Goal: Task Accomplishment & Management: Use online tool/utility

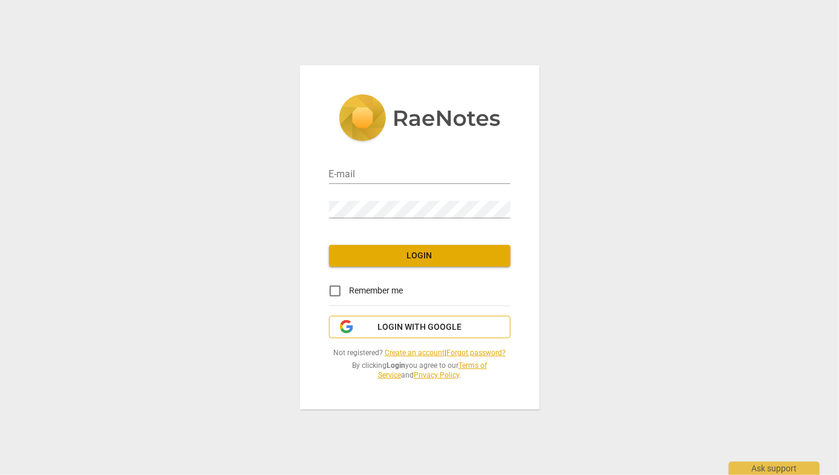
click at [415, 326] on span "Login with Google" at bounding box center [419, 327] width 84 height 12
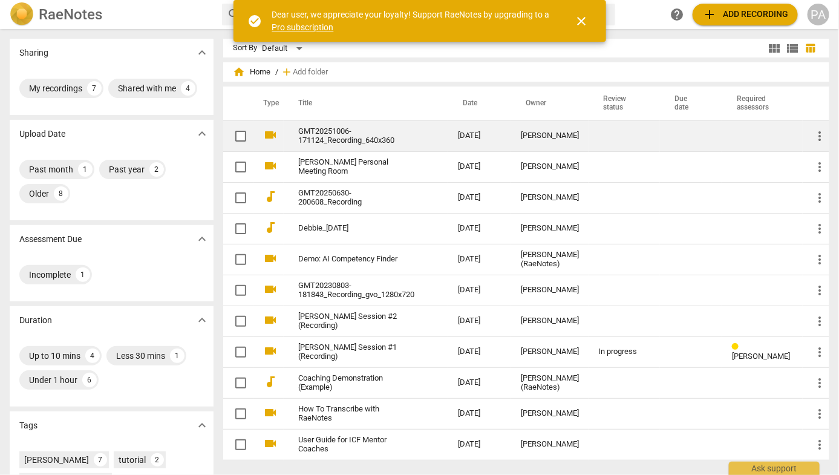
click at [371, 131] on link "GMT20251006-171124_Recording_640x360" at bounding box center [356, 136] width 116 height 18
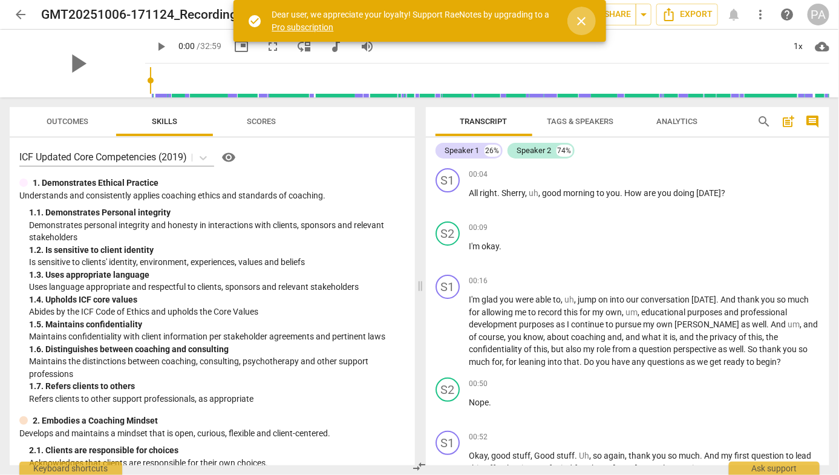
click at [582, 26] on span "close" at bounding box center [581, 21] width 15 height 15
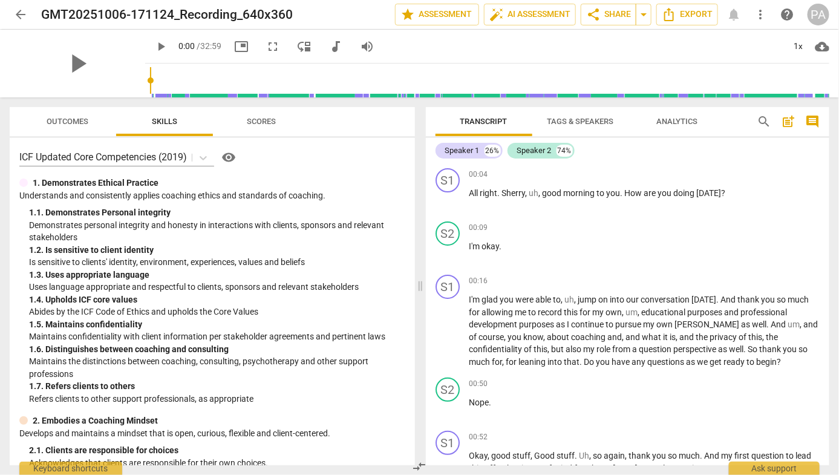
scroll to position [1, 0]
click at [207, 160] on icon at bounding box center [203, 157] width 12 height 12
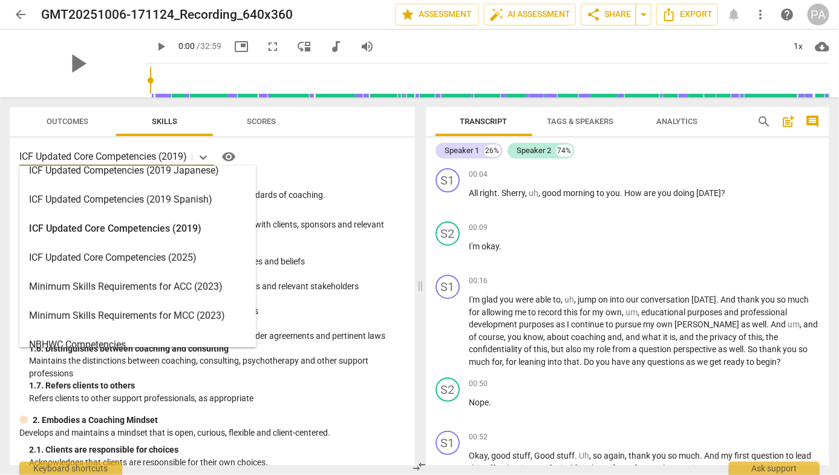
scroll to position [184, 0]
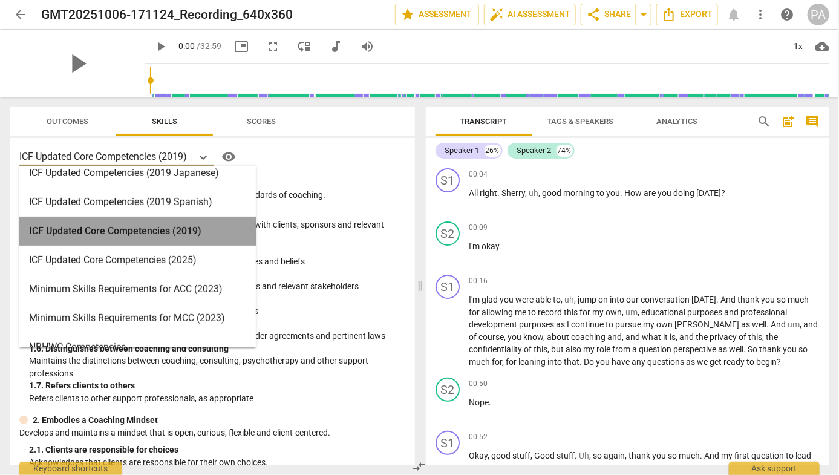
click at [178, 229] on div "ICF Updated Core Competencies (2019)" at bounding box center [137, 230] width 236 height 29
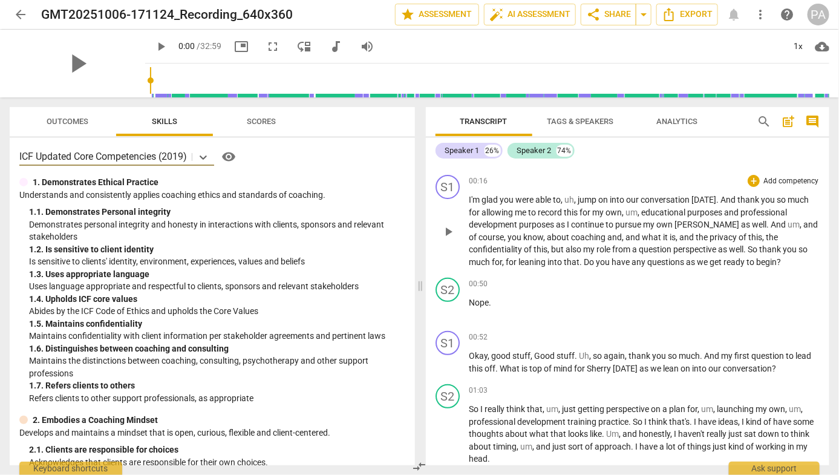
scroll to position [99, 0]
click at [776, 182] on p "Add competency" at bounding box center [790, 182] width 57 height 11
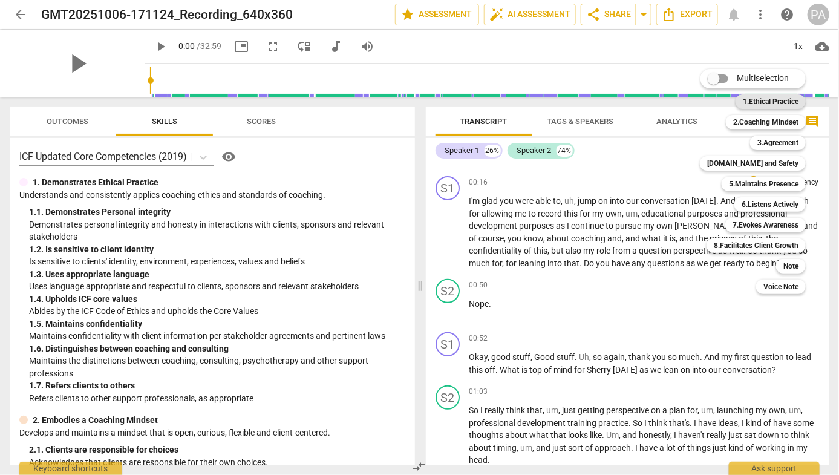
click at [783, 101] on b "1.Ethical Practice" at bounding box center [771, 101] width 56 height 15
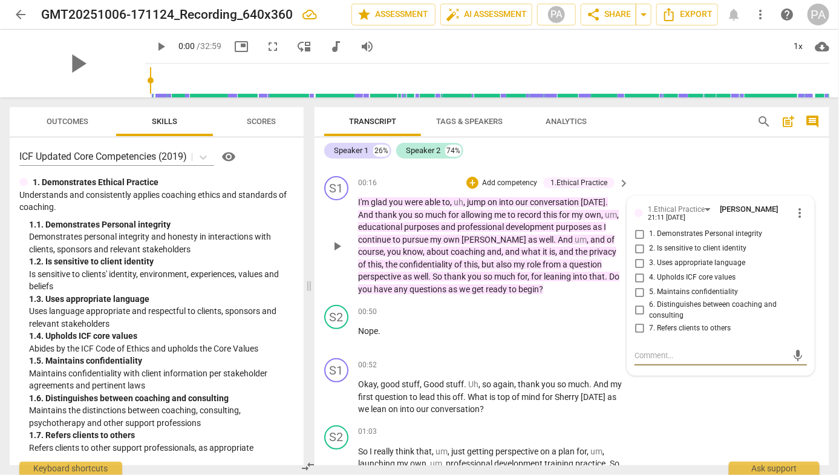
click at [636, 277] on input "4. Upholds ICF core values" at bounding box center [638, 277] width 19 height 15
checkbox input "true"
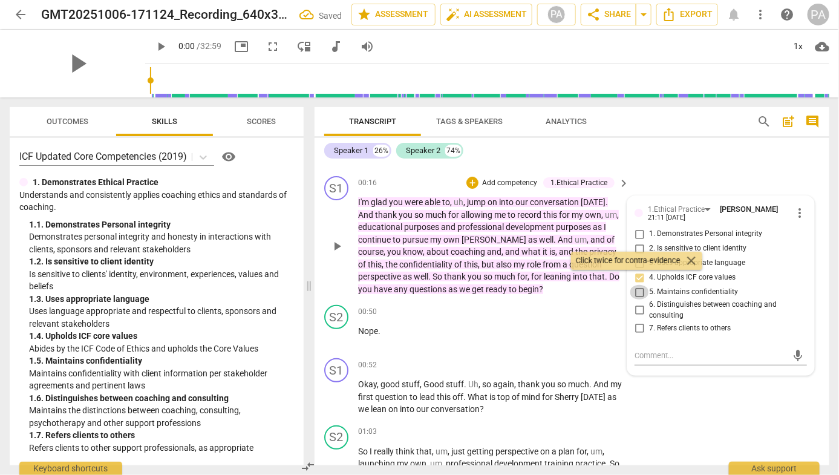
click at [637, 293] on input "5. Maintains confidentiality" at bounding box center [638, 292] width 19 height 15
checkbox input "true"
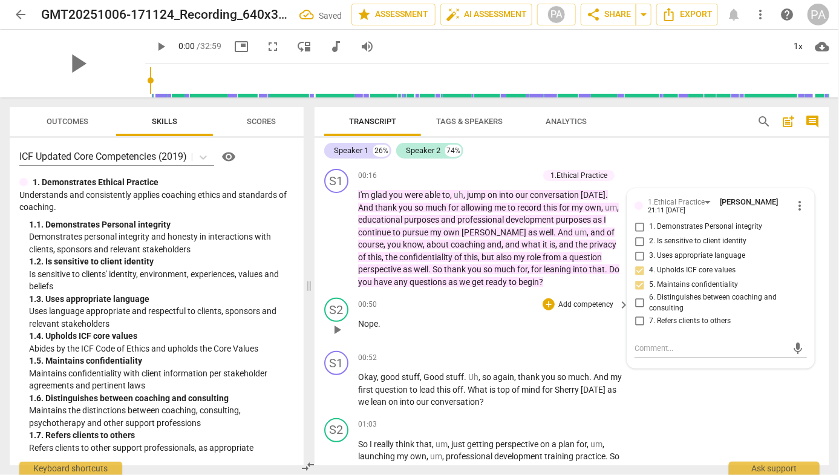
scroll to position [103, 0]
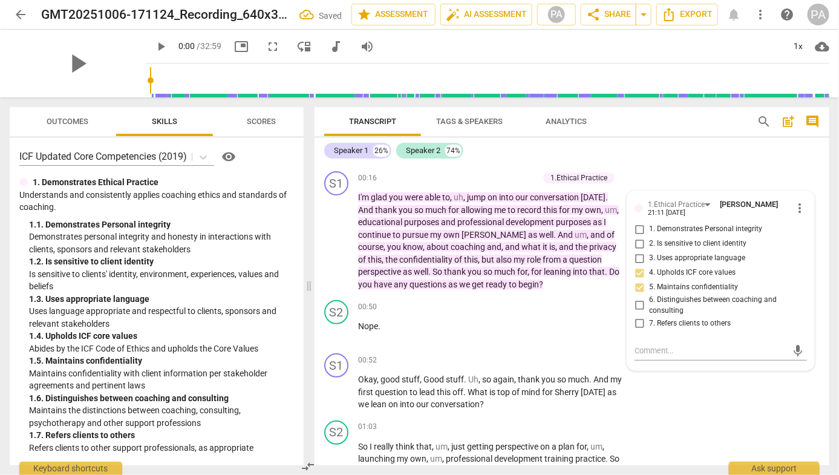
click at [720, 154] on div "Speaker 1 26% Speaker 2 74%" at bounding box center [571, 150] width 495 height 21
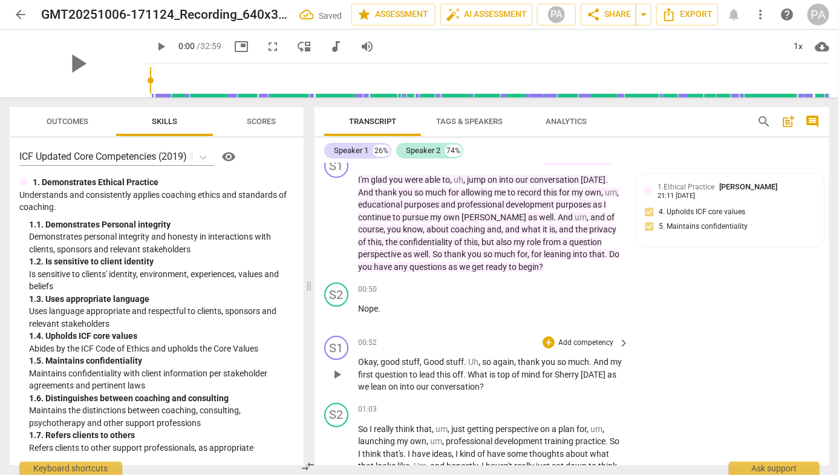
scroll to position [161, 0]
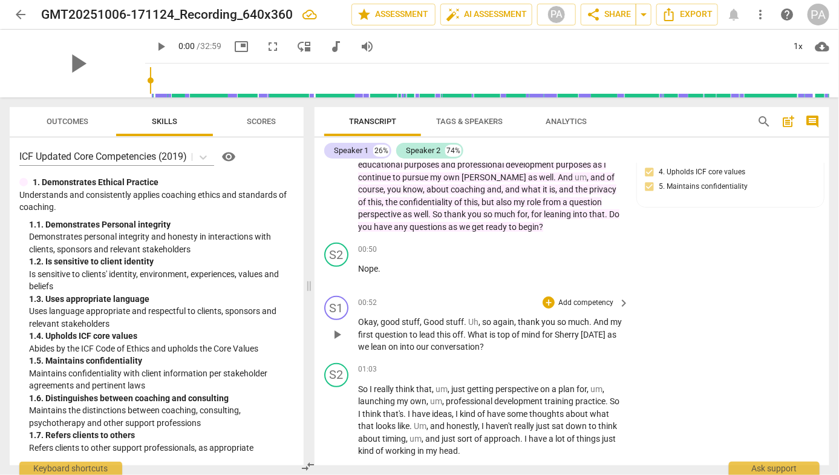
click at [567, 302] on p "Add competency" at bounding box center [585, 303] width 57 height 11
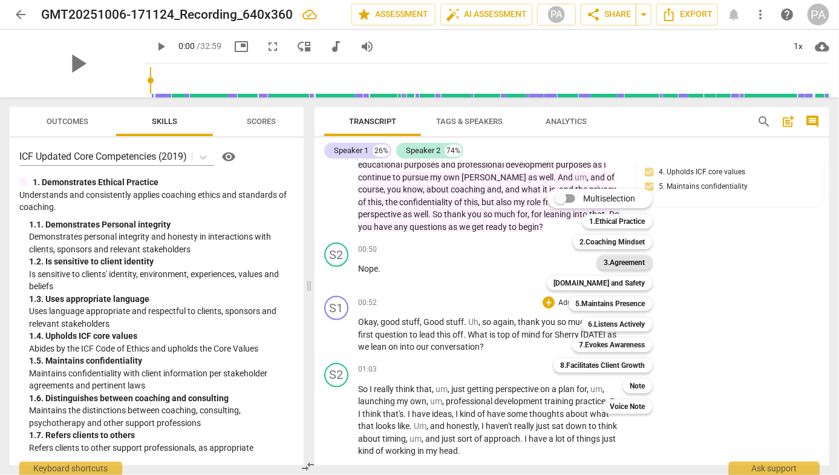
click at [617, 265] on b "3.Agreement" at bounding box center [624, 262] width 41 height 15
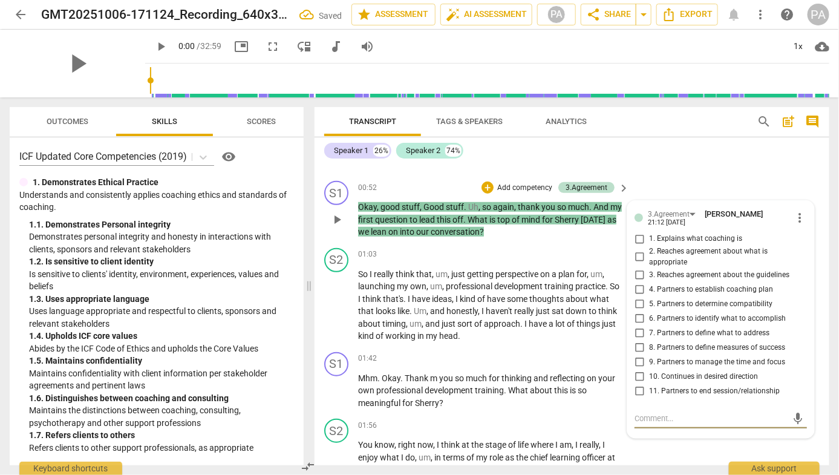
scroll to position [276, 0]
click at [596, 253] on p "Add competency" at bounding box center [585, 254] width 57 height 11
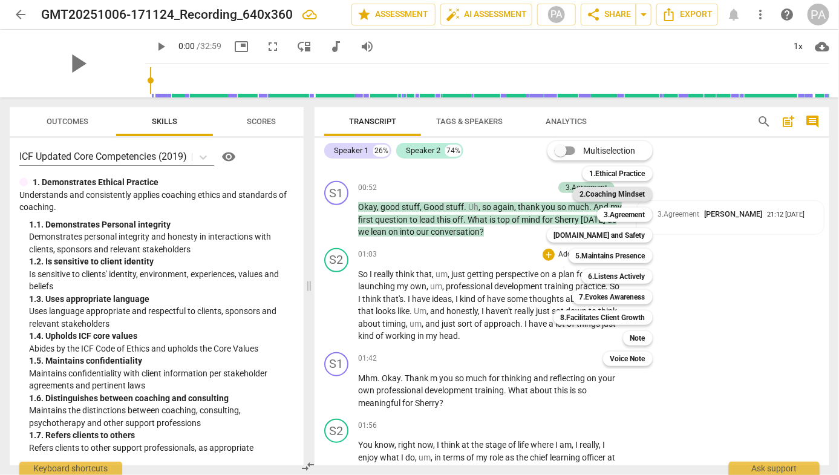
click at [618, 195] on b "2.Coaching Mindset" at bounding box center [612, 194] width 65 height 15
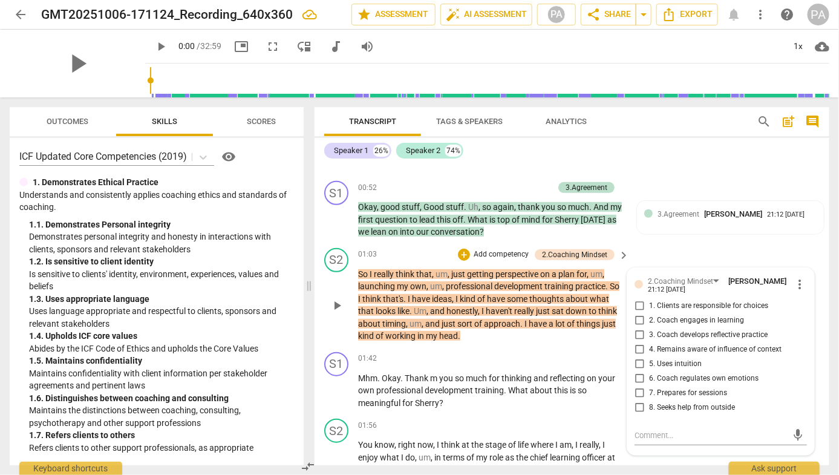
click at [749, 252] on div "S2 play_arrow pause 01:03 + Add competency 2.Coaching Mindset keyboard_arrow_ri…" at bounding box center [571, 295] width 515 height 104
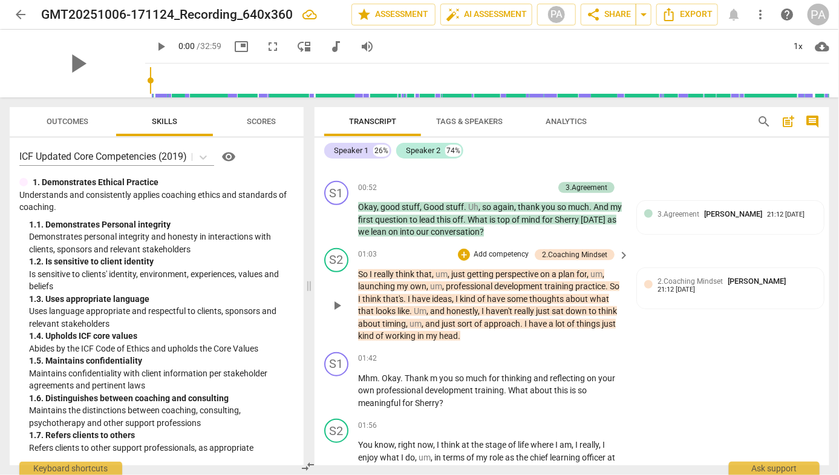
click at [512, 252] on p "Add competency" at bounding box center [500, 254] width 57 height 11
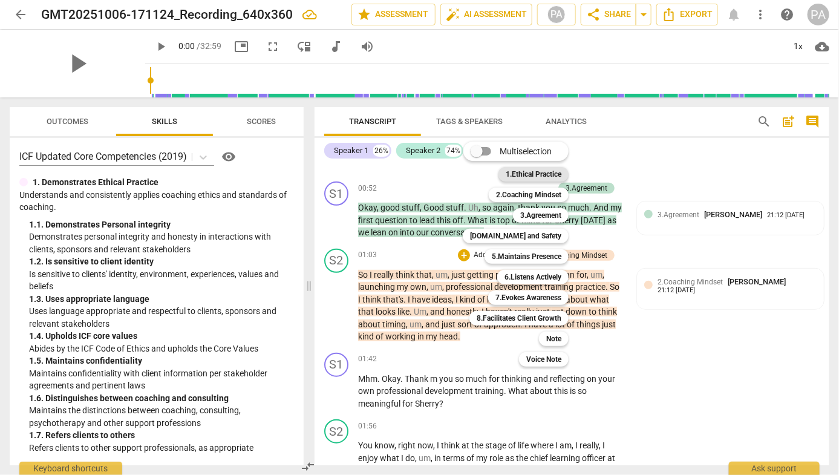
click at [539, 175] on b "1.Ethical Practice" at bounding box center [534, 174] width 56 height 15
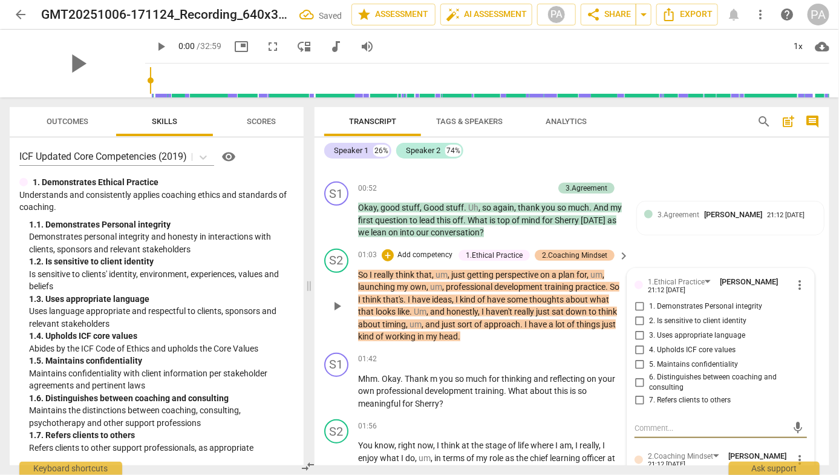
click at [590, 254] on div "2.Coaching Mindset" at bounding box center [574, 255] width 65 height 11
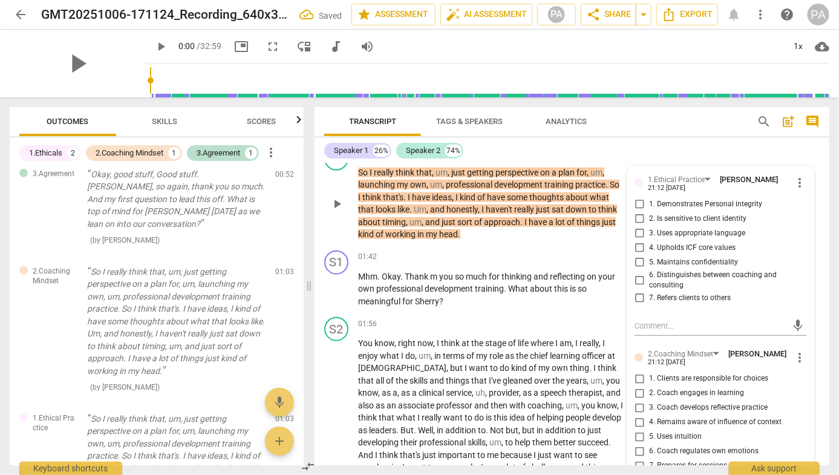
scroll to position [397, 0]
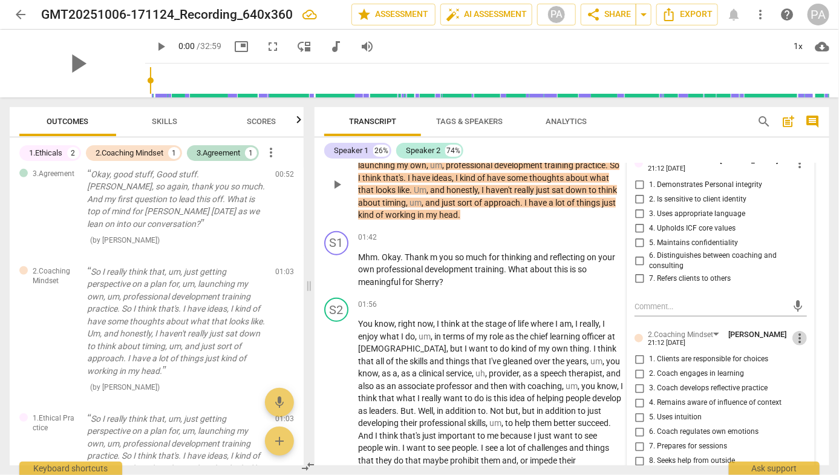
click at [792, 334] on span "more_vert" at bounding box center [799, 338] width 15 height 15
drag, startPoint x: 810, startPoint y: 357, endPoint x: 544, endPoint y: 83, distance: 381.9
click at [810, 357] on li "Delete" at bounding box center [808, 359] width 42 height 23
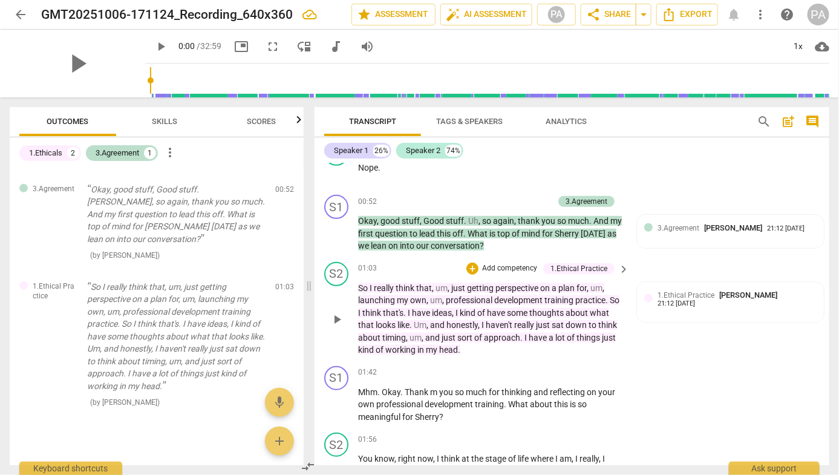
scroll to position [244, 0]
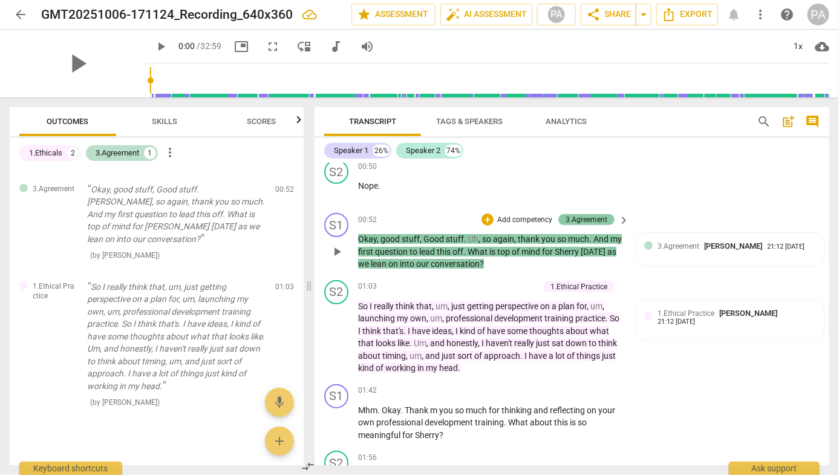
click at [608, 220] on div "3.Agreement" at bounding box center [586, 219] width 56 height 11
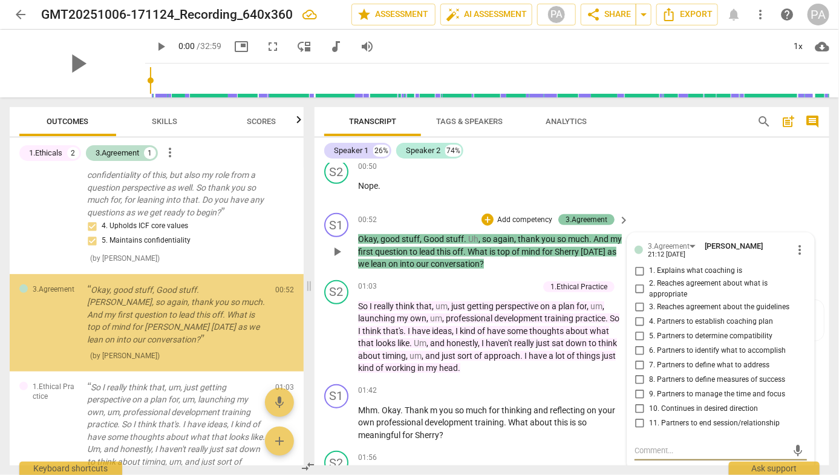
scroll to position [108, 0]
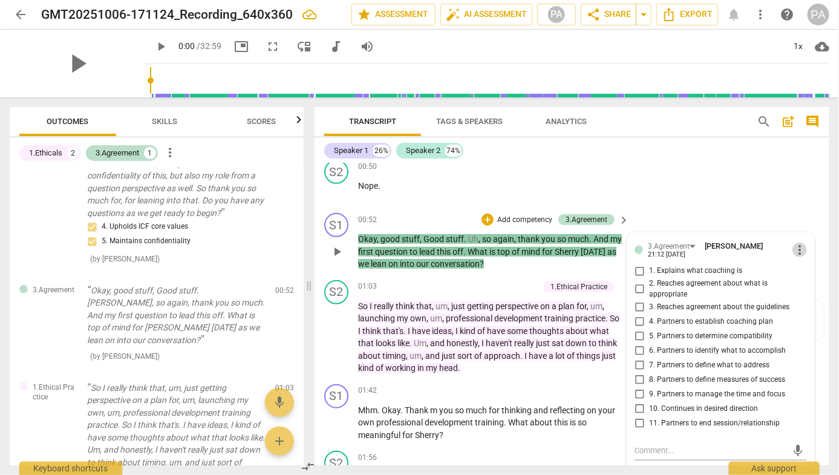
click at [796, 248] on span "more_vert" at bounding box center [799, 249] width 15 height 15
click at [682, 152] on div at bounding box center [419, 237] width 839 height 475
click at [744, 184] on div "S2 play_arrow pause 00:50 + Add competency keyboard_arrow_right Nope ." at bounding box center [571, 181] width 515 height 53
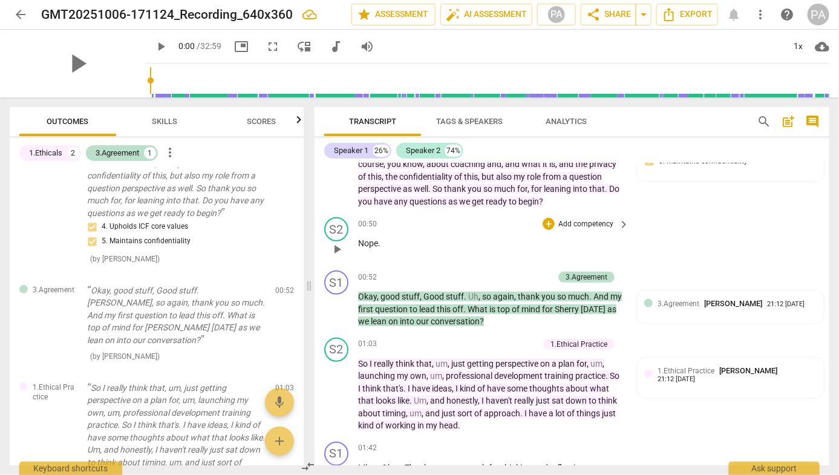
scroll to position [187, 0]
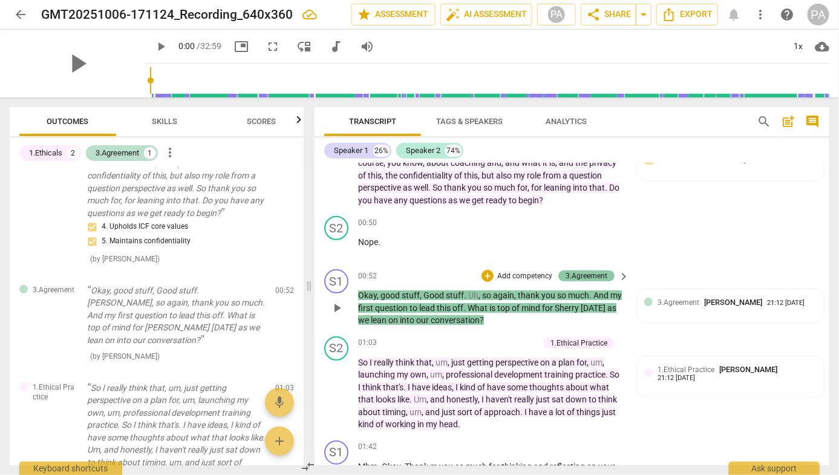
click at [585, 276] on div "3.Agreement" at bounding box center [586, 275] width 42 height 11
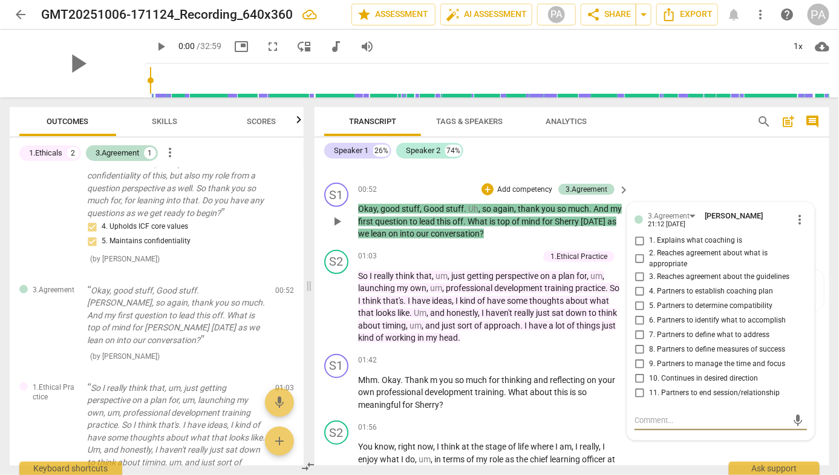
scroll to position [275, 0]
click at [634, 254] on input "2. Reaches agreement about what is appropriate" at bounding box center [638, 257] width 19 height 15
checkbox input "true"
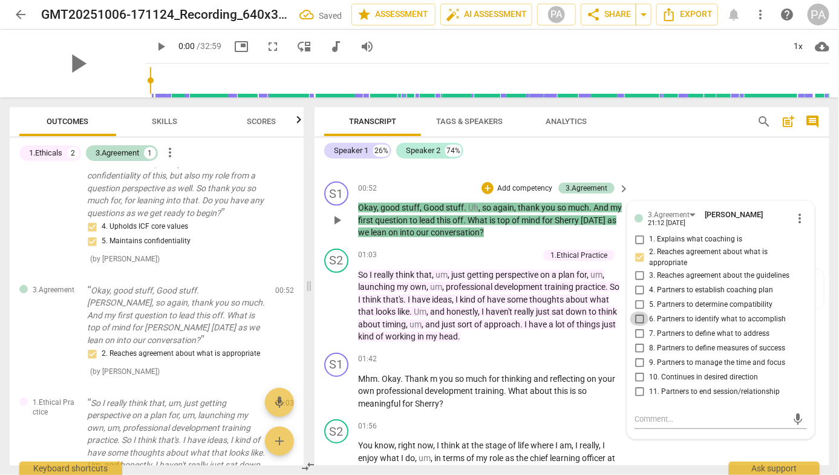
click at [639, 320] on input "6. Partners to identify what to accomplish" at bounding box center [638, 318] width 19 height 15
checkbox input "true"
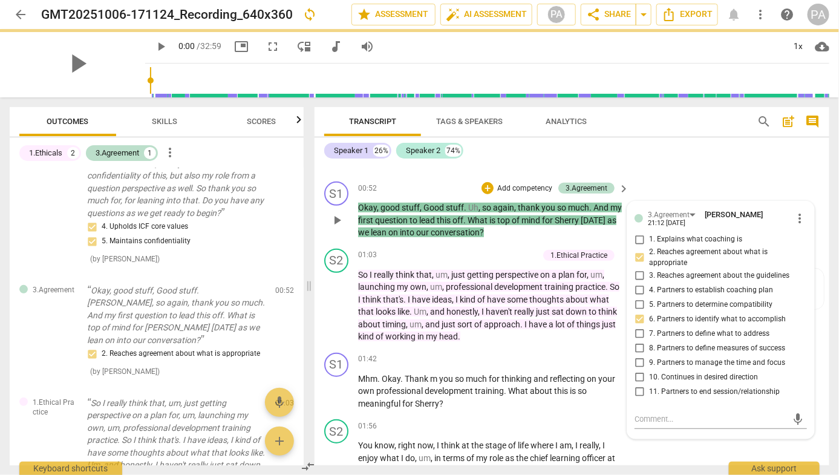
click at [637, 333] on input "7. Partners to define what to address" at bounding box center [638, 333] width 19 height 15
checkbox input "true"
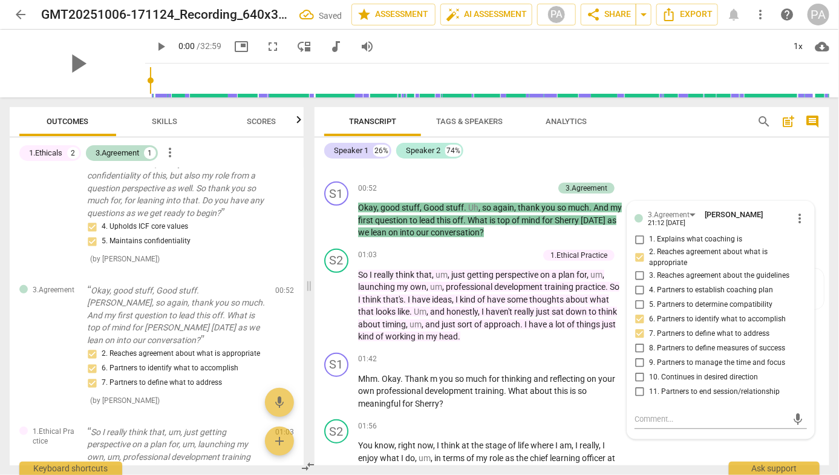
scroll to position [276, 0]
click at [690, 124] on div "Transcript Tags & Speakers Analytics" at bounding box center [530, 121] width 413 height 29
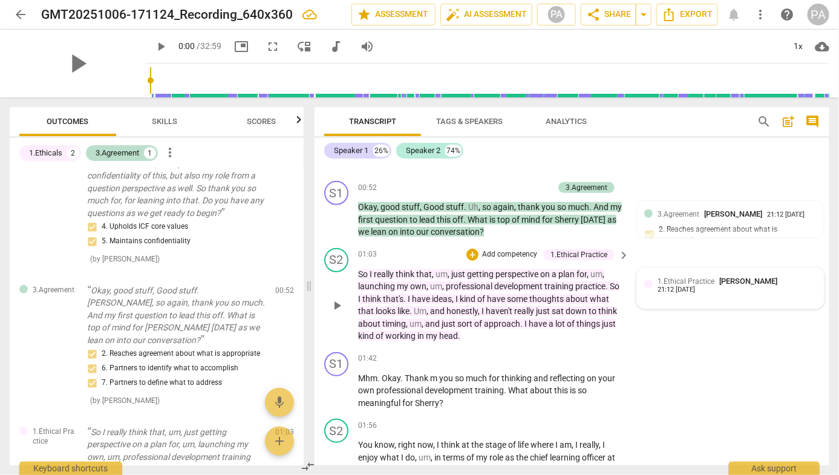
click at [700, 283] on span "1.Ethical Practice" at bounding box center [685, 281] width 57 height 8
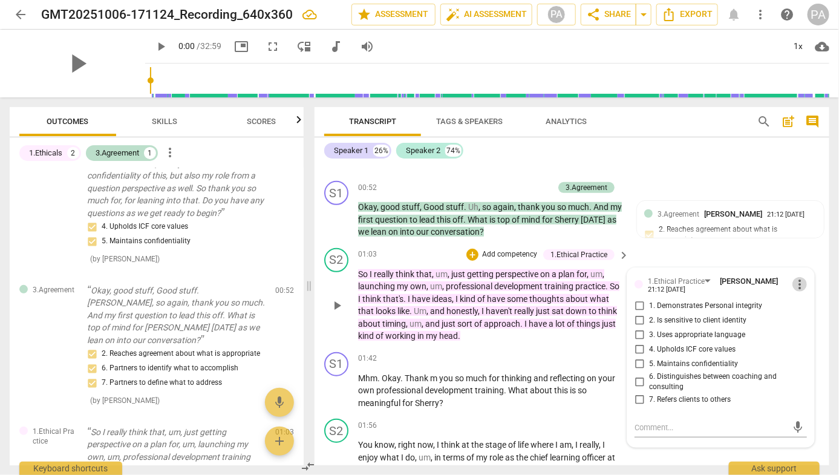
click at [792, 287] on span "more_vert" at bounding box center [799, 284] width 15 height 15
click at [812, 313] on li "Delete" at bounding box center [808, 305] width 42 height 23
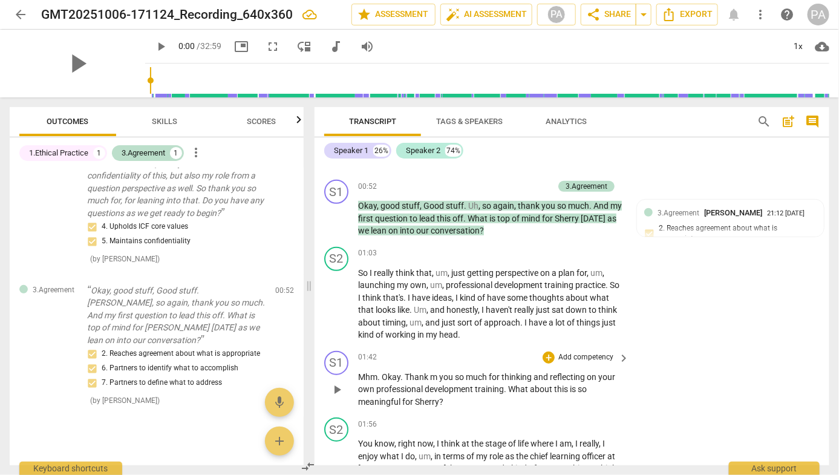
scroll to position [277, 0]
click at [607, 357] on p "Add competency" at bounding box center [585, 357] width 57 height 11
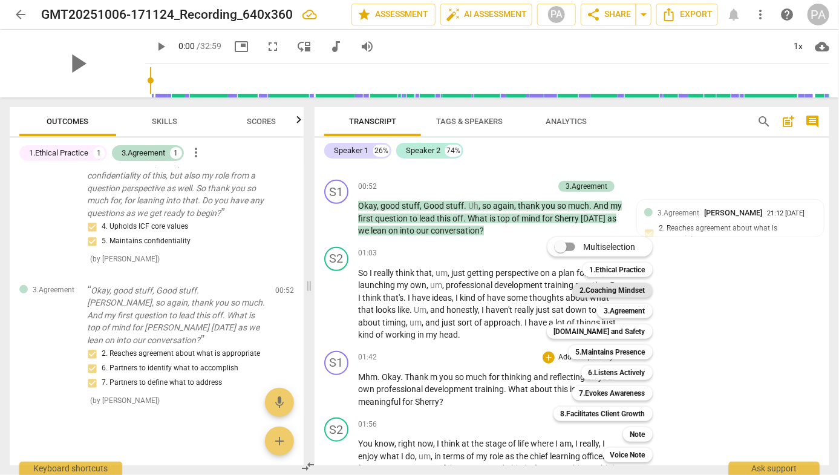
click at [629, 293] on b "2.Coaching Mindset" at bounding box center [612, 290] width 65 height 15
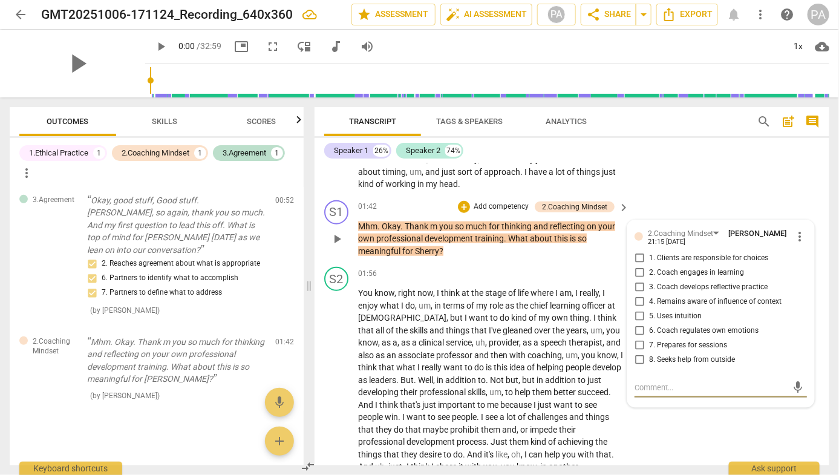
scroll to position [430, 0]
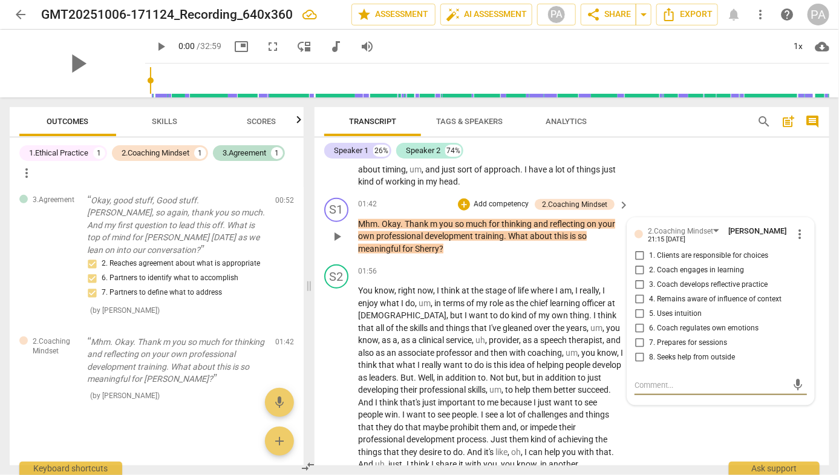
click at [639, 268] on input "2. Coach engages in learning" at bounding box center [638, 270] width 19 height 15
checkbox input "true"
click at [639, 298] on input "4. Remains aware of influence of context" at bounding box center [638, 299] width 19 height 15
checkbox input "true"
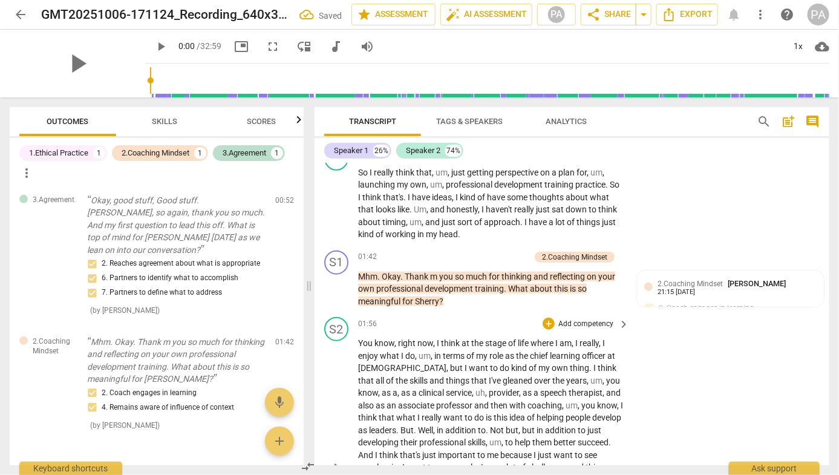
scroll to position [361, 0]
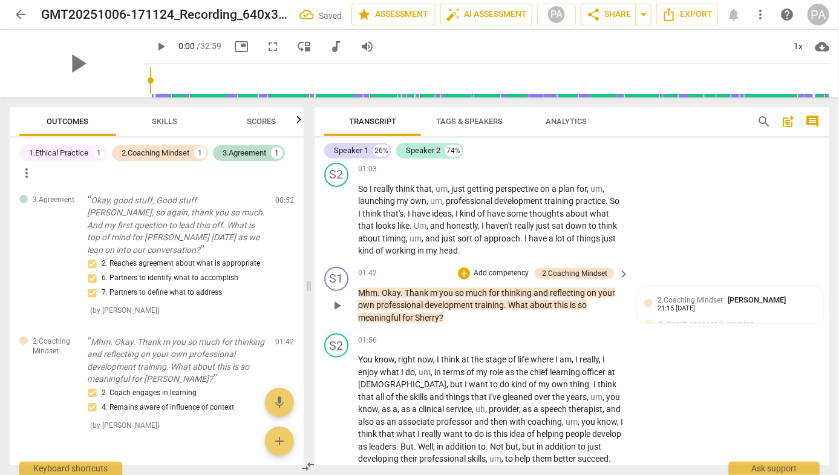
click at [501, 268] on p "Add competency" at bounding box center [500, 273] width 57 height 11
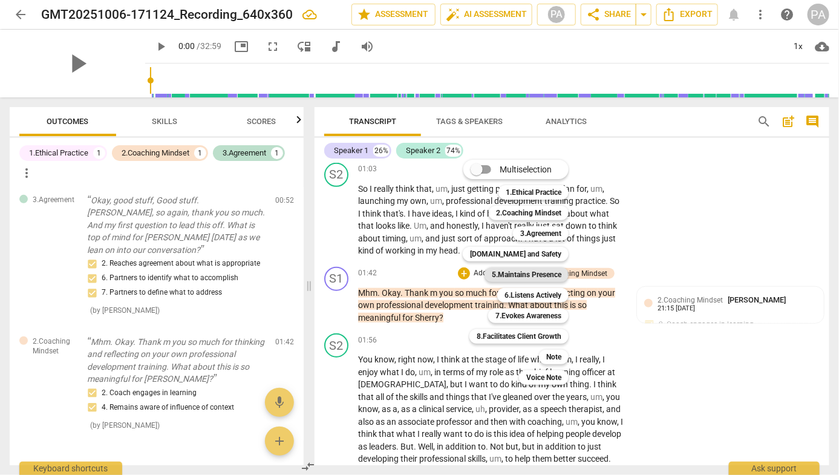
click at [540, 278] on b "5.Maintains Presence" at bounding box center [527, 274] width 70 height 15
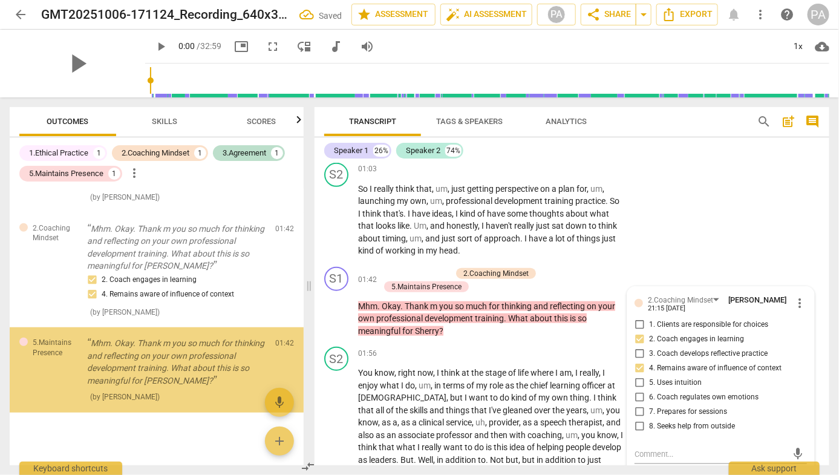
scroll to position [333, 0]
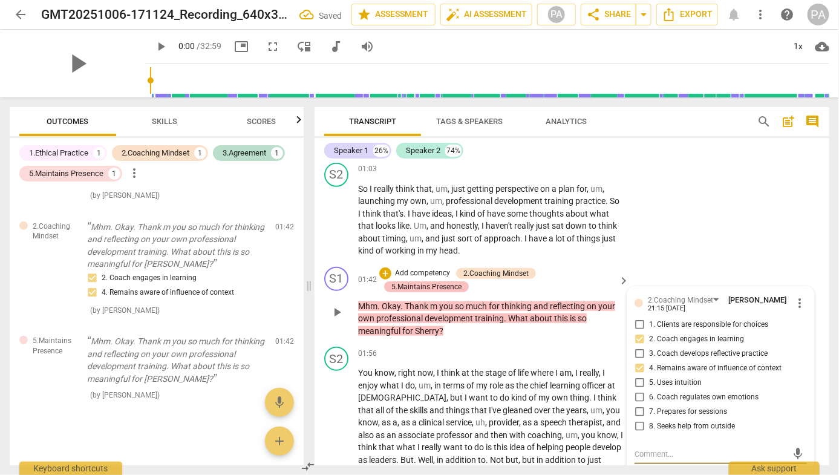
click at [431, 286] on div "5.Maintains Presence" at bounding box center [426, 286] width 70 height 11
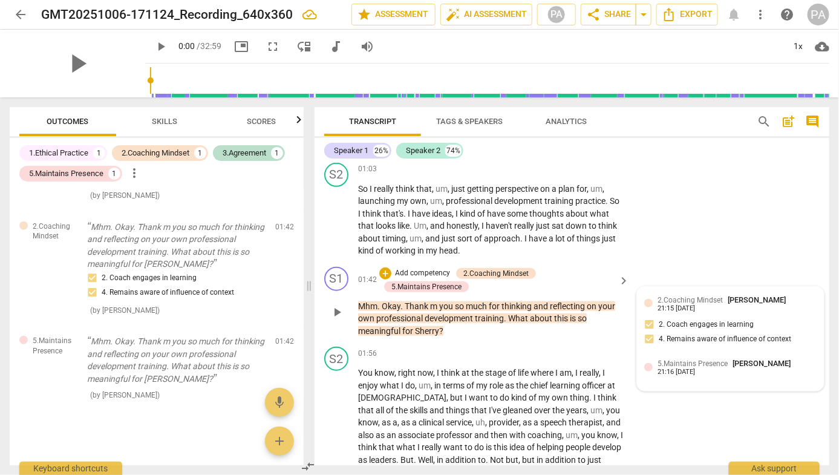
click at [698, 366] on div "5.Maintains Presence [PERSON_NAME]" at bounding box center [726, 362] width 138 height 11
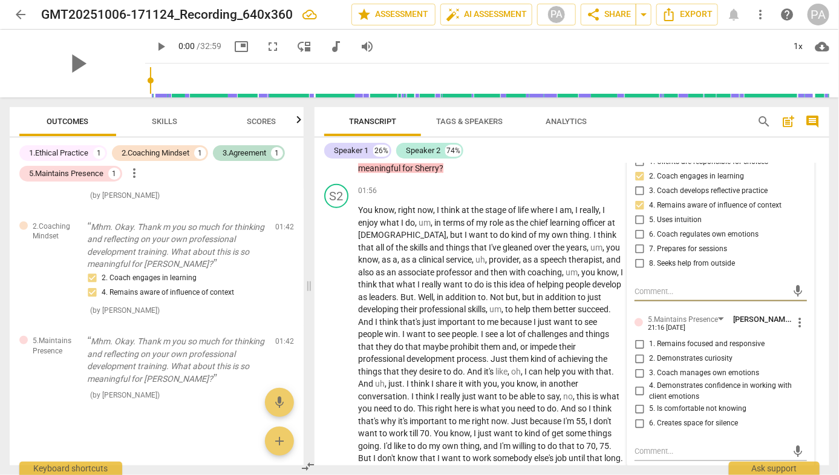
scroll to position [525, 0]
click at [684, 358] on span "2. Demonstrates curiosity" at bounding box center [690, 357] width 83 height 11
click at [649, 358] on input "2. Demonstrates curiosity" at bounding box center [638, 357] width 19 height 15
checkbox input "true"
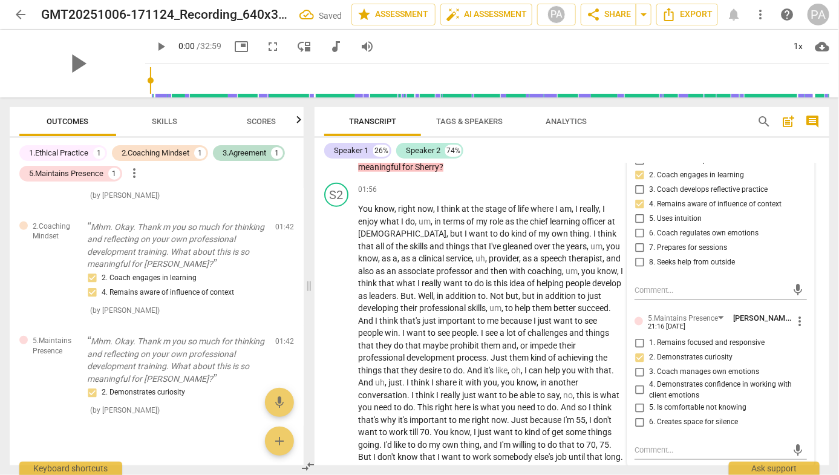
click at [700, 143] on div "Speaker 1 26% Speaker 2 74%" at bounding box center [571, 150] width 495 height 21
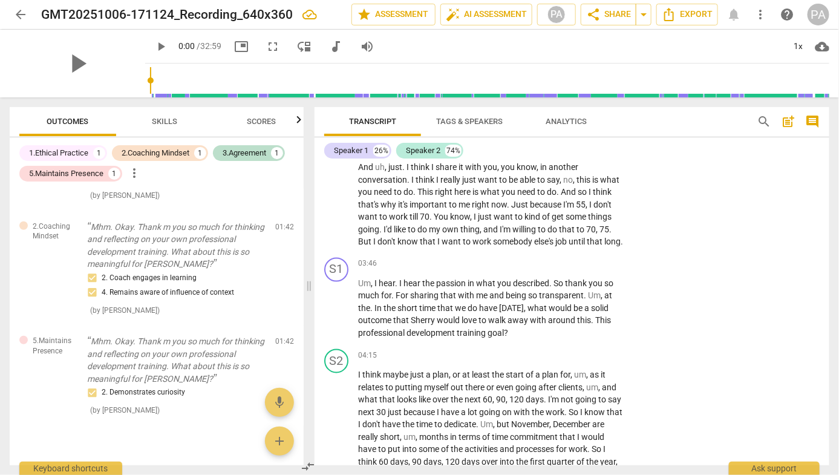
scroll to position [744, 0]
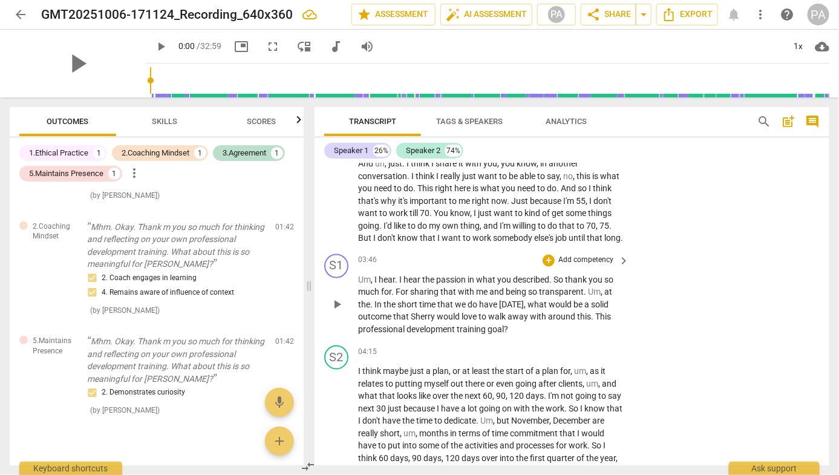
click at [588, 266] on p "Add competency" at bounding box center [585, 260] width 57 height 11
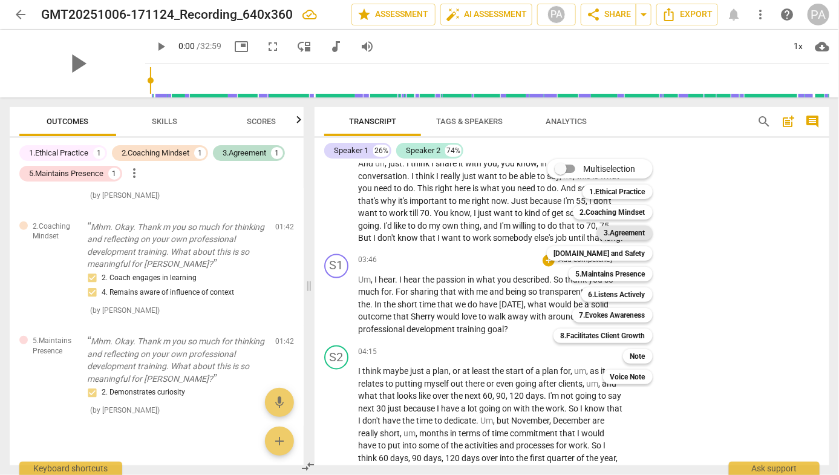
click at [629, 230] on b "3.Agreement" at bounding box center [624, 233] width 41 height 15
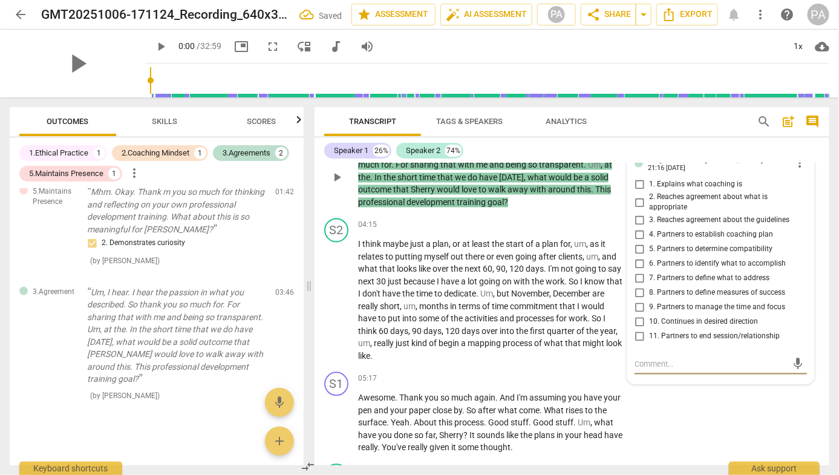
scroll to position [853, 0]
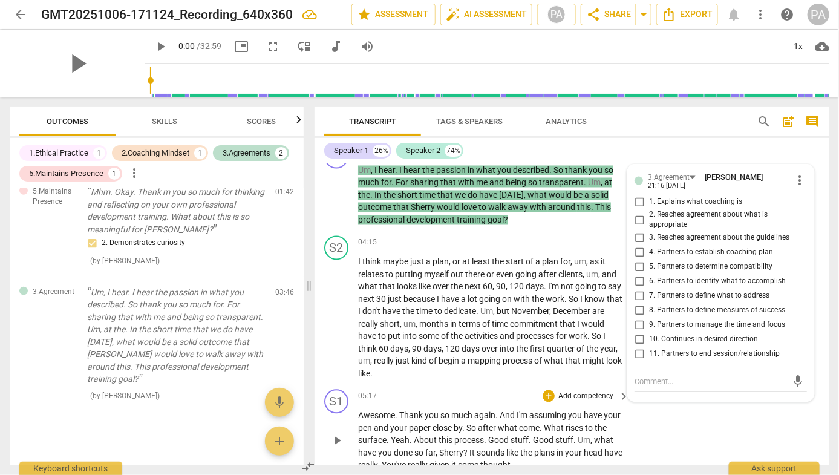
click at [686, 420] on div "S1 play_arrow pause 05:17 + Add competency keyboard_arrow_right Awesome . Thank…" at bounding box center [571, 431] width 515 height 92
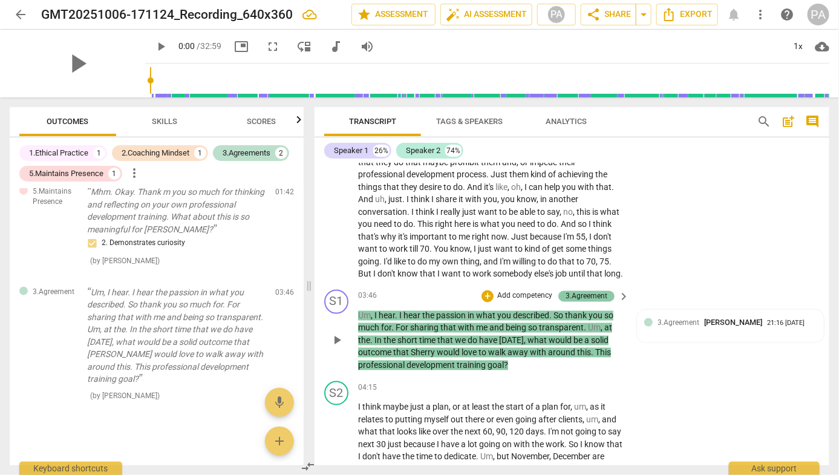
scroll to position [707, 0]
click at [587, 302] on div "3.Agreement" at bounding box center [586, 296] width 42 height 11
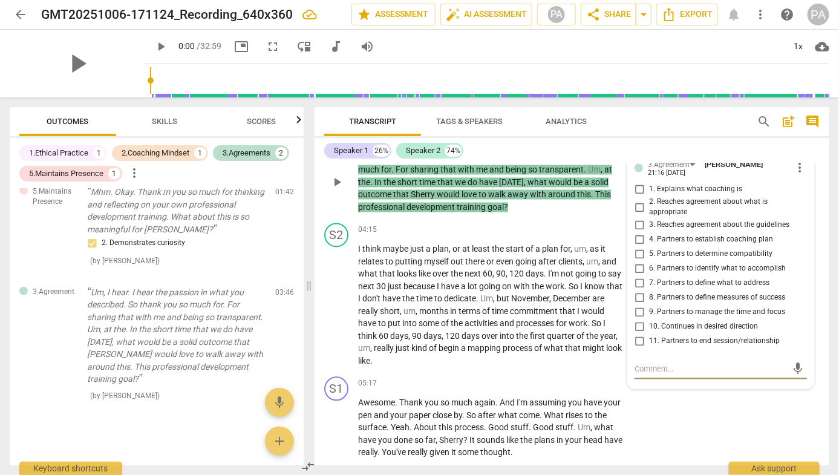
scroll to position [862, 0]
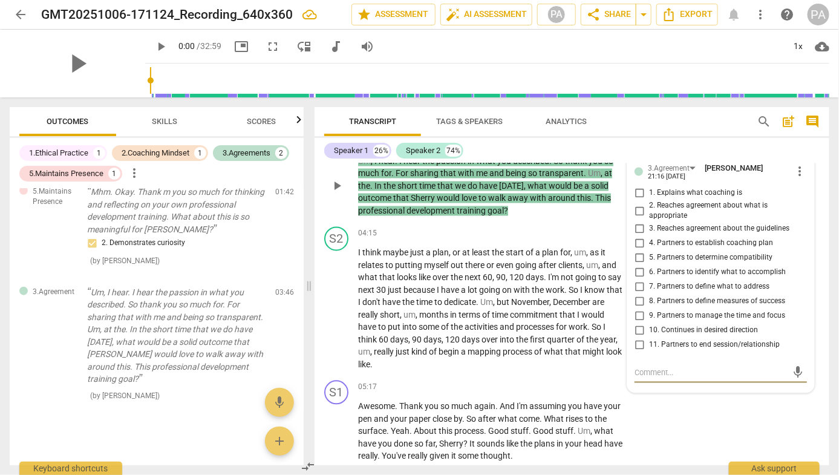
click at [634, 236] on input "3. Reaches agreement about the guidelines" at bounding box center [638, 229] width 19 height 15
checkbox input "true"
click at [638, 251] on input "4. Partners to establish coaching plan" at bounding box center [638, 243] width 19 height 15
checkbox input "true"
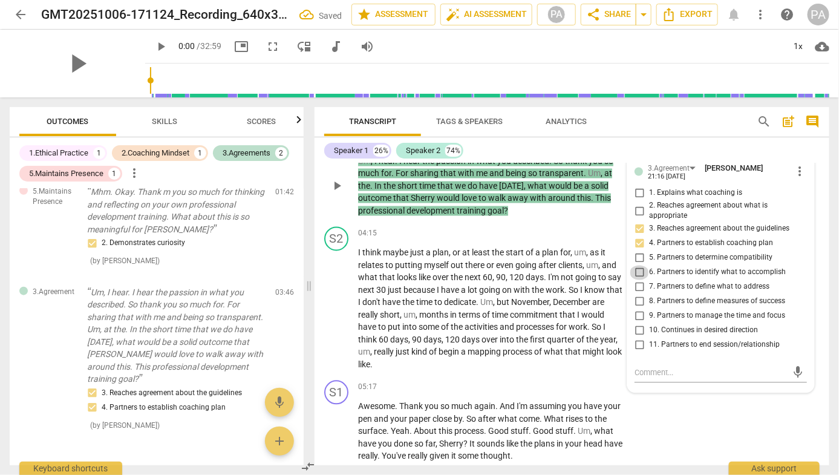
click at [637, 280] on input "6. Partners to identify what to accomplish" at bounding box center [638, 272] width 19 height 15
checkbox input "true"
click at [634, 309] on input "8. Partners to define measures of success" at bounding box center [638, 301] width 19 height 15
checkbox input "true"
drag, startPoint x: 636, startPoint y: 330, endPoint x: 668, endPoint y: 339, distance: 33.9
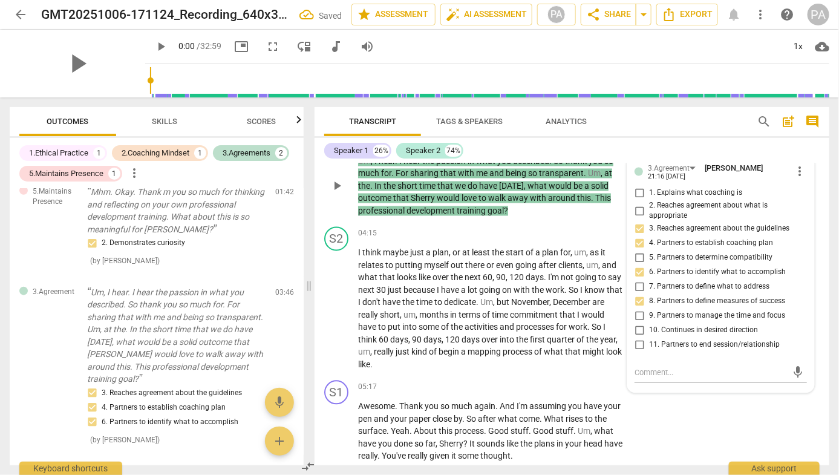
click at [636, 324] on input "9. Partners to manage the time and focus" at bounding box center [638, 316] width 19 height 15
checkbox input "true"
click at [640, 338] on input "10. Continues in desired direction" at bounding box center [638, 331] width 19 height 15
checkbox input "true"
click at [775, 424] on div "S1 play_arrow pause 05:17 + Add competency keyboard_arrow_right Awesome . Thank…" at bounding box center [571, 422] width 515 height 92
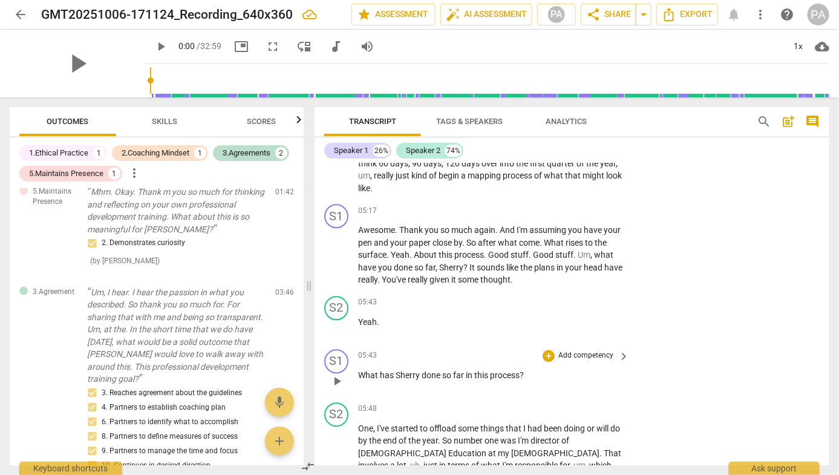
scroll to position [1041, 0]
click at [567, 359] on p "Add competency" at bounding box center [585, 353] width 57 height 11
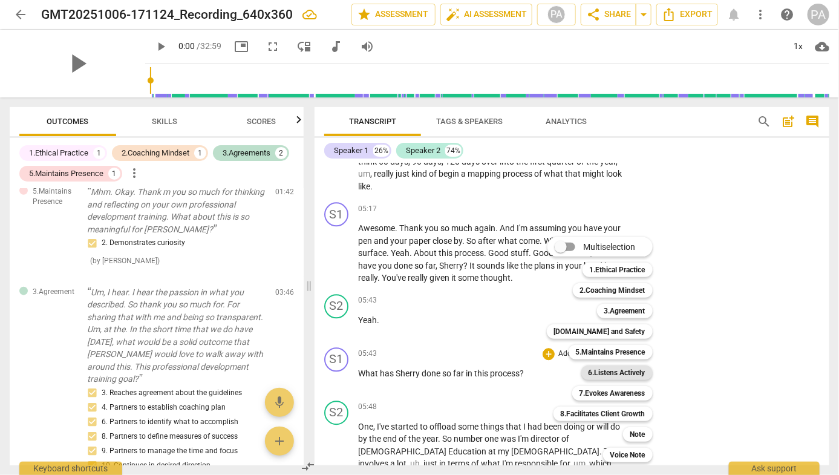
click at [622, 370] on b "6.Listens Actively" at bounding box center [616, 372] width 57 height 15
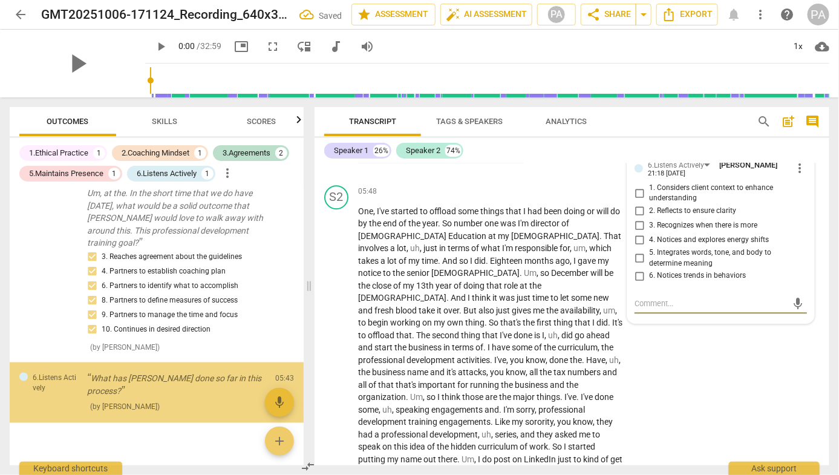
scroll to position [620, 0]
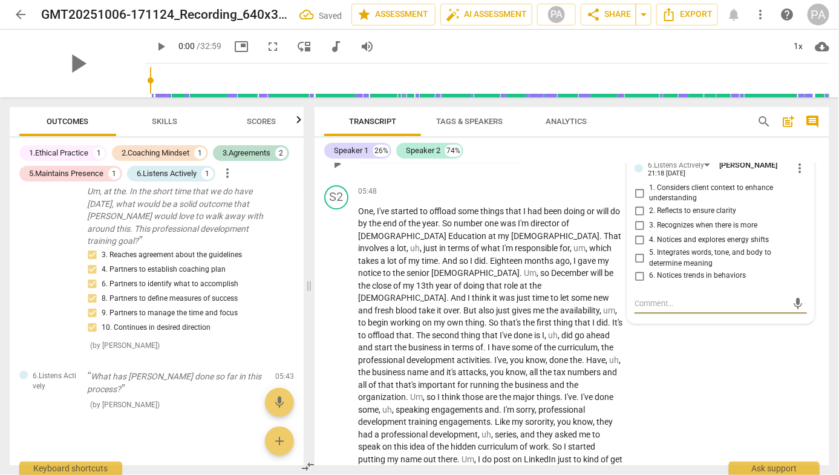
click at [634, 233] on input "3. Recognizes when there is more" at bounding box center [638, 225] width 19 height 15
checkbox input "true"
click at [815, 368] on div "S2 play_arrow pause 05:48 + Add competency keyboard_arrow_right One , I've star…" at bounding box center [571, 337] width 515 height 315
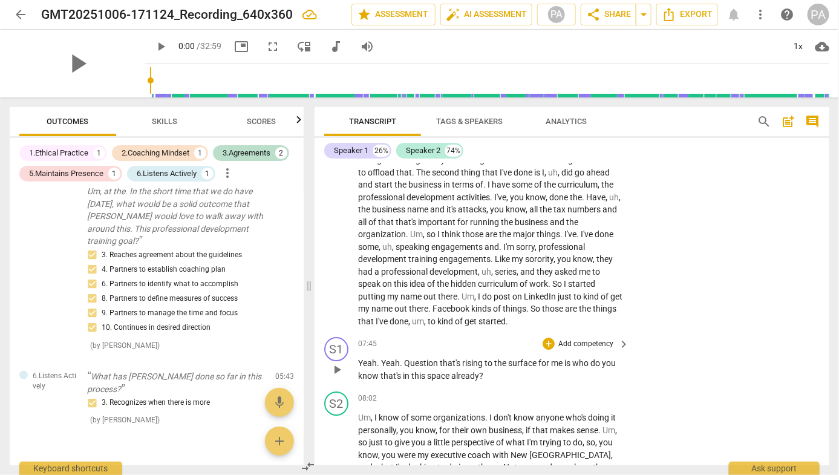
scroll to position [1419, 0]
click at [587, 343] on p "Add competency" at bounding box center [585, 343] width 57 height 11
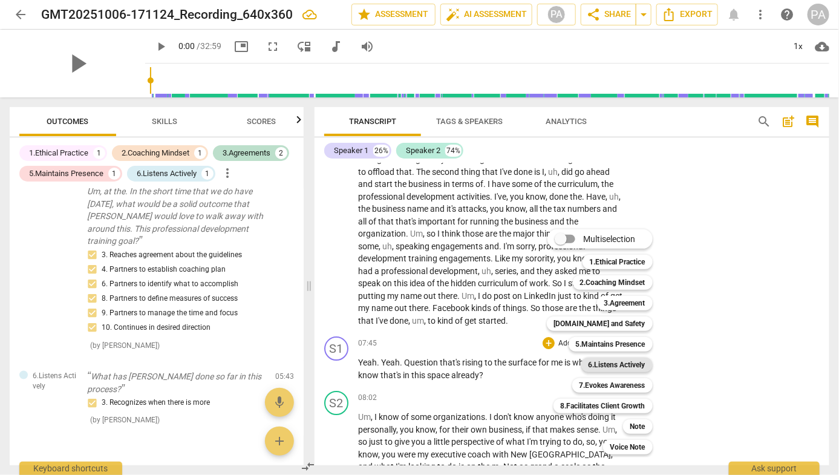
click at [626, 367] on b "6.Listens Actively" at bounding box center [616, 364] width 57 height 15
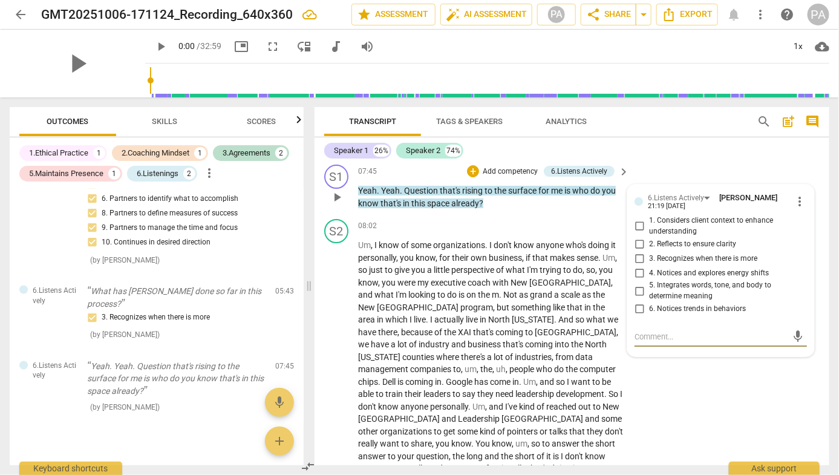
scroll to position [1592, 0]
click at [712, 162] on div "Speaker 1 26% Speaker 2 74% S1 play_arrow pause 00:04 + Add competency keyboard…" at bounding box center [571, 301] width 515 height 327
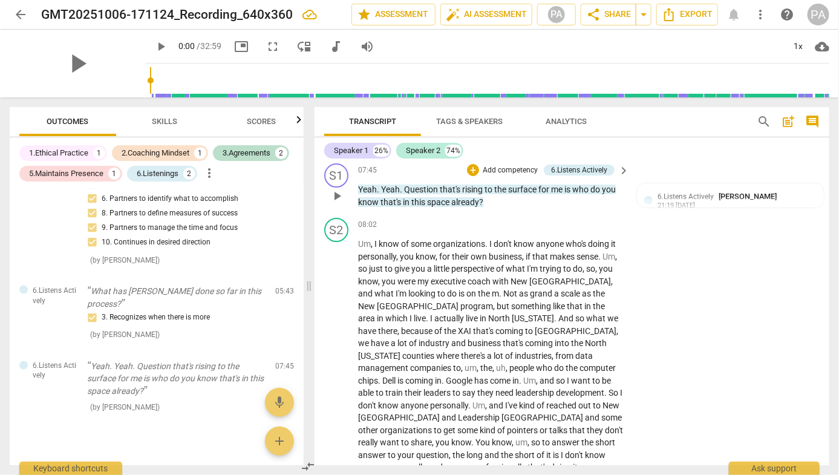
click at [518, 169] on p "Add competency" at bounding box center [509, 170] width 57 height 11
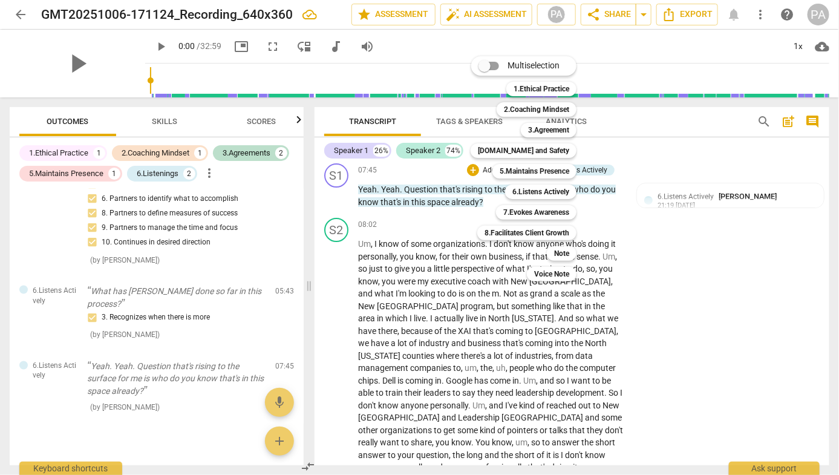
click at [622, 319] on div at bounding box center [419, 237] width 839 height 475
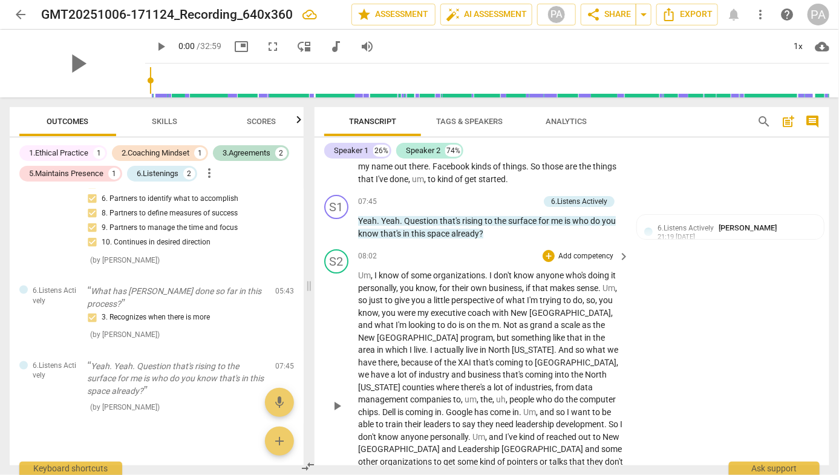
scroll to position [1562, 0]
click at [503, 198] on p "Add competency" at bounding box center [509, 200] width 57 height 11
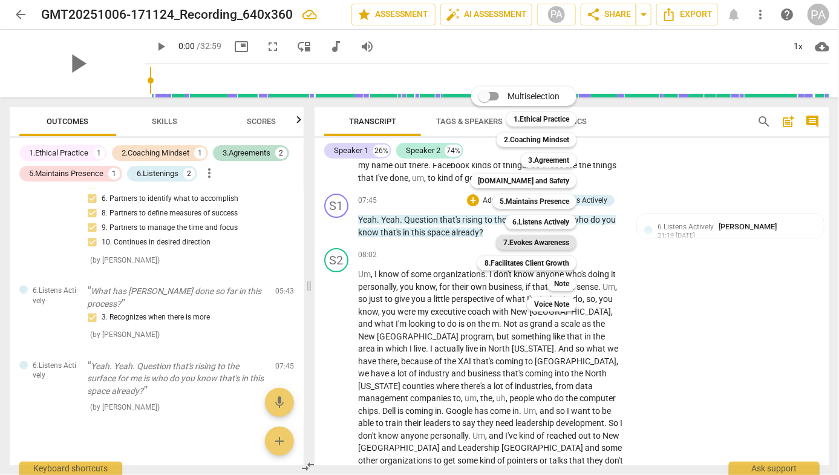
click at [543, 240] on b "7.Evokes Awareness" at bounding box center [536, 242] width 66 height 15
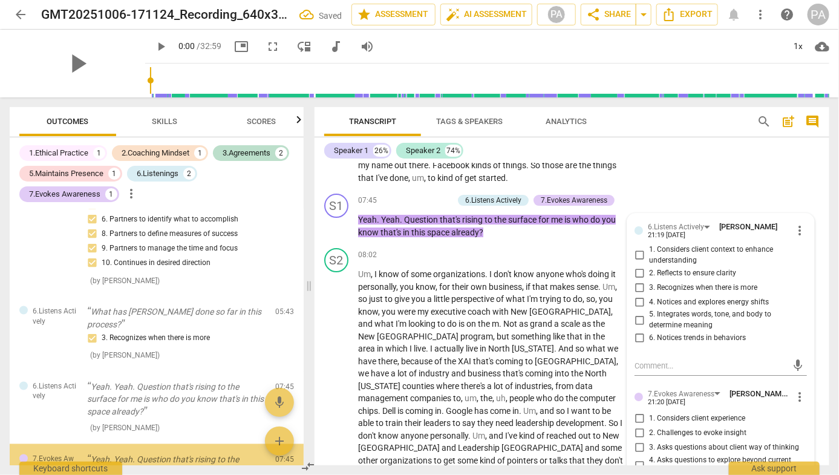
scroll to position [799, 0]
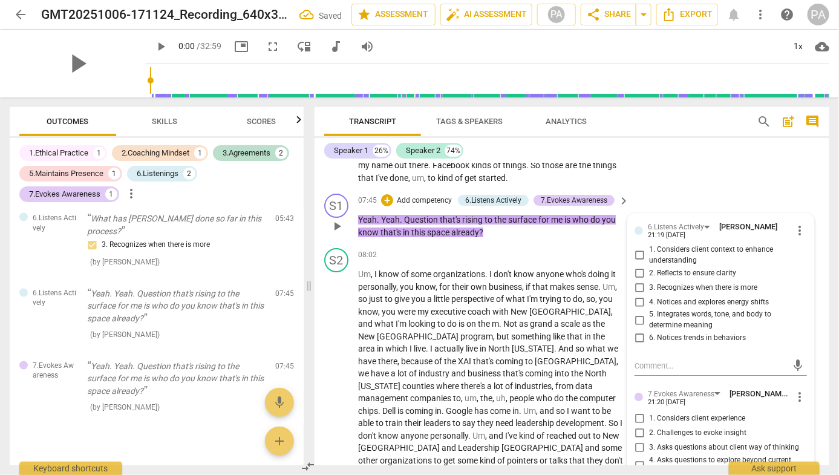
click at [700, 290] on span "3. Recognizes when there is more" at bounding box center [703, 287] width 108 height 11
click at [649, 290] on input "3. Recognizes when there is more" at bounding box center [638, 287] width 19 height 15
checkbox input "true"
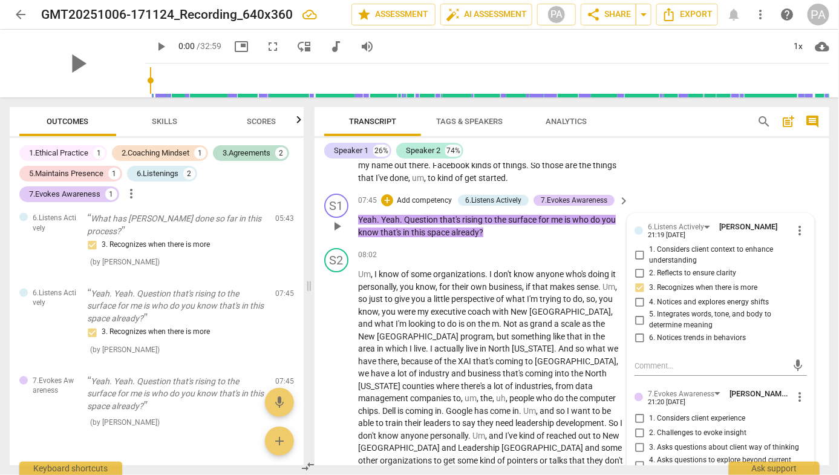
click at [414, 195] on p "Add competency" at bounding box center [423, 200] width 57 height 11
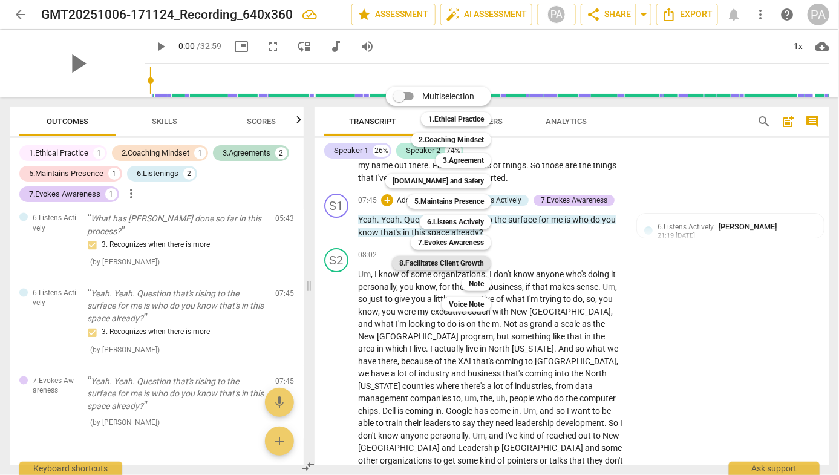
click at [463, 262] on b "8.Facilitates Client Growth" at bounding box center [441, 263] width 85 height 15
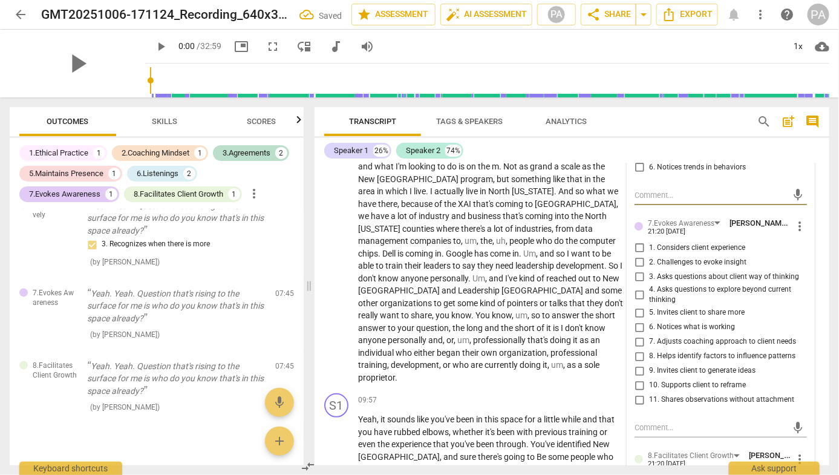
scroll to position [1733, 0]
click at [636, 248] on input "1. Considers client experience" at bounding box center [638, 247] width 19 height 15
checkbox input "true"
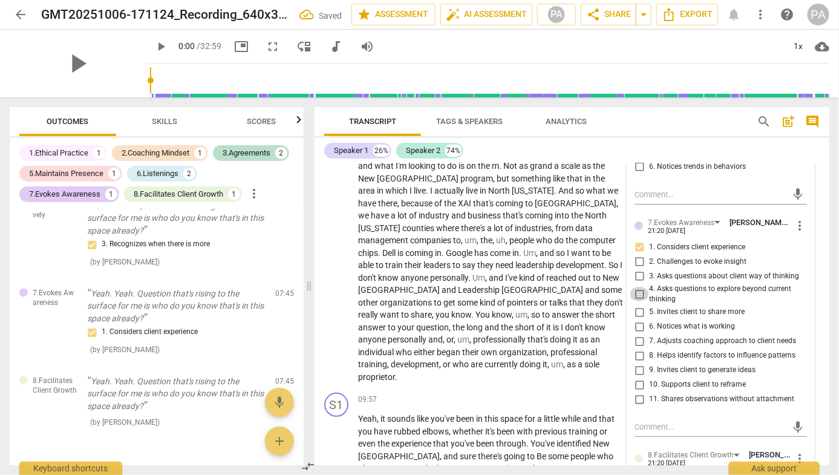
click at [639, 292] on input "4. Asks questions to explore beyond current thinking" at bounding box center [638, 294] width 19 height 15
checkbox input "true"
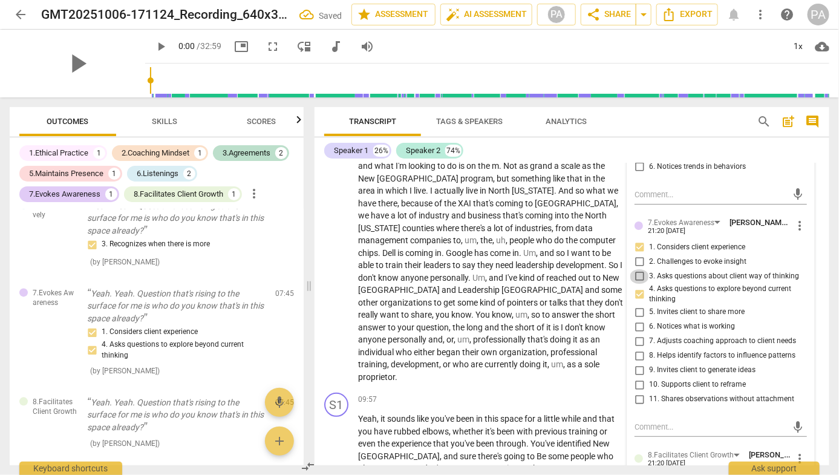
click at [635, 275] on input "3. Asks questions about client way of thinking" at bounding box center [638, 276] width 19 height 15
checkbox input "true"
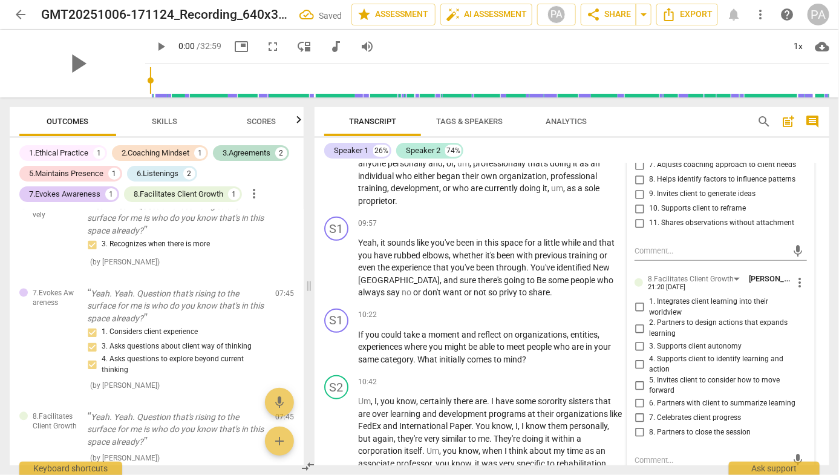
scroll to position [1936, 0]
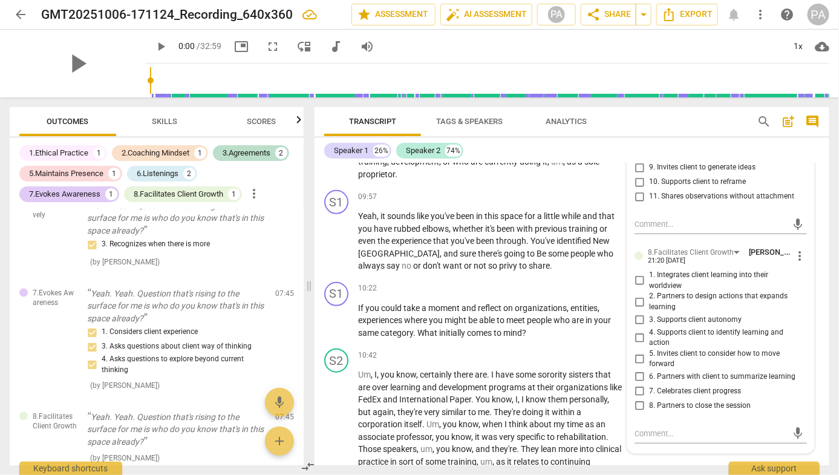
click at [637, 334] on input "4. Supports client to identify learning and action" at bounding box center [638, 337] width 19 height 15
checkbox input "true"
click at [587, 157] on div "Speaker 1 26% Speaker 2 74%" at bounding box center [571, 150] width 495 height 21
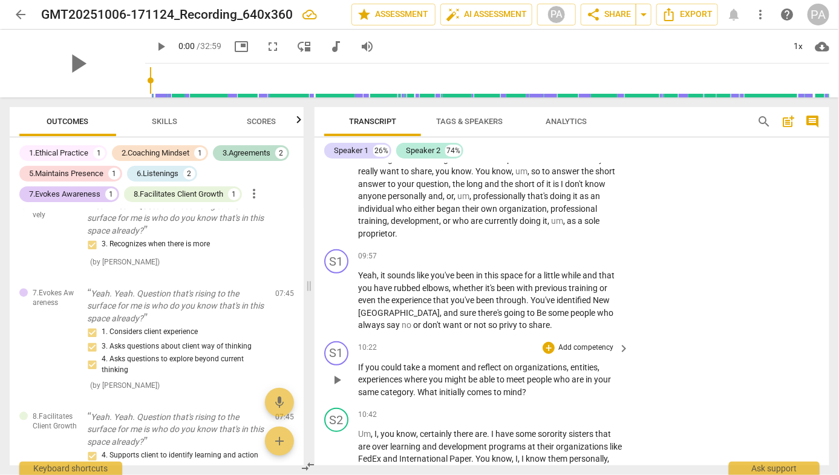
scroll to position [1877, 0]
click at [591, 342] on p "Add competency" at bounding box center [585, 347] width 57 height 11
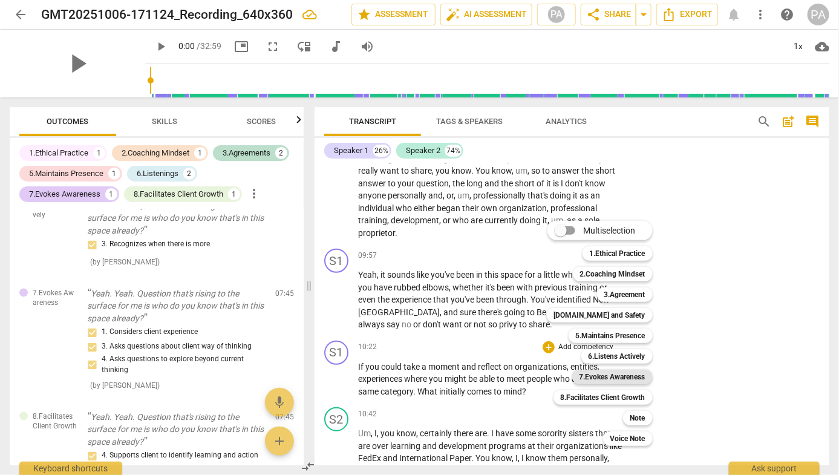
click at [613, 378] on b "7.Evokes Awareness" at bounding box center [612, 376] width 66 height 15
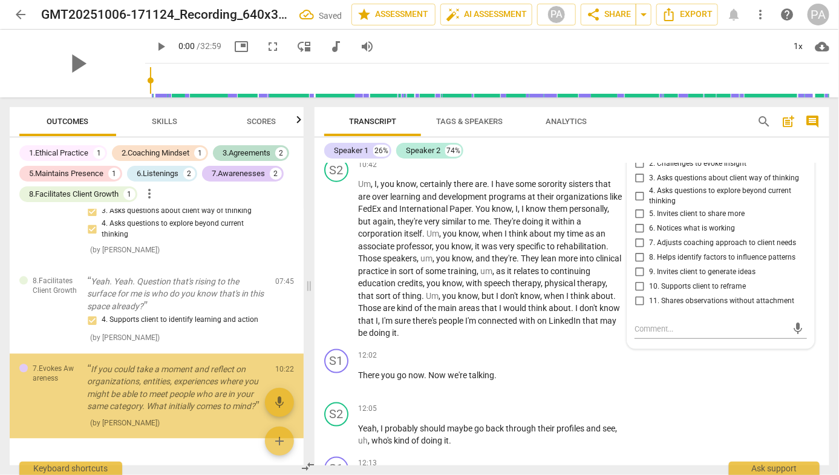
scroll to position [1037, 0]
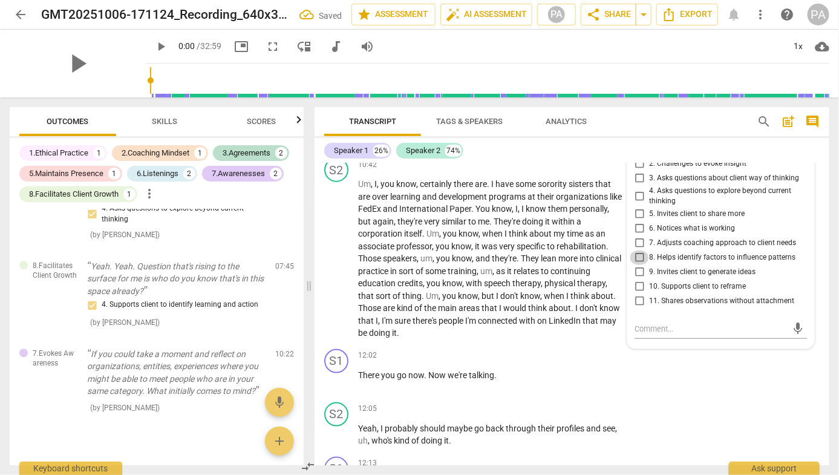
click at [636, 250] on input "8. Helps identify factors to influence patterns" at bounding box center [638, 257] width 19 height 15
checkbox input "true"
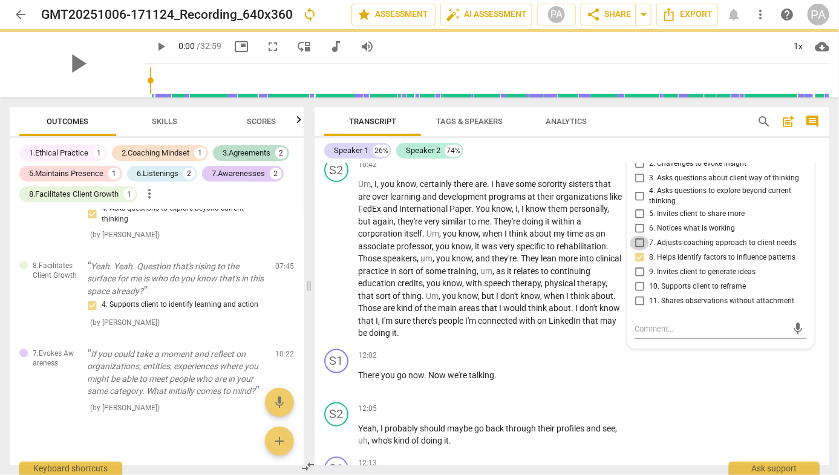
click at [638, 236] on input "7. Adjusts coaching approach to client needs" at bounding box center [638, 243] width 19 height 15
checkbox input "true"
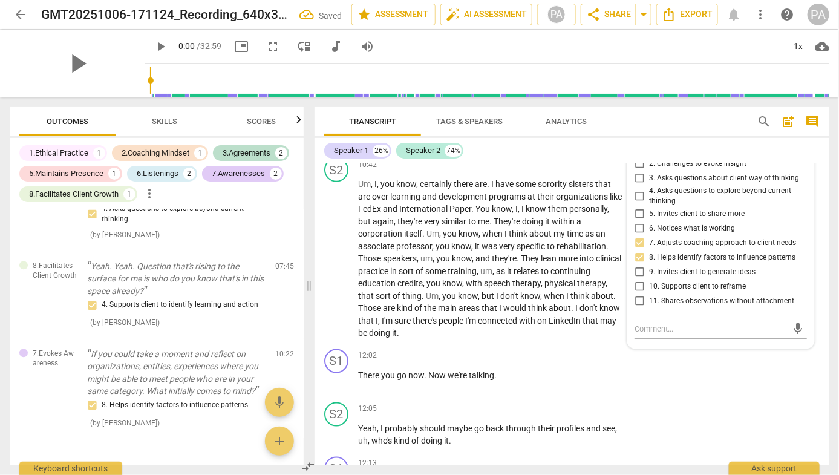
click at [636, 265] on input "9. Invites client to generate ideas" at bounding box center [638, 272] width 19 height 15
checkbox input "true"
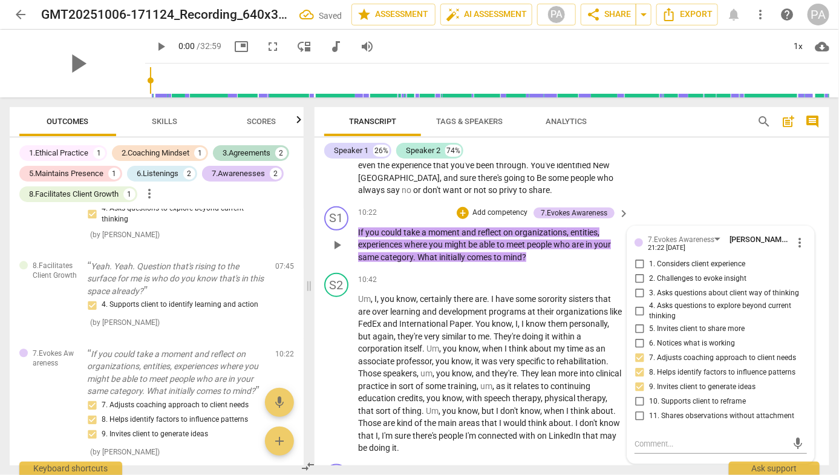
scroll to position [2012, 0]
click at [639, 303] on input "4. Asks questions to explore beyond current thinking" at bounding box center [638, 310] width 19 height 15
checkbox input "true"
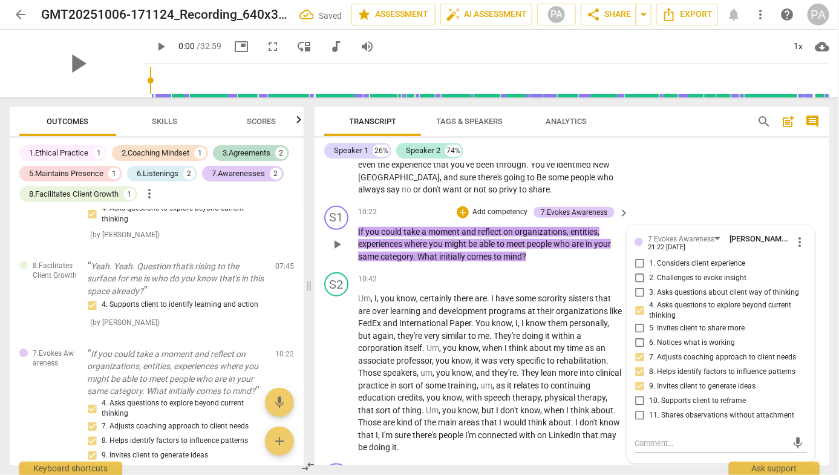
click at [688, 201] on div "S1 play_arrow pause 10:22 + Add competency 7.Evokes Awareness keyboard_arrow_ri…" at bounding box center [571, 234] width 515 height 67
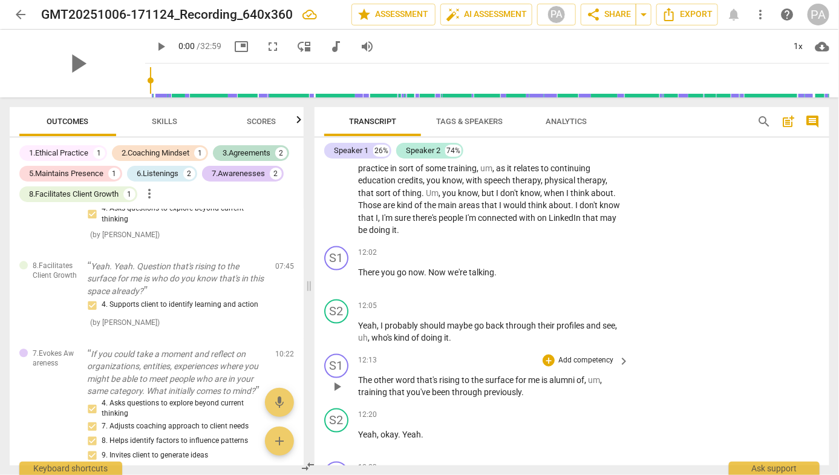
scroll to position [2230, 0]
click at [595, 354] on p "Add competency" at bounding box center [585, 359] width 57 height 11
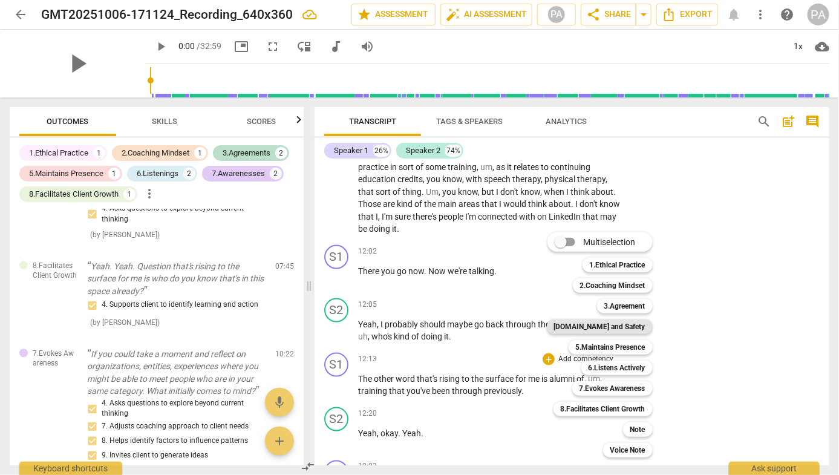
click at [615, 327] on b "[DOMAIN_NAME] and Safety" at bounding box center [599, 326] width 91 height 15
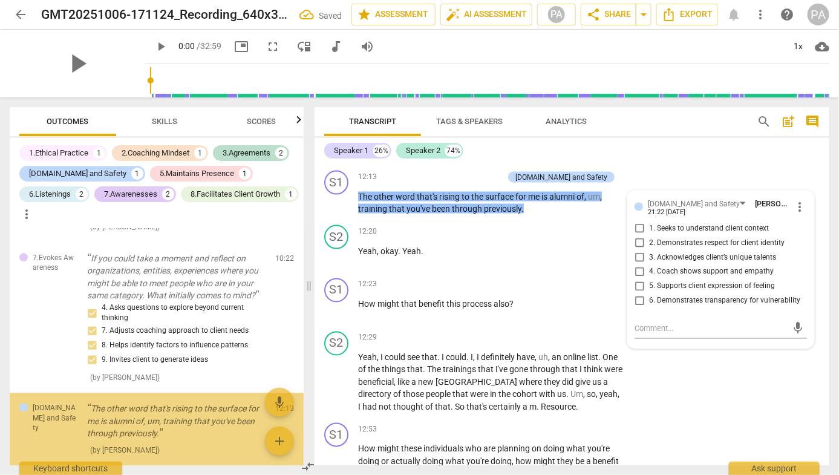
scroll to position [1175, 0]
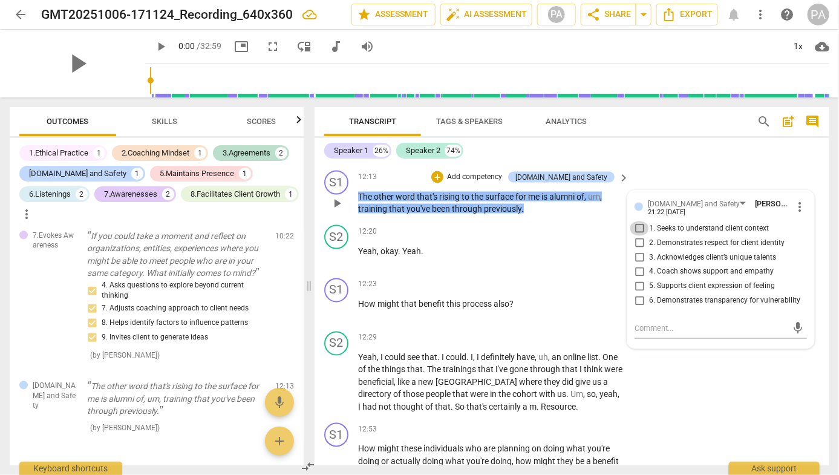
click at [637, 221] on input "1. Seeks to understand client context" at bounding box center [638, 228] width 19 height 15
checkbox input "true"
click at [637, 279] on input "5. Supports client expression of feeling" at bounding box center [638, 286] width 19 height 15
checkbox input "true"
click at [643, 363] on div "S2 play_arrow pause 12:29 + Add competency keyboard_arrow_right Yeah , I could …" at bounding box center [571, 373] width 515 height 92
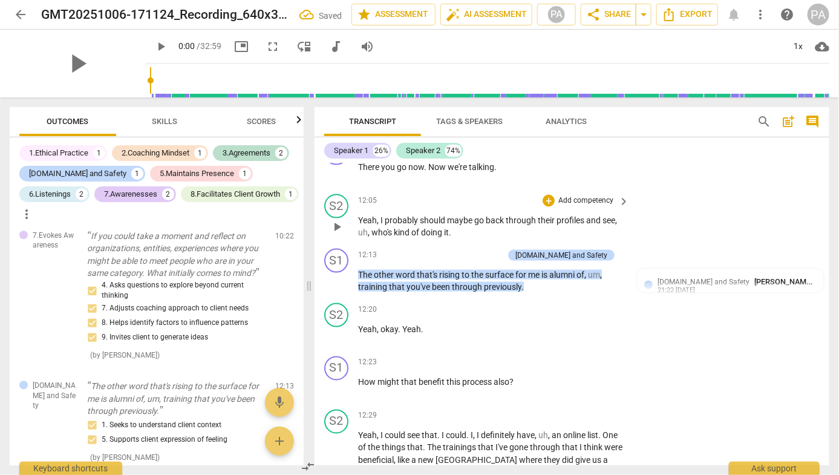
scroll to position [2327, 0]
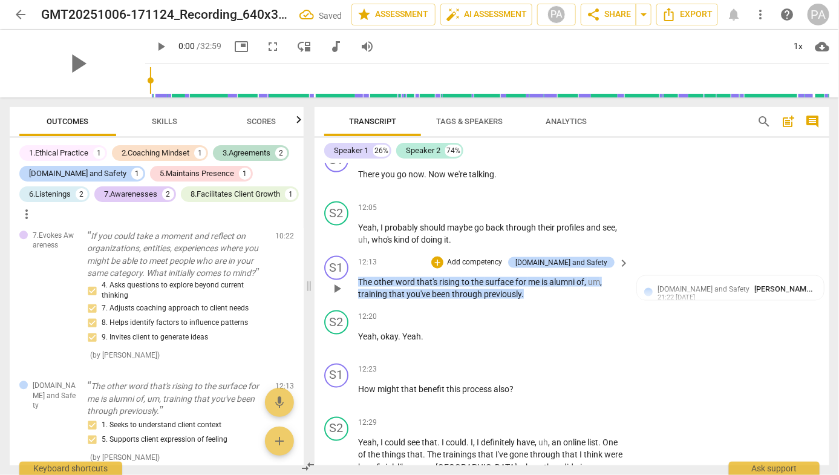
click at [503, 257] on p "Add competency" at bounding box center [474, 262] width 57 height 11
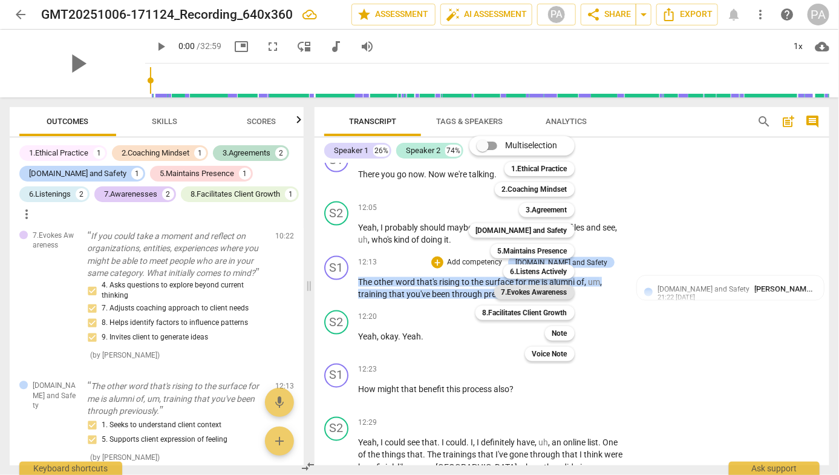
click at [534, 293] on b "7.Evokes Awareness" at bounding box center [534, 292] width 66 height 15
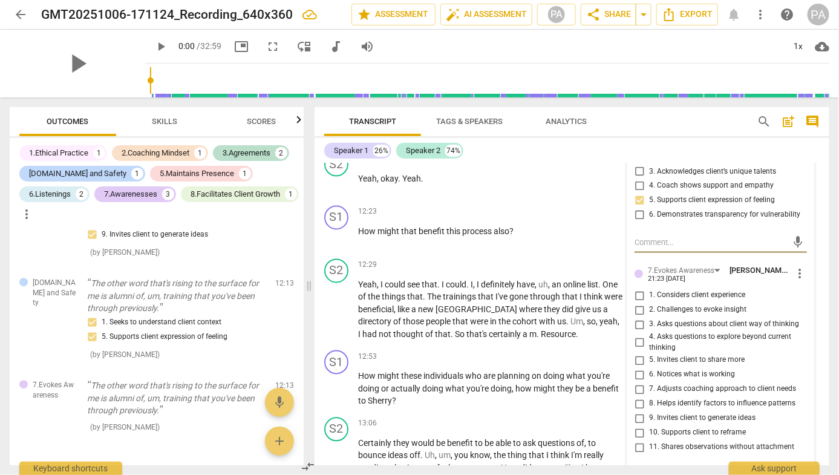
scroll to position [2506, 0]
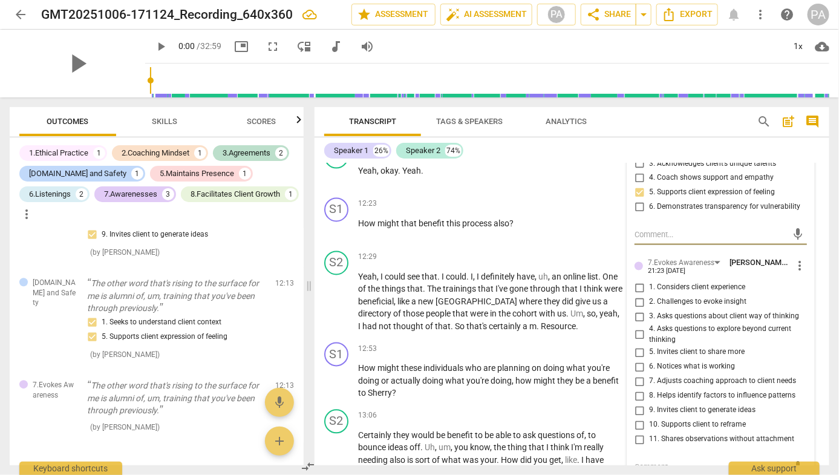
click at [638, 360] on input "6. Notices what is working" at bounding box center [638, 367] width 19 height 15
checkbox input "true"
click at [602, 223] on div "12:23 + Add competency keyboard_arrow_right How might that benefit this process…" at bounding box center [494, 219] width 272 height 44
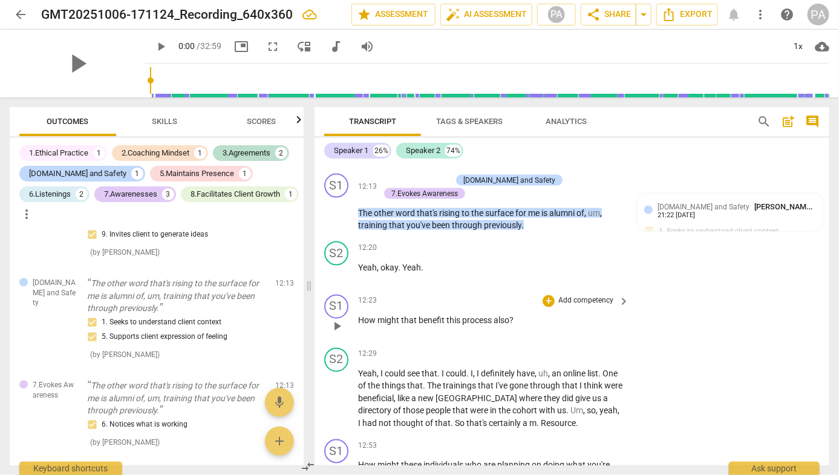
scroll to position [2410, 0]
click at [587, 295] on p "Add competency" at bounding box center [585, 300] width 57 height 11
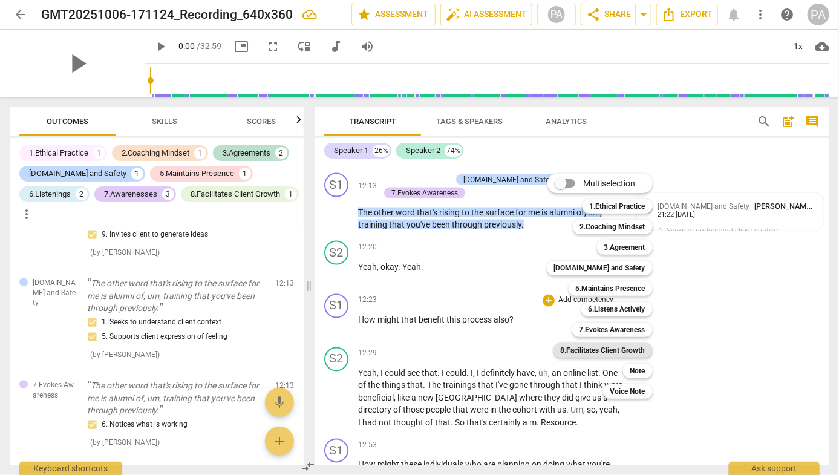
click at [623, 350] on b "8.Facilitates Client Growth" at bounding box center [603, 350] width 85 height 15
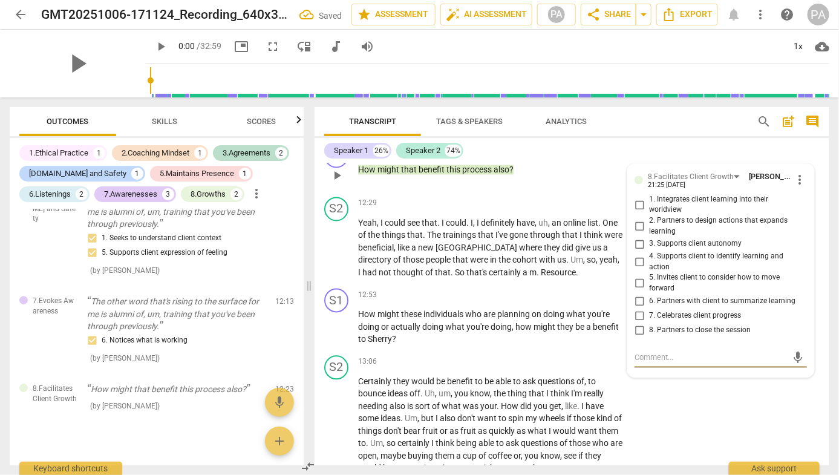
scroll to position [2558, 0]
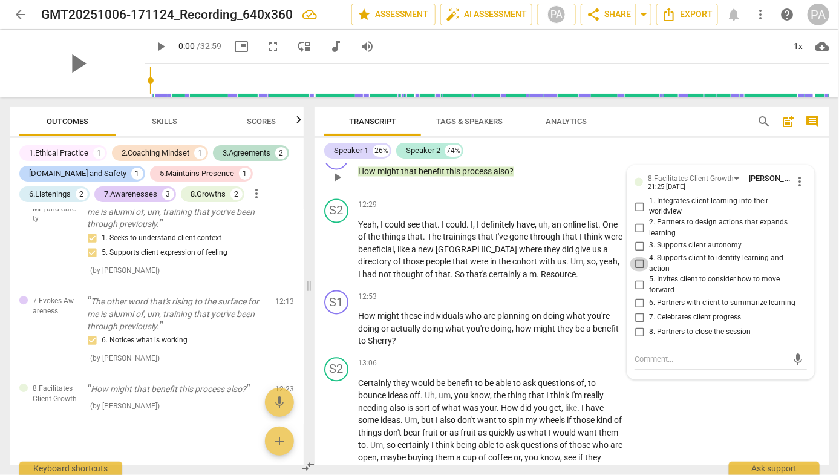
click at [635, 257] on input "4. Supports client to identify learning and action" at bounding box center [638, 264] width 19 height 15
checkbox input "true"
click at [602, 160] on div "Speaker 1 26% Speaker 2 74%" at bounding box center [571, 150] width 495 height 21
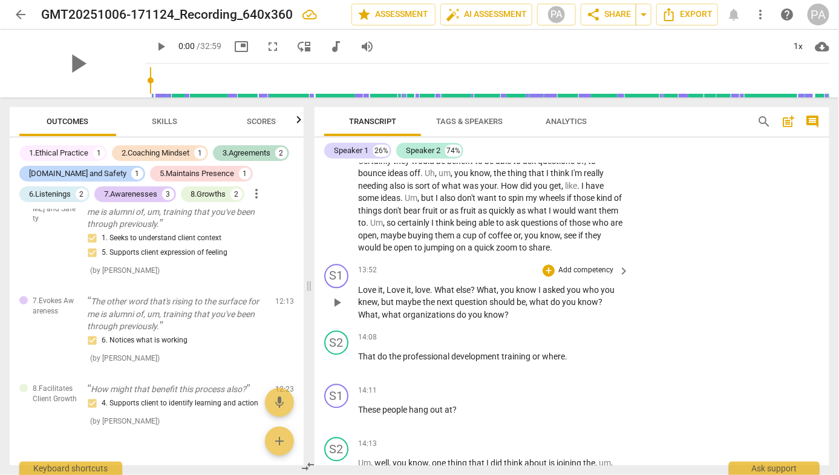
scroll to position [2767, 0]
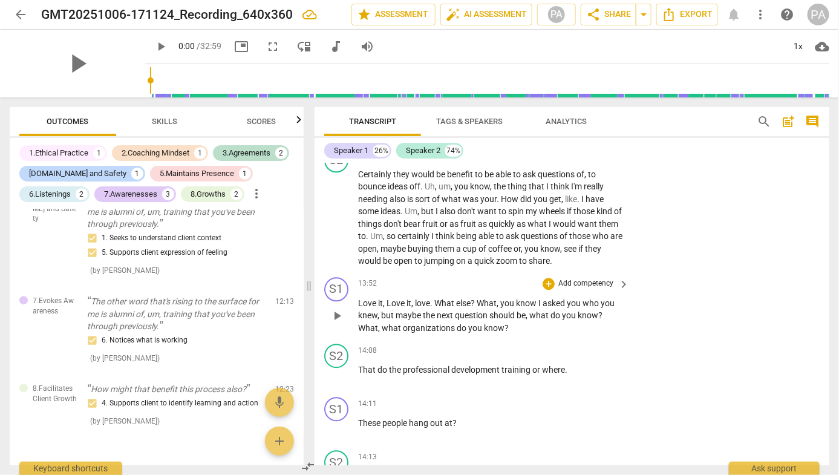
click at [578, 278] on p "Add competency" at bounding box center [585, 283] width 57 height 11
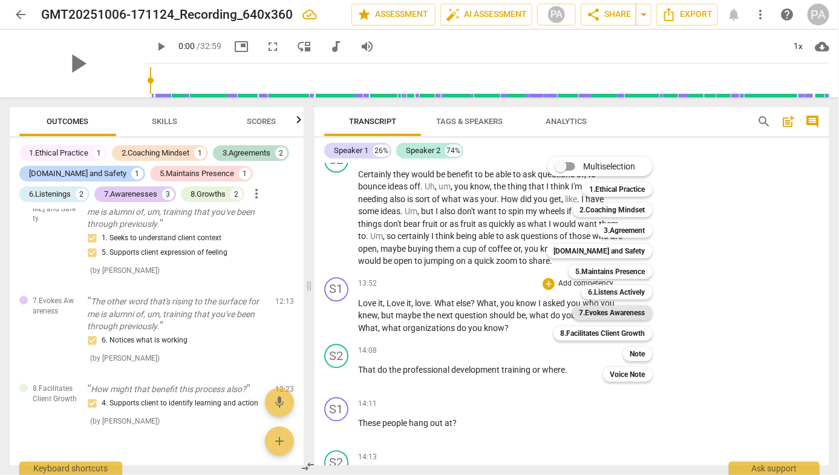
click at [608, 310] on b "7.Evokes Awareness" at bounding box center [612, 312] width 66 height 15
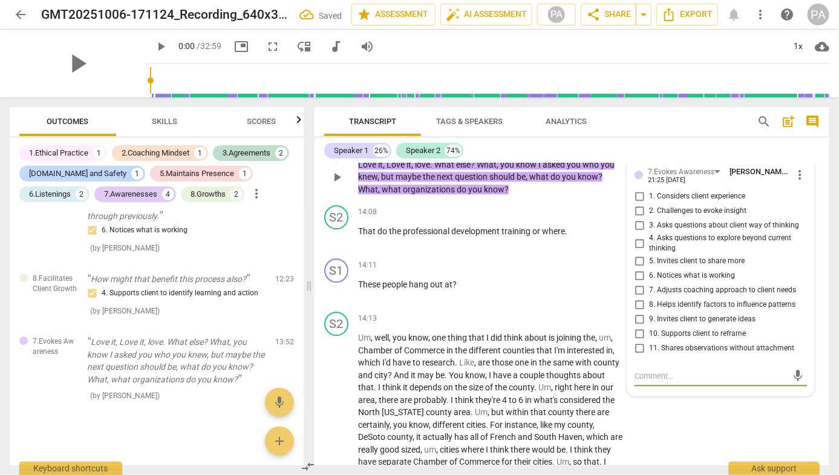
scroll to position [2904, 0]
click at [637, 255] on input "5. Invites client to share more" at bounding box center [638, 262] width 19 height 15
checkbox input "true"
click at [648, 145] on div "Speaker 1 26% Speaker 2 74%" at bounding box center [571, 150] width 495 height 21
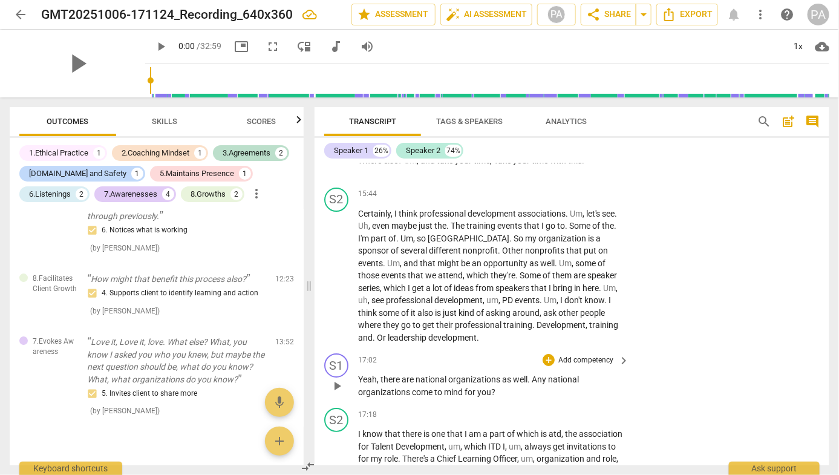
scroll to position [3299, 0]
click at [589, 354] on p "Add competency" at bounding box center [585, 359] width 57 height 11
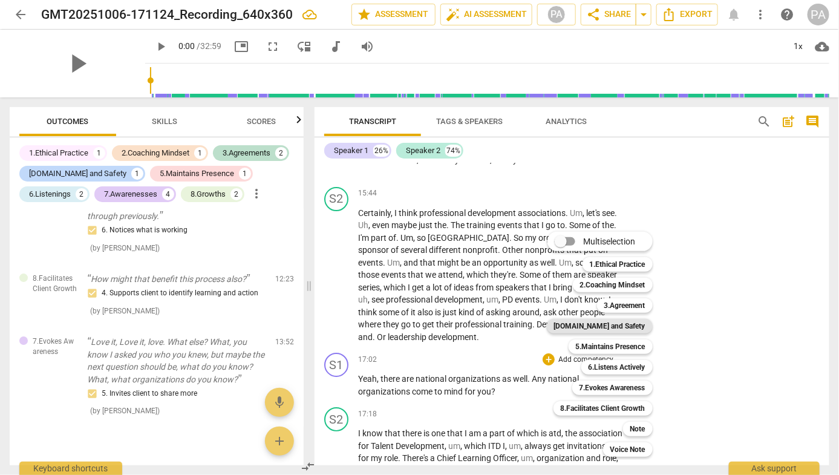
click at [626, 328] on b "[DOMAIN_NAME] and Safety" at bounding box center [599, 326] width 91 height 15
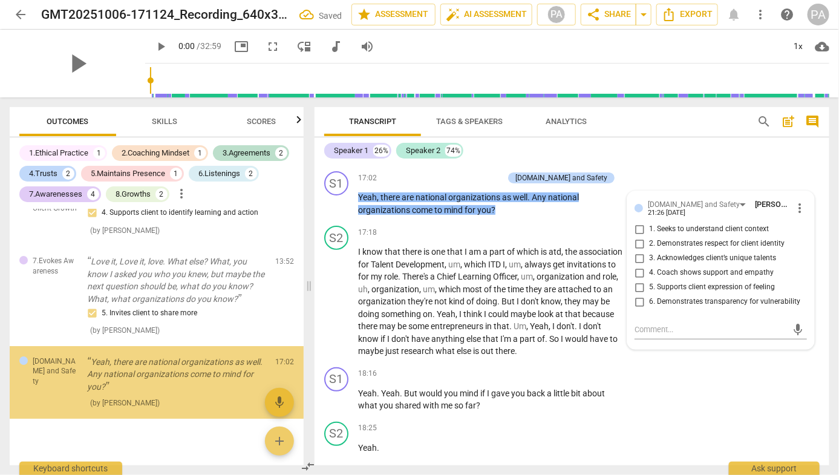
scroll to position [1540, 0]
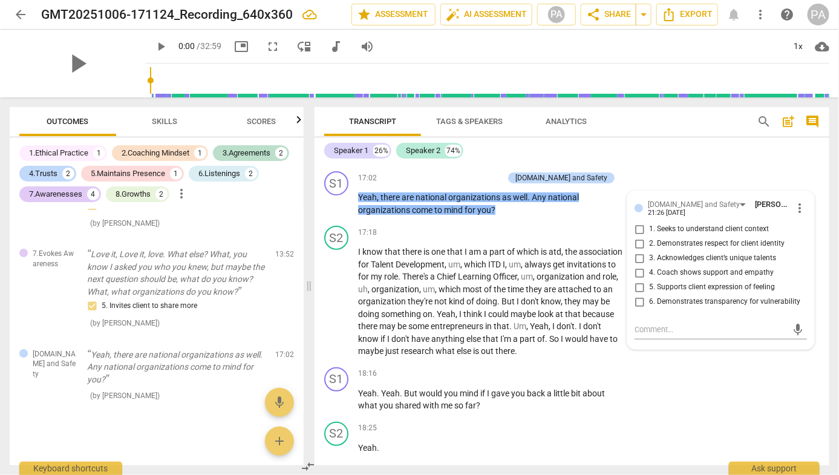
click at [695, 158] on div "Speaker 1 26% Speaker 2 74%" at bounding box center [571, 150] width 495 height 21
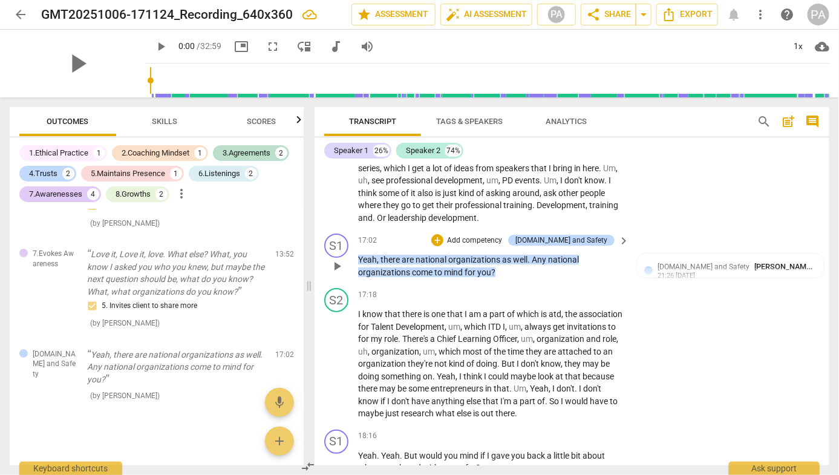
scroll to position [3408, 0]
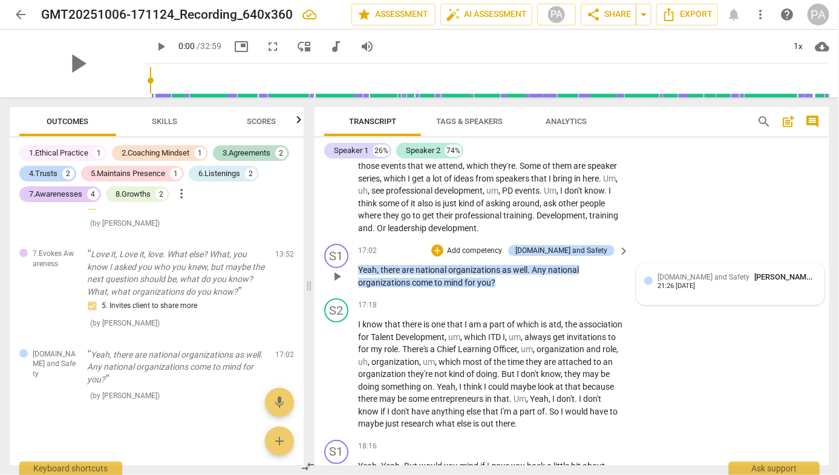
click at [779, 271] on div "[DOMAIN_NAME] and Safety [PERSON_NAME] 21:26 [DATE]" at bounding box center [736, 280] width 159 height 19
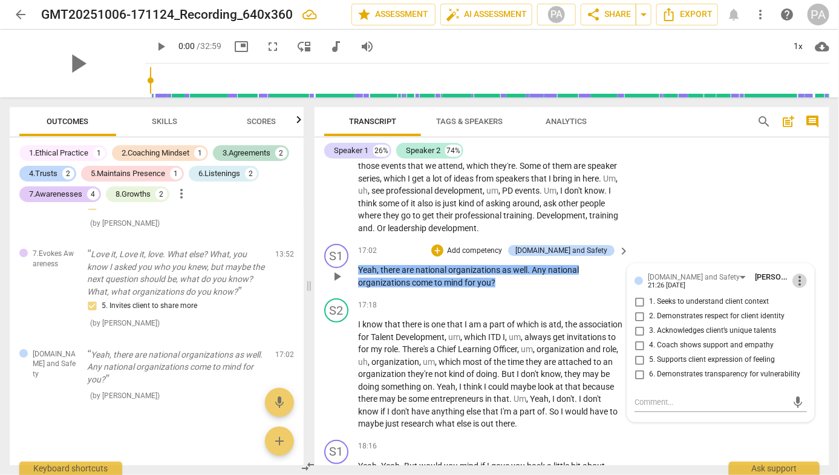
click at [793, 273] on span "more_vert" at bounding box center [799, 280] width 15 height 15
click at [807, 287] on li "Delete" at bounding box center [808, 287] width 42 height 23
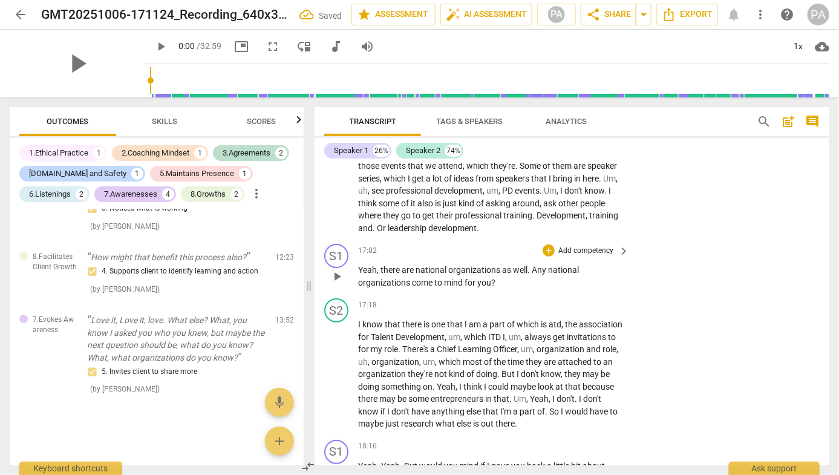
scroll to position [1468, 0]
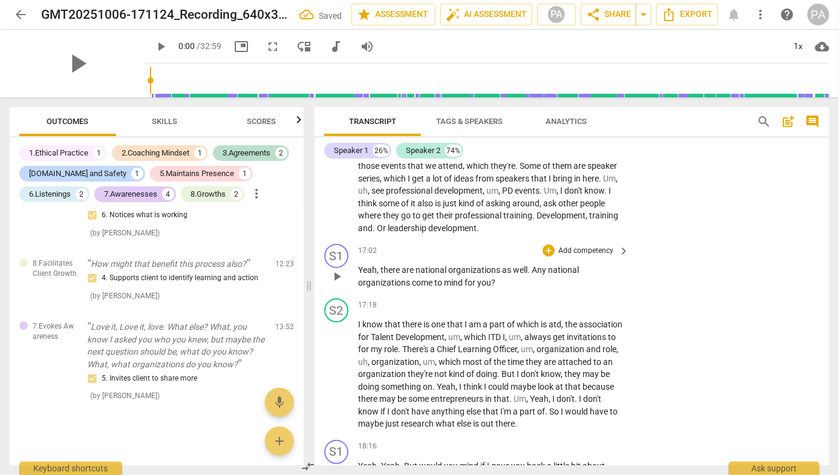
click at [591, 246] on p "Add competency" at bounding box center [585, 251] width 57 height 11
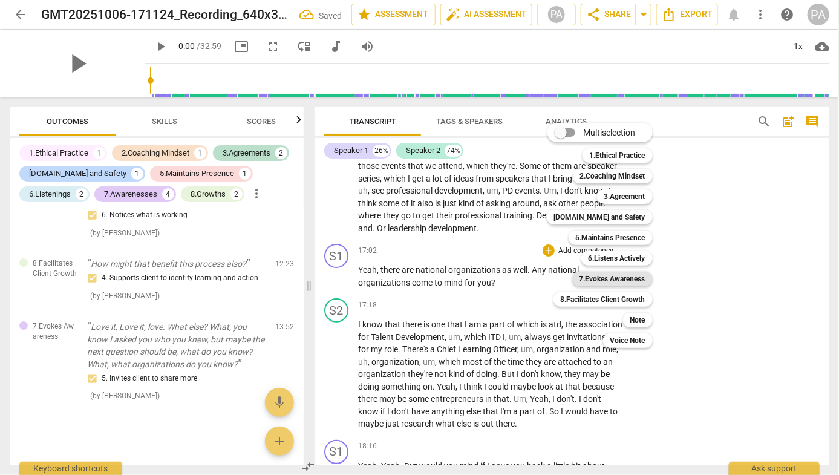
click at [629, 282] on b "7.Evokes Awareness" at bounding box center [612, 279] width 66 height 15
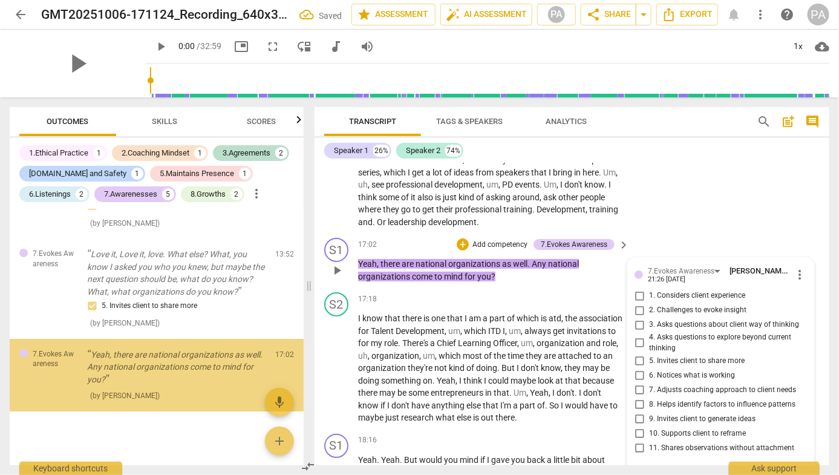
scroll to position [3414, 0]
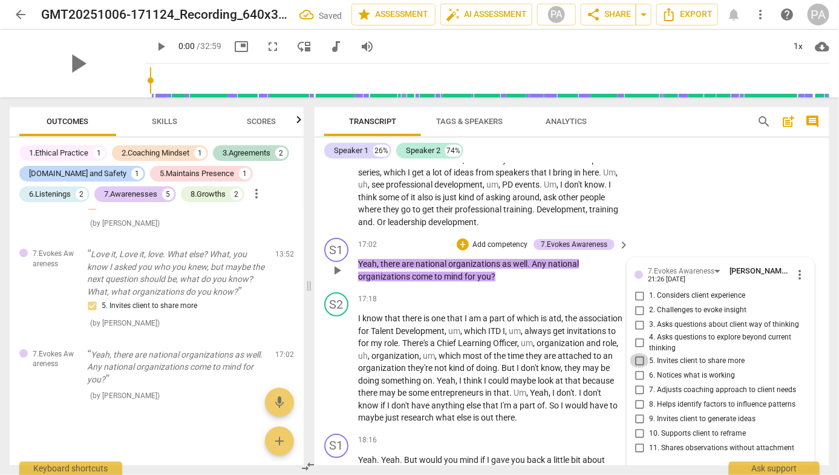
click at [634, 353] on input "5. Invites client to share more" at bounding box center [638, 360] width 19 height 15
checkbox input "true"
click at [633, 368] on input "6. Notices what is working" at bounding box center [638, 375] width 19 height 15
checkbox input "true"
click at [632, 336] on input "4. Asks questions to explore beyond current thinking" at bounding box center [638, 343] width 19 height 15
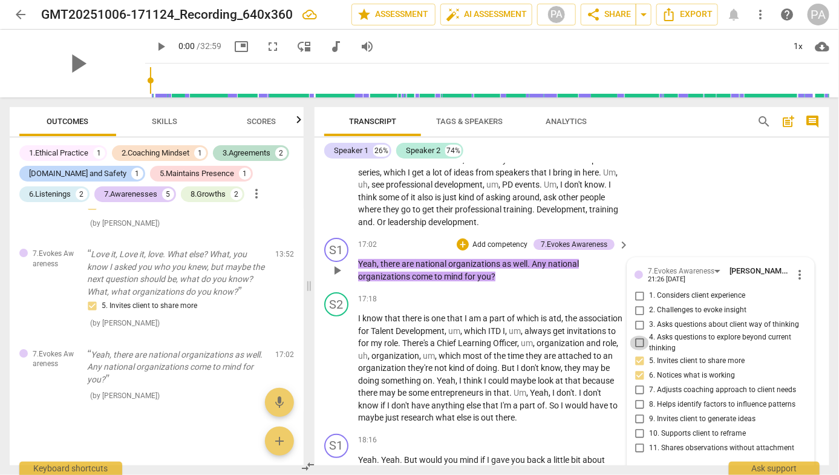
checkbox input "true"
click at [648, 210] on div "S2 play_arrow pause 15:44 + Add competency keyboard_arrow_right Certainly , I t…" at bounding box center [571, 150] width 515 height 166
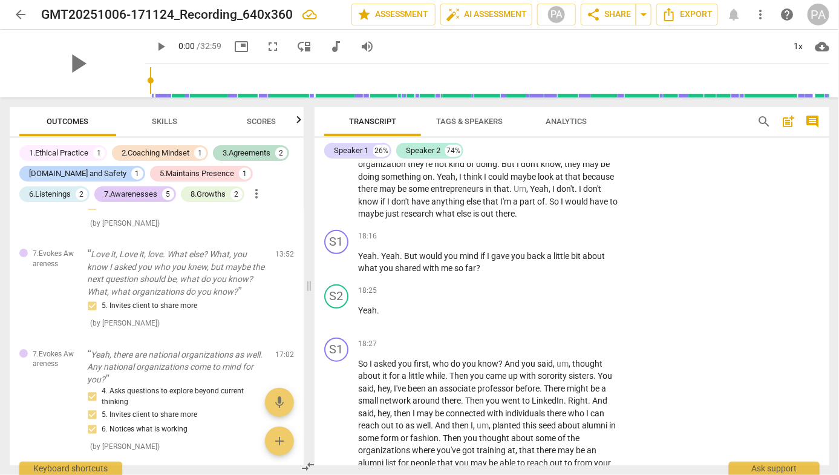
scroll to position [3610, 0]
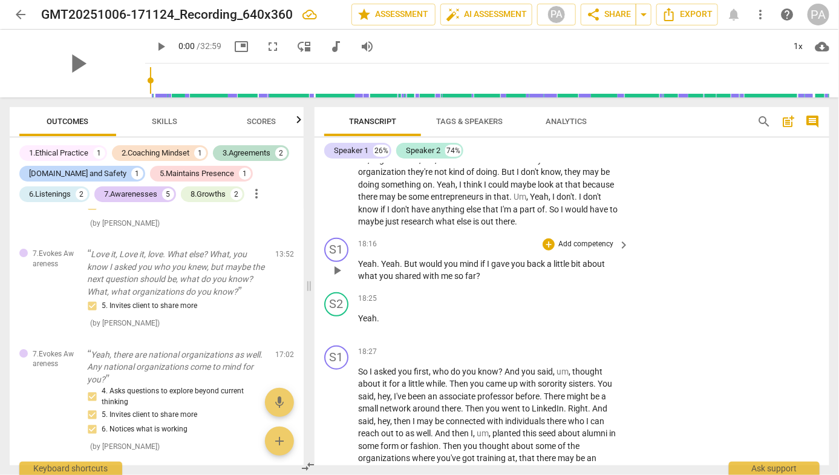
click at [579, 239] on p "Add competency" at bounding box center [585, 244] width 57 height 11
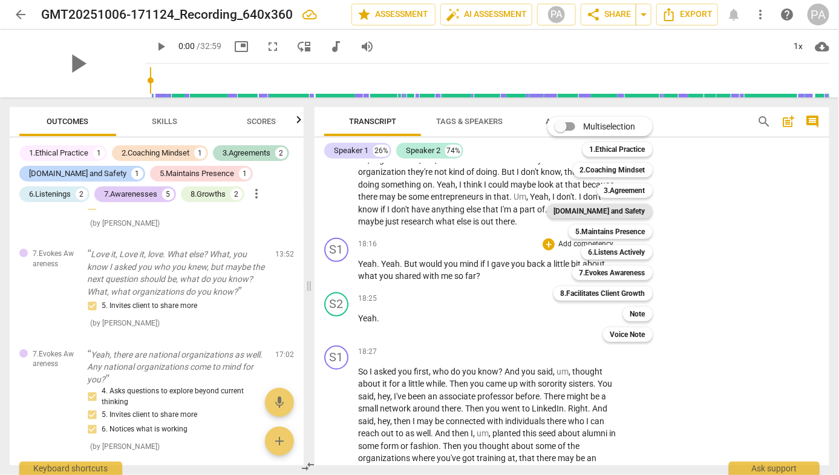
click at [626, 209] on b "[DOMAIN_NAME] and Safety" at bounding box center [599, 211] width 91 height 15
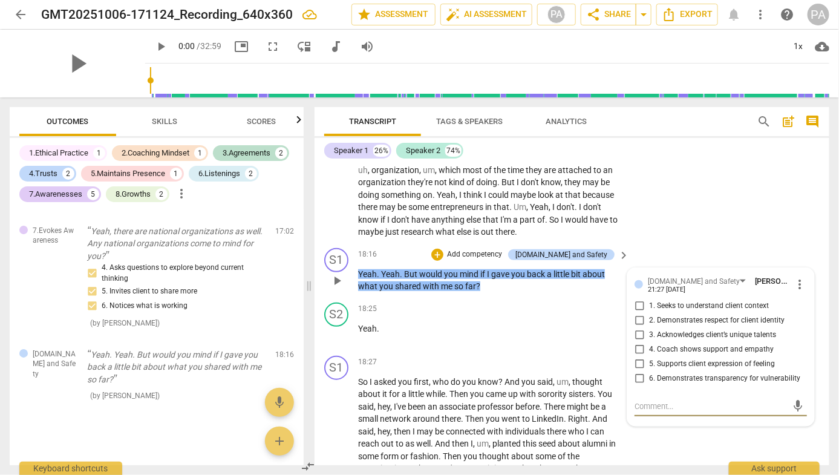
scroll to position [3602, 0]
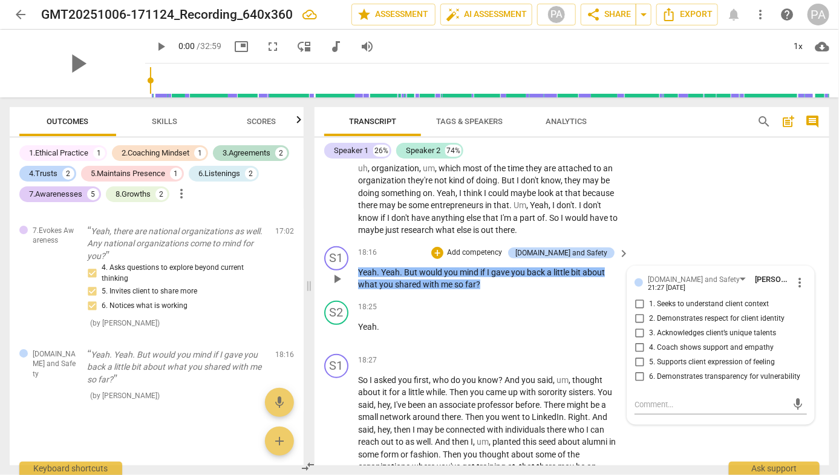
click at [675, 371] on span "6. Demonstrates transparency for vulnerability" at bounding box center [724, 376] width 151 height 11
click at [649, 369] on input "6. Demonstrates transparency for vulnerability" at bounding box center [638, 376] width 19 height 15
checkbox input "true"
click at [665, 241] on div "S1 play_arrow pause 18:16 + Add competency [DOMAIN_NAME] and Safety keyboard_ar…" at bounding box center [571, 268] width 515 height 54
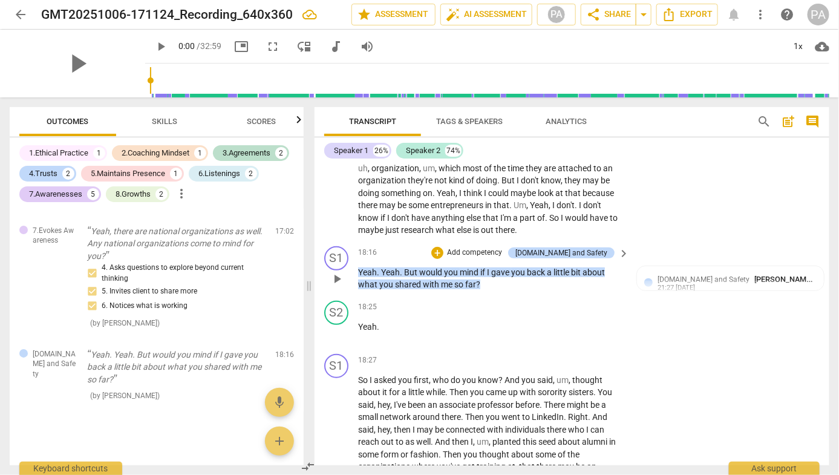
click at [503, 247] on p "Add competency" at bounding box center [474, 252] width 57 height 11
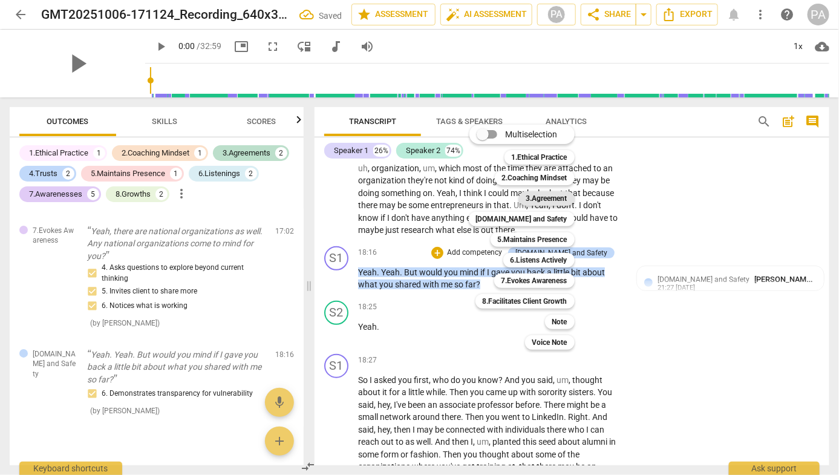
click at [550, 198] on b "3.Agreement" at bounding box center [546, 198] width 41 height 15
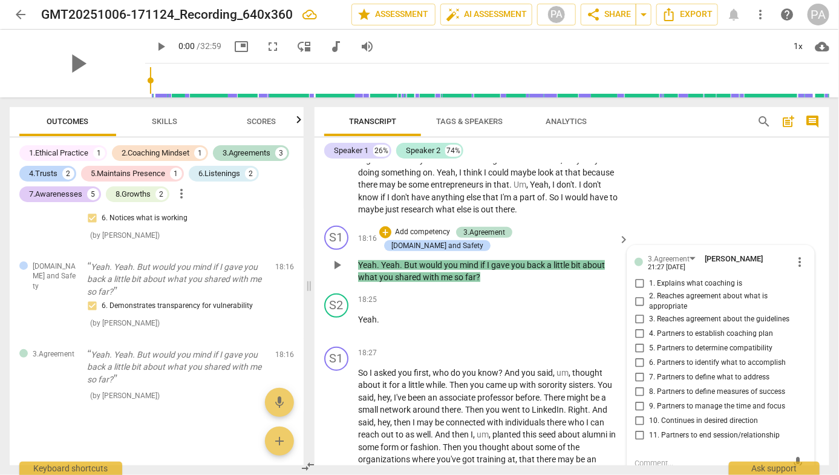
scroll to position [3628, 0]
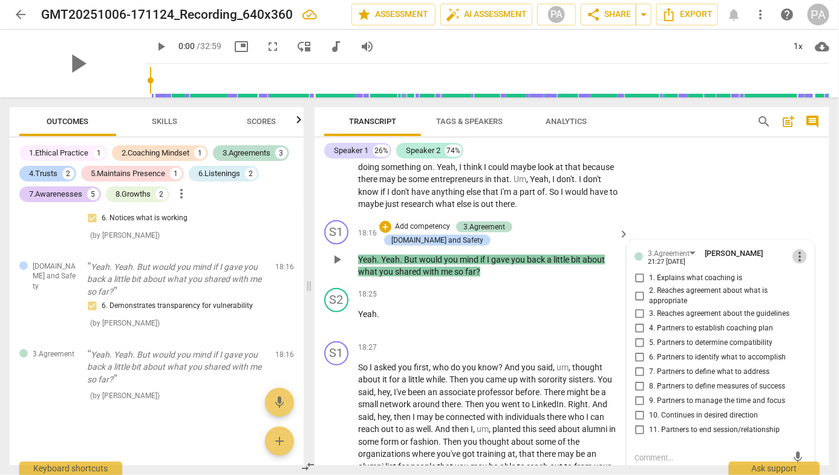
click at [798, 249] on span "more_vert" at bounding box center [799, 256] width 15 height 15
click at [805, 262] on li "Delete" at bounding box center [808, 264] width 42 height 23
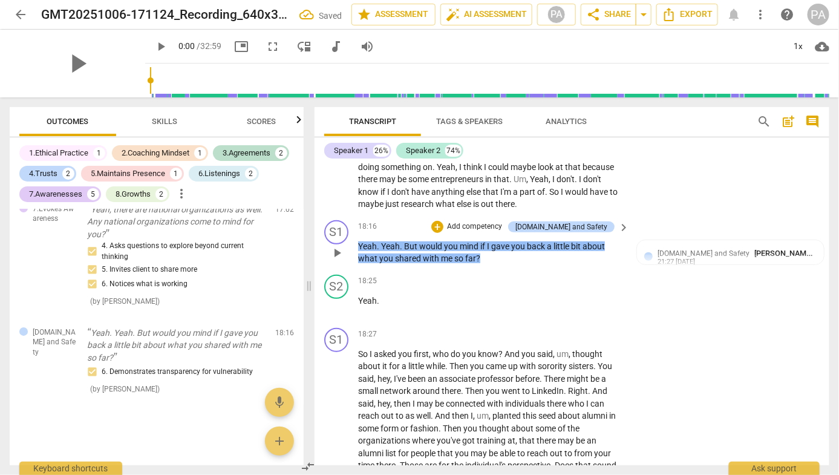
scroll to position [1679, 0]
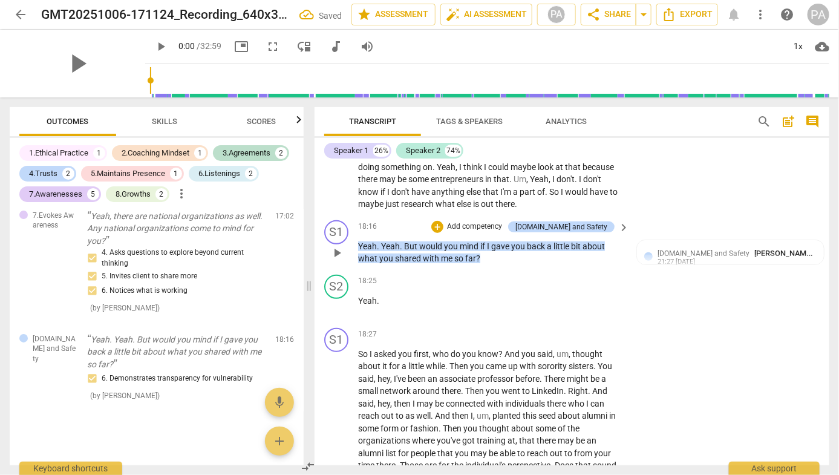
click at [501, 221] on p "Add competency" at bounding box center [474, 226] width 57 height 11
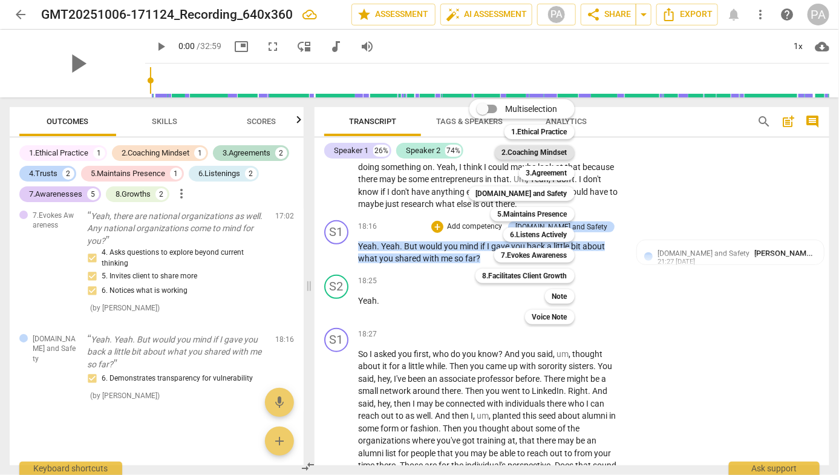
click at [530, 152] on b "2.Coaching Mindset" at bounding box center [534, 152] width 65 height 15
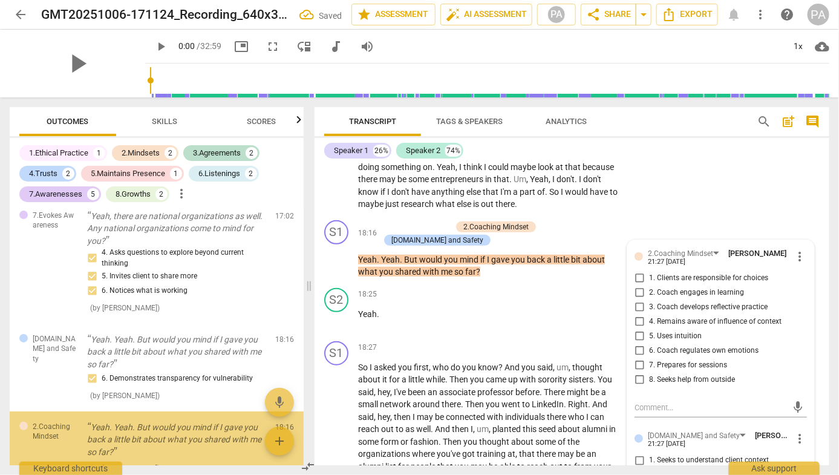
scroll to position [1751, 0]
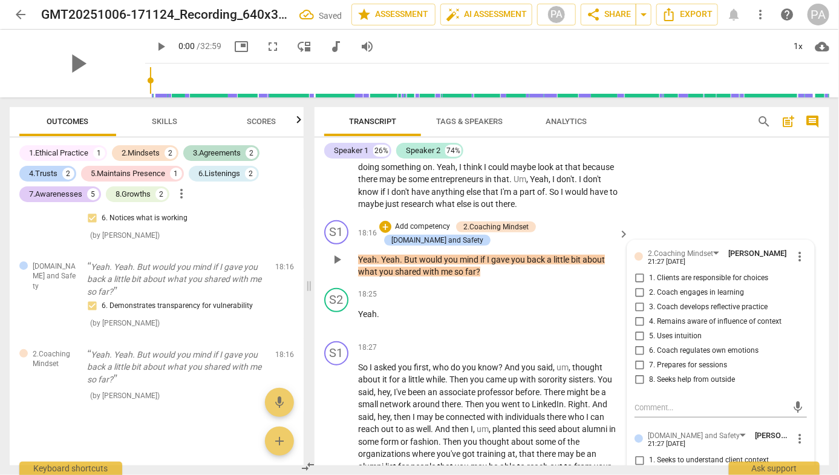
click at [688, 302] on span "3. Coach develops reflective practice" at bounding box center [708, 307] width 119 height 11
click at [649, 300] on input "3. Coach develops reflective practice" at bounding box center [638, 307] width 19 height 15
checkbox input "true"
click at [660, 331] on span "5. Uses intuition" at bounding box center [675, 336] width 53 height 11
click at [649, 329] on input "5. Uses intuition" at bounding box center [638, 336] width 19 height 15
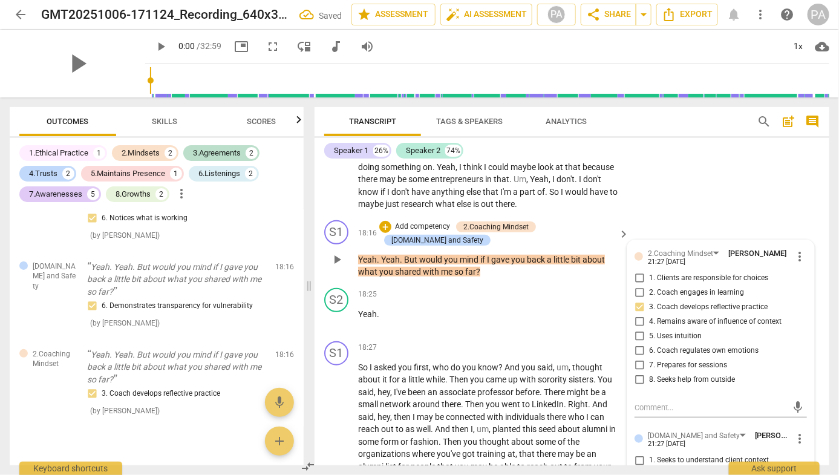
checkbox input "true"
click at [716, 169] on div "S2 play_arrow pause 17:18 + Add competency keyboard_arrow_right I know that the…" at bounding box center [571, 144] width 515 height 141
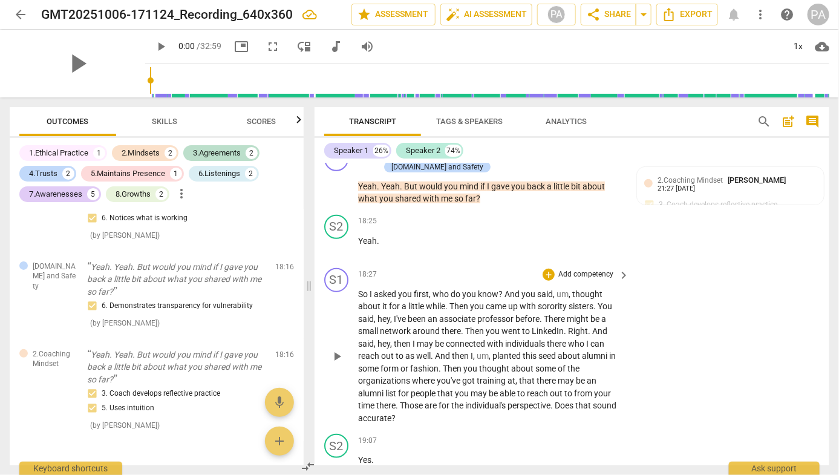
scroll to position [3700, 0]
click at [585, 270] on p "Add competency" at bounding box center [585, 275] width 57 height 11
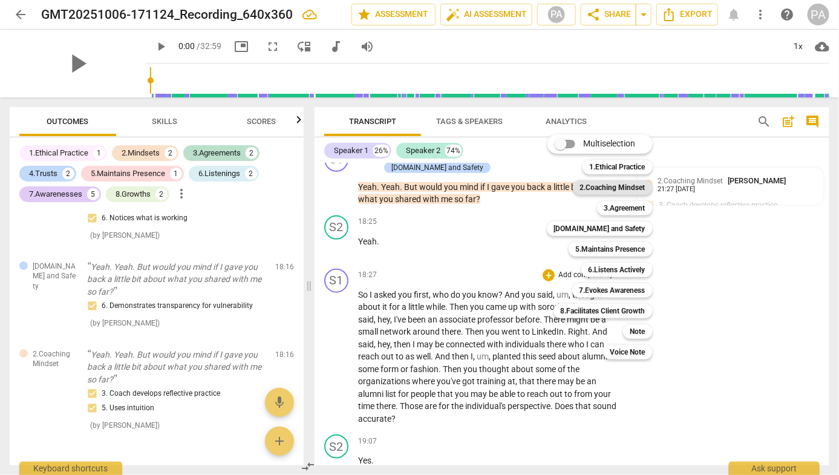
click at [627, 183] on b "2.Coaching Mindset" at bounding box center [612, 187] width 65 height 15
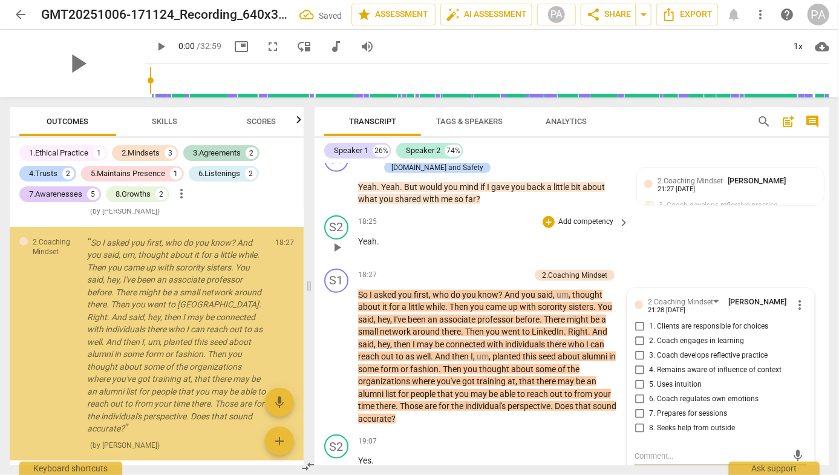
scroll to position [1965, 0]
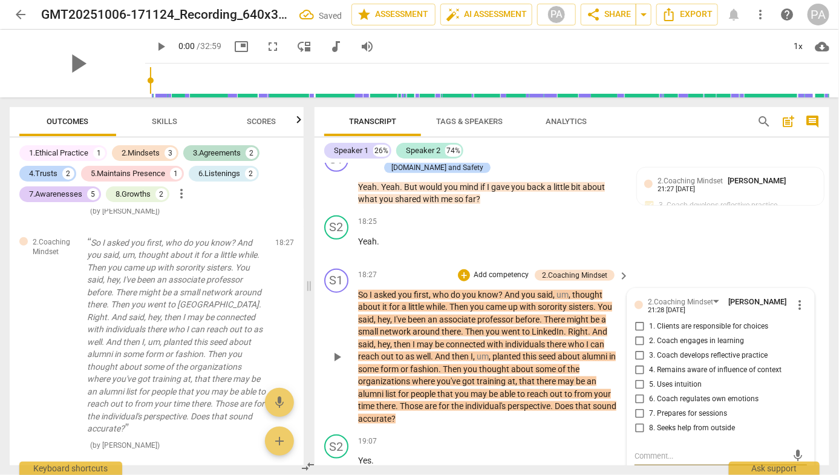
click at [636, 348] on input "3. Coach develops reflective practice" at bounding box center [638, 355] width 19 height 15
checkbox input "true"
click at [633, 233] on div "S2 play_arrow pause 18:25 + Add competency keyboard_arrow_right Yeah ." at bounding box center [571, 236] width 515 height 53
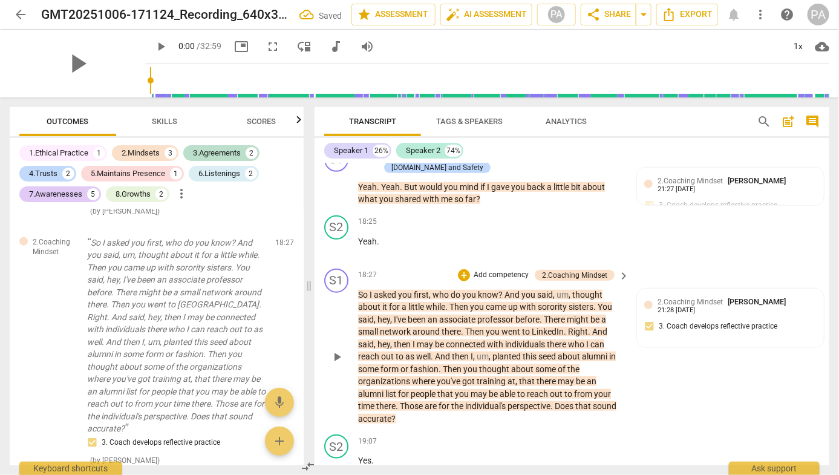
scroll to position [3700, 0]
click at [507, 270] on p "Add competency" at bounding box center [500, 275] width 57 height 11
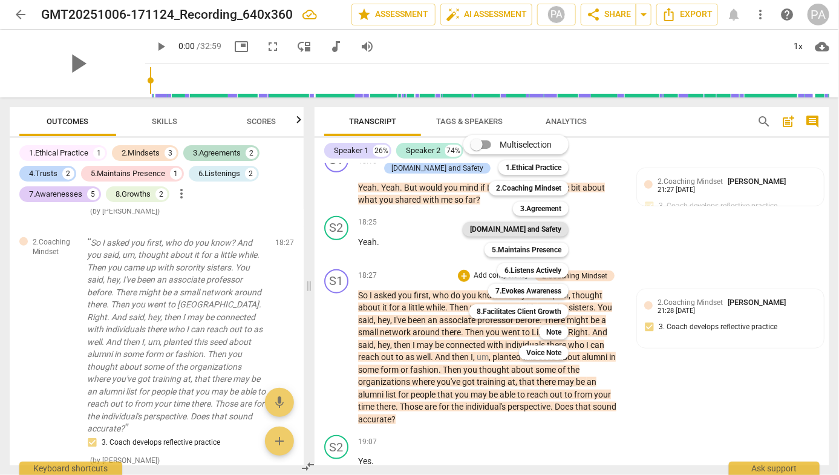
click at [540, 232] on b "[DOMAIN_NAME] and Safety" at bounding box center [515, 229] width 91 height 15
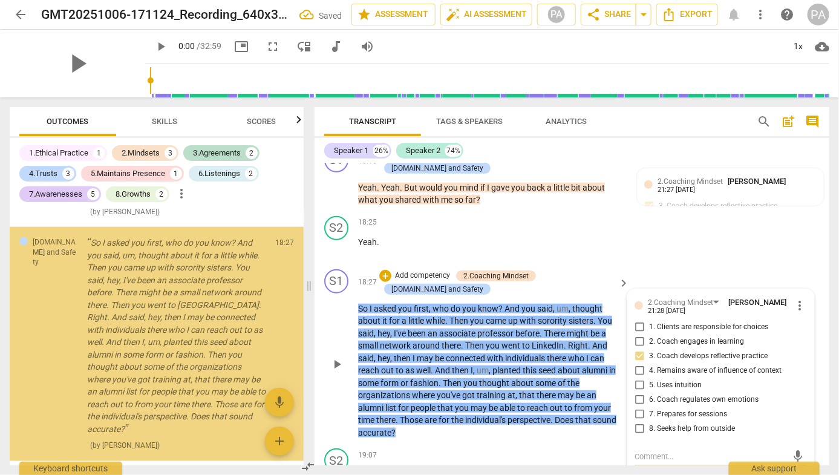
scroll to position [2214, 0]
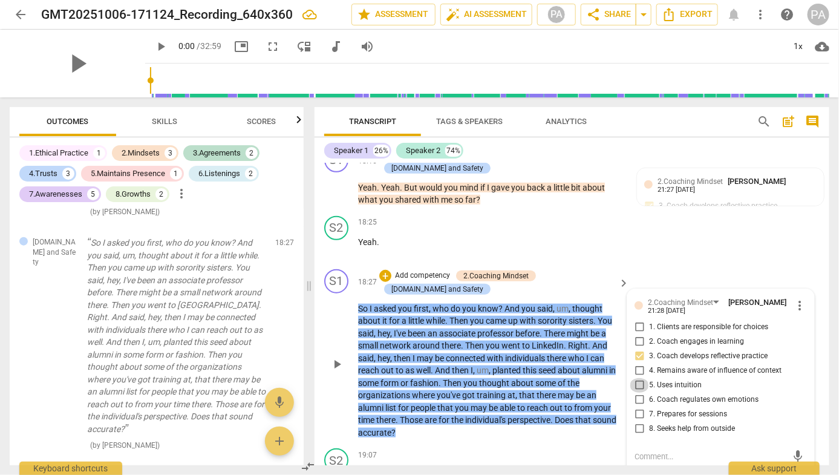
click at [639, 378] on input "5. Uses intuition" at bounding box center [638, 385] width 19 height 15
checkbox input "true"
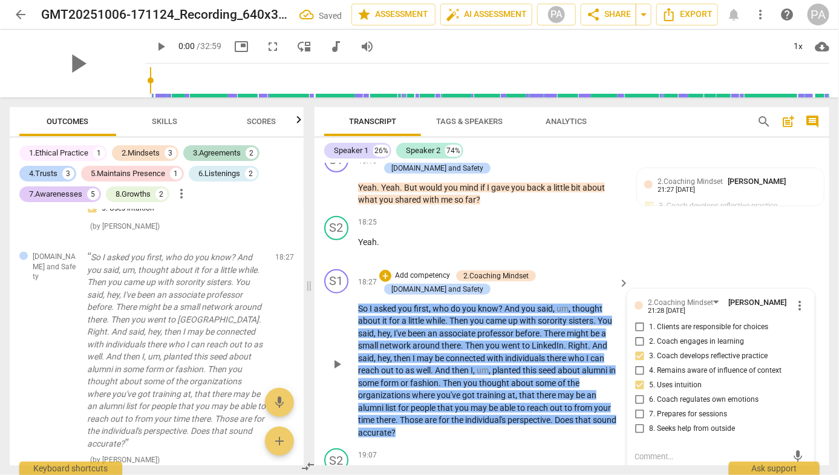
click at [636, 421] on input "8. Seeks help from outside" at bounding box center [638, 428] width 19 height 15
checkbox input "true"
click at [684, 219] on div "S2 play_arrow pause 18:25 + Add competency keyboard_arrow_right Yeah ." at bounding box center [571, 237] width 515 height 53
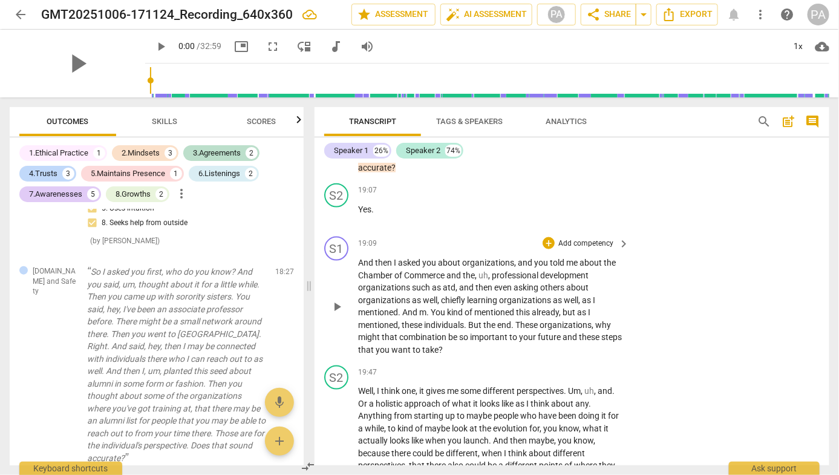
scroll to position [3961, 0]
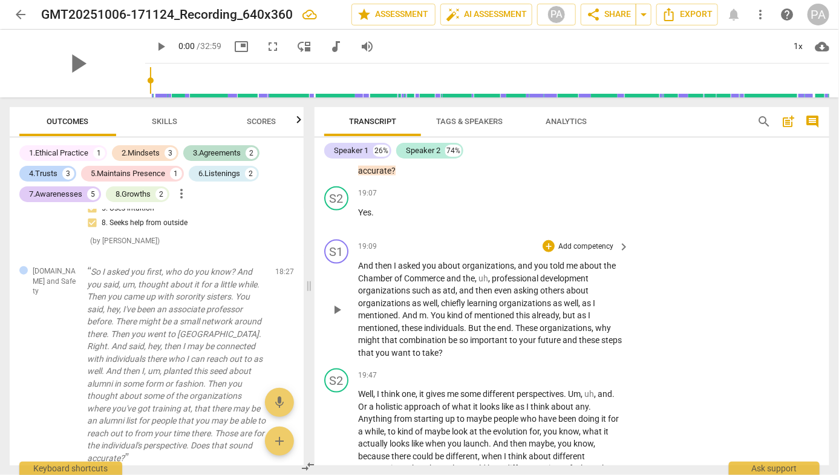
click at [573, 241] on p "Add competency" at bounding box center [585, 246] width 57 height 11
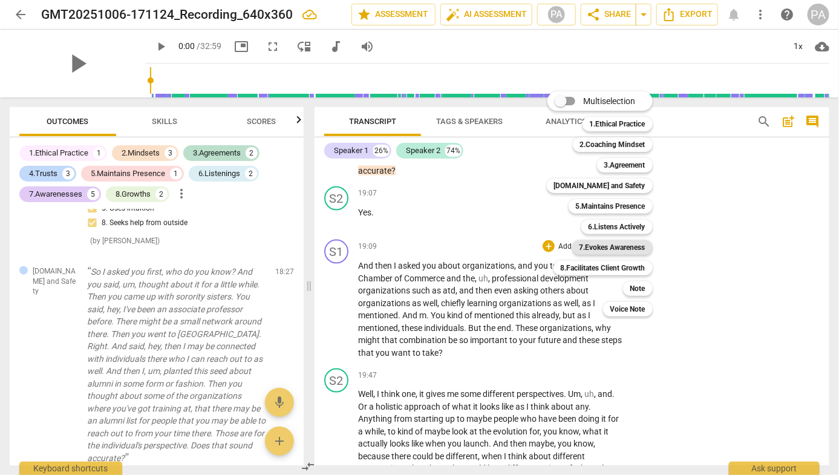
click at [628, 244] on b "7.Evokes Awareness" at bounding box center [612, 247] width 66 height 15
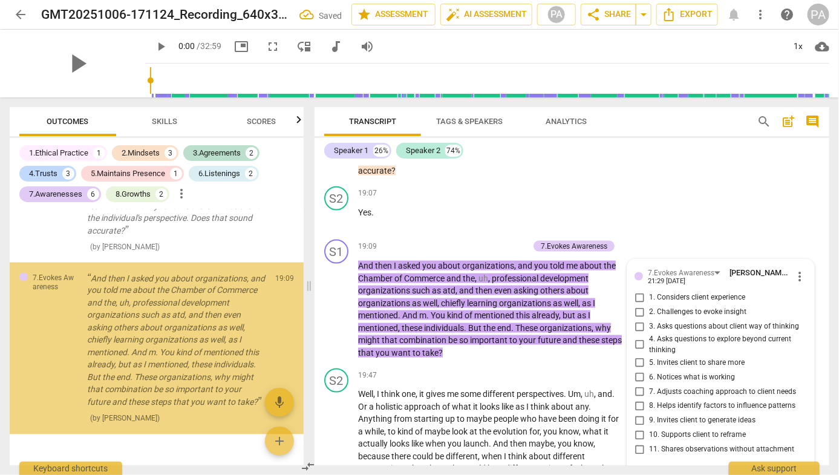
scroll to position [2452, 0]
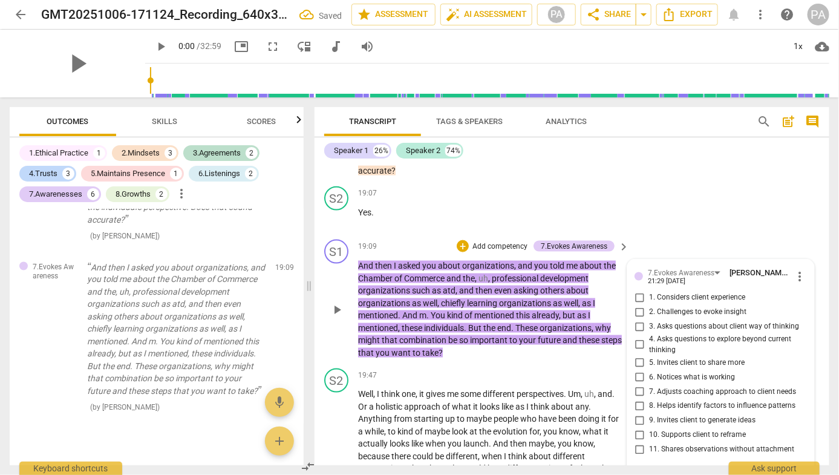
click at [690, 444] on span "11. Shares observations without attachment" at bounding box center [721, 449] width 145 height 11
click at [649, 442] on input "11. Shares observations without attachment" at bounding box center [638, 449] width 19 height 15
checkbox input "true"
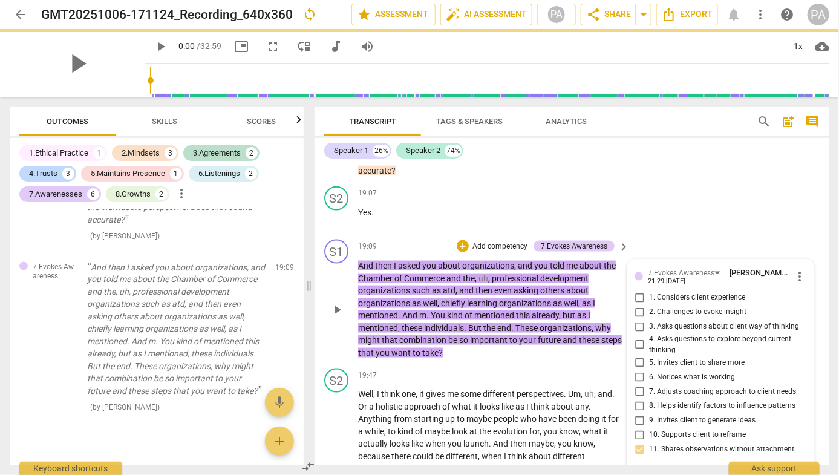
click at [686, 430] on span "10. Supports client to reframe" at bounding box center [697, 435] width 97 height 11
click at [649, 428] on input "10. Supports client to reframe" at bounding box center [638, 435] width 19 height 15
checkbox input "true"
click at [686, 401] on span "8. Helps identify factors to influence patterns" at bounding box center [722, 406] width 146 height 11
click at [649, 398] on input "8. Helps identify factors to influence patterns" at bounding box center [638, 405] width 19 height 15
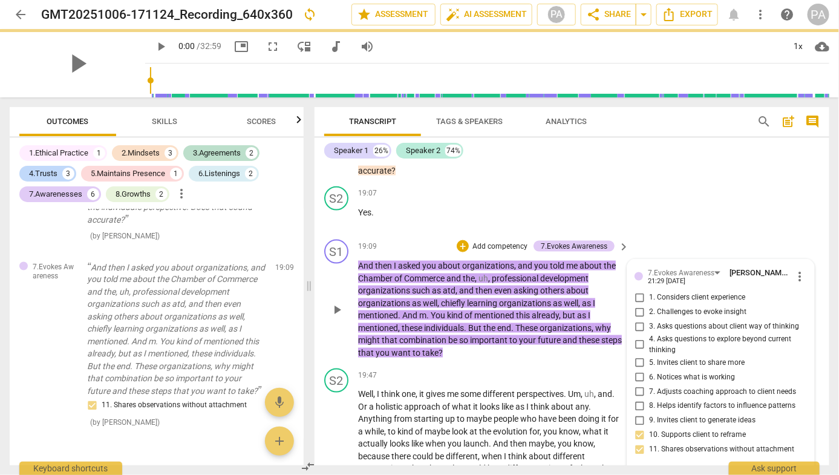
checkbox input "true"
click at [689, 386] on span "7. Adjusts coaching approach to client needs" at bounding box center [722, 391] width 147 height 11
click at [649, 384] on input "7. Adjusts coaching approach to client needs" at bounding box center [638, 391] width 19 height 15
checkbox input "true"
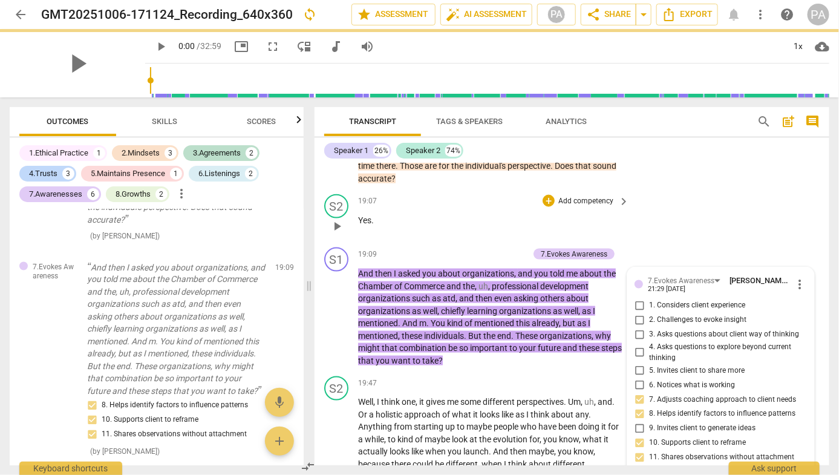
scroll to position [3952, 0]
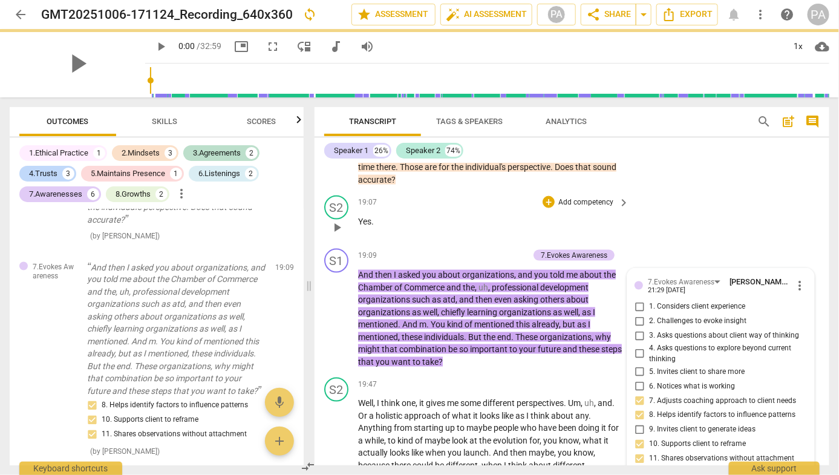
click at [671, 190] on div "S2 play_arrow pause 19:07 + Add competency keyboard_arrow_right Yes ." at bounding box center [571, 216] width 515 height 53
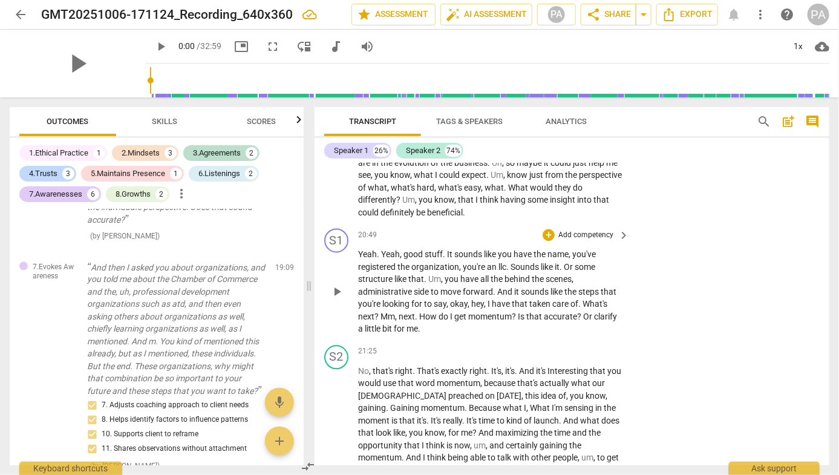
scroll to position [4279, 0]
click at [603, 231] on p "Add competency" at bounding box center [585, 236] width 57 height 11
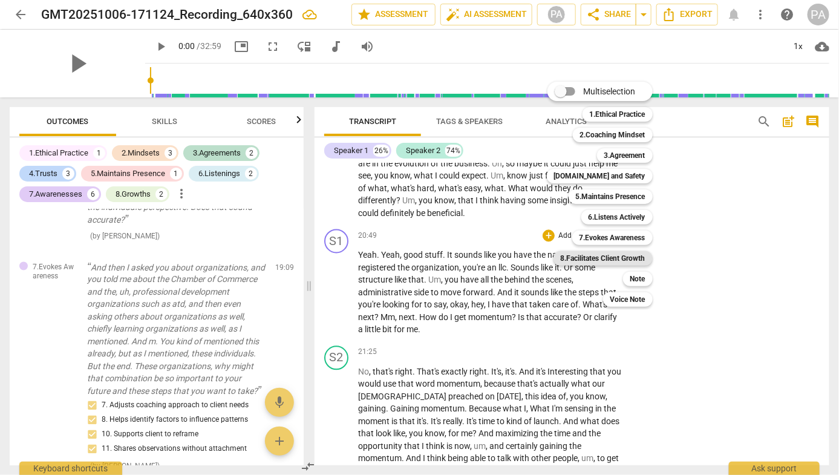
click at [622, 255] on b "8.Facilitates Client Growth" at bounding box center [603, 258] width 85 height 15
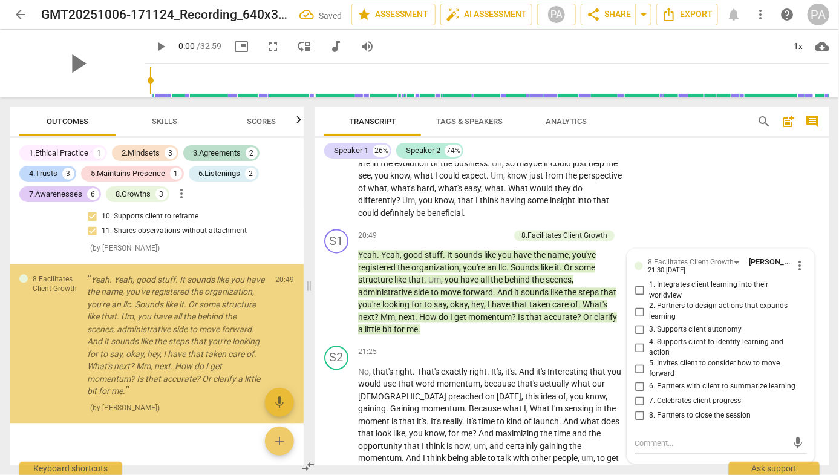
scroll to position [2682, 0]
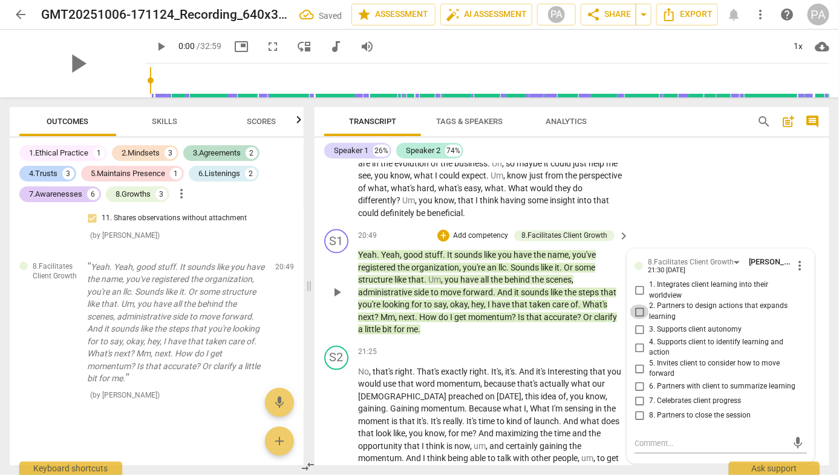
click at [640, 305] on input "2. Partners to design actions that expands learning" at bounding box center [638, 312] width 19 height 15
checkbox input "true"
click at [637, 323] on input "3. Supports client autonomy" at bounding box center [638, 330] width 19 height 15
checkbox input "true"
click at [655, 359] on span "5. Invites client to consider how to move forward" at bounding box center [725, 369] width 153 height 21
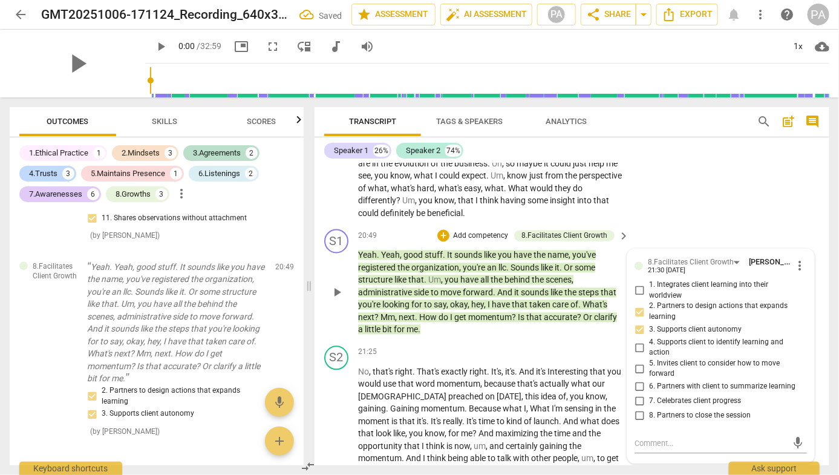
click at [649, 362] on input "5. Invites client to consider how to move forward" at bounding box center [638, 369] width 19 height 15
checkbox input "true"
drag, startPoint x: 700, startPoint y: 159, endPoint x: 697, endPoint y: 176, distance: 17.2
click at [700, 158] on div "Speaker 1 26% Speaker 2 74%" at bounding box center [571, 150] width 495 height 21
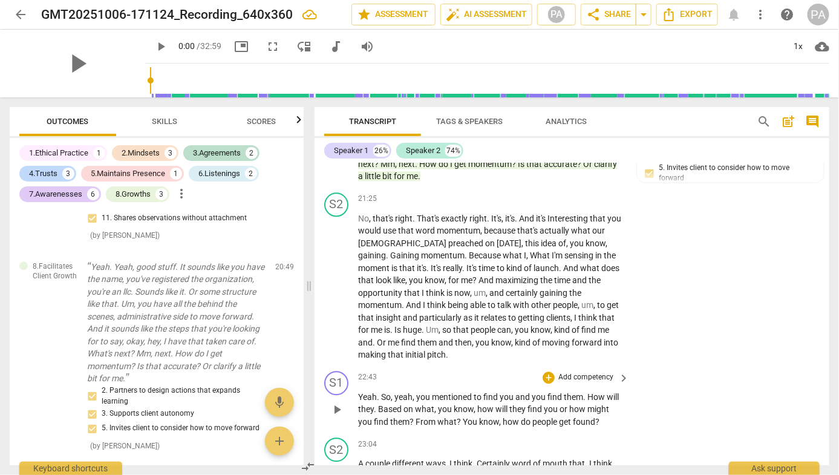
scroll to position [4433, 0]
click at [597, 371] on p "Add competency" at bounding box center [585, 376] width 57 height 11
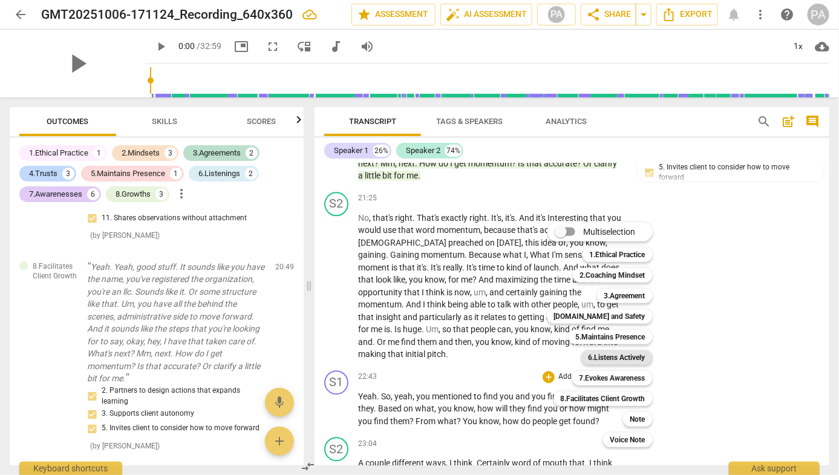
click at [626, 360] on b "6.Listens Actively" at bounding box center [616, 357] width 57 height 15
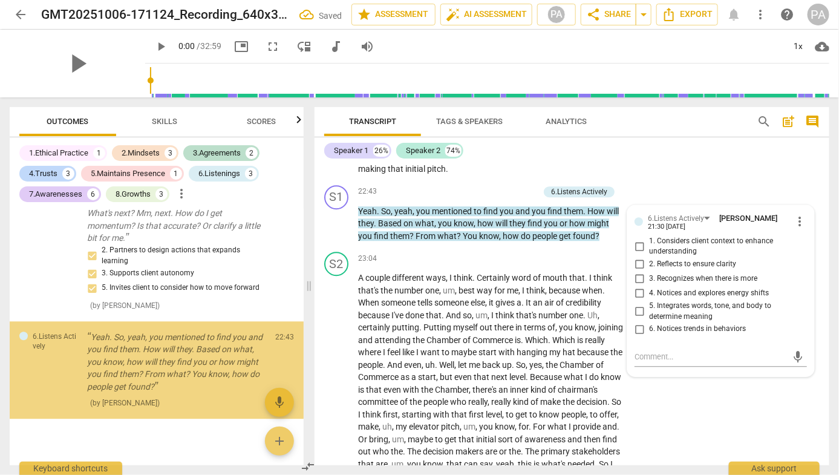
scroll to position [2850, 0]
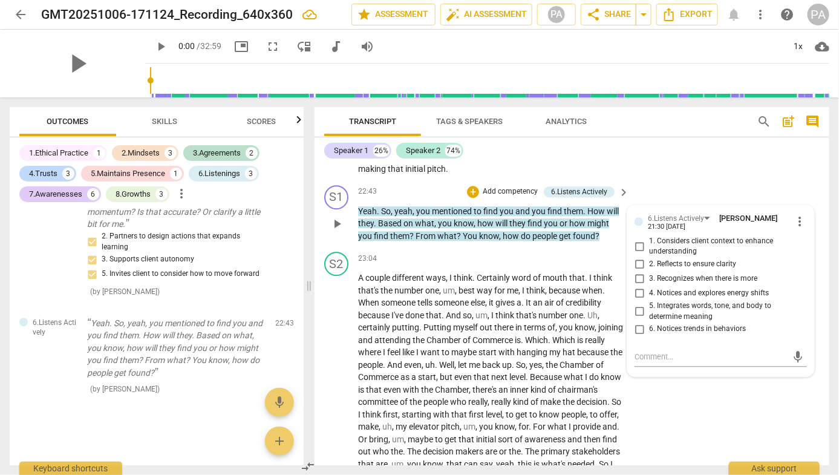
click at [707, 259] on span "2. Reflects to ensure clarity" at bounding box center [692, 264] width 87 height 11
click at [649, 257] on input "2. Reflects to ensure clarity" at bounding box center [638, 264] width 19 height 15
checkbox input "true"
click at [714, 273] on span "3. Recognizes when there is more" at bounding box center [703, 278] width 108 height 11
click at [649, 272] on input "3. Recognizes when there is more" at bounding box center [638, 279] width 19 height 15
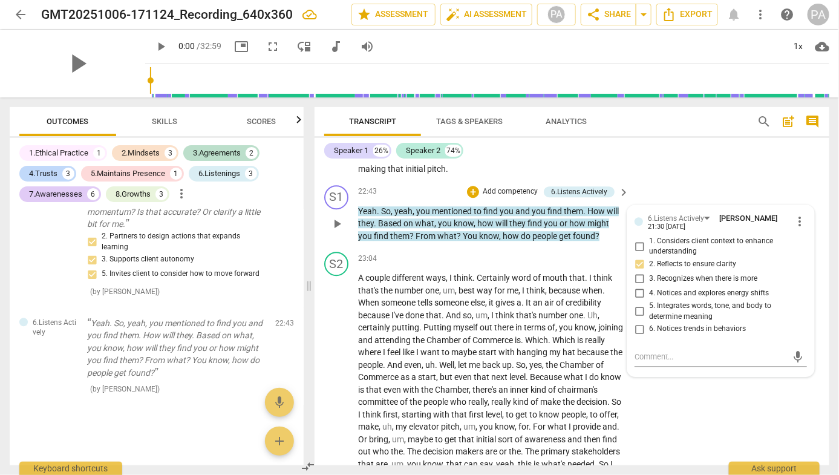
checkbox input "true"
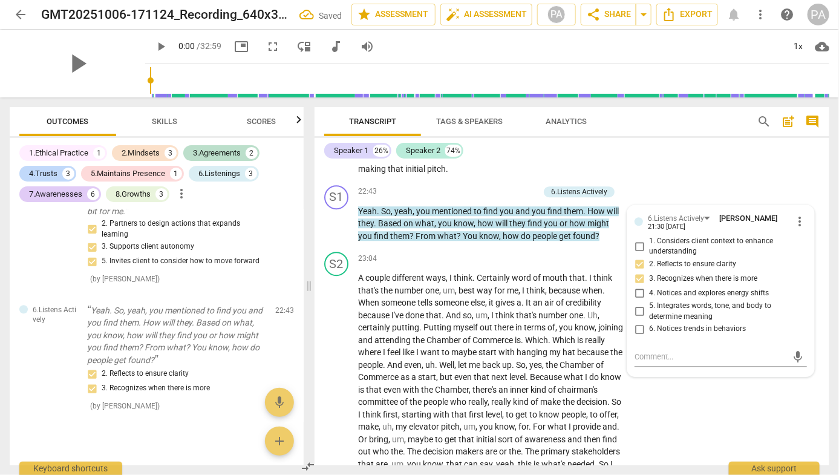
click at [692, 143] on div "Speaker 1 26% Speaker 2 74%" at bounding box center [571, 150] width 495 height 21
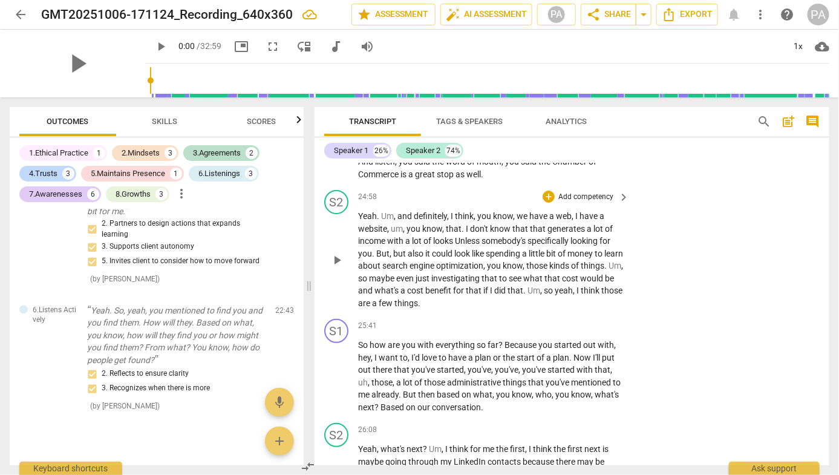
scroll to position [5110, 0]
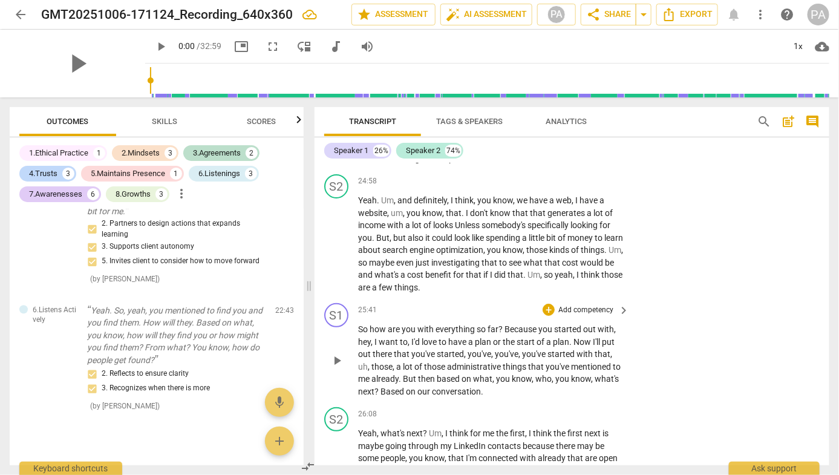
click at [605, 305] on p "Add competency" at bounding box center [585, 310] width 57 height 11
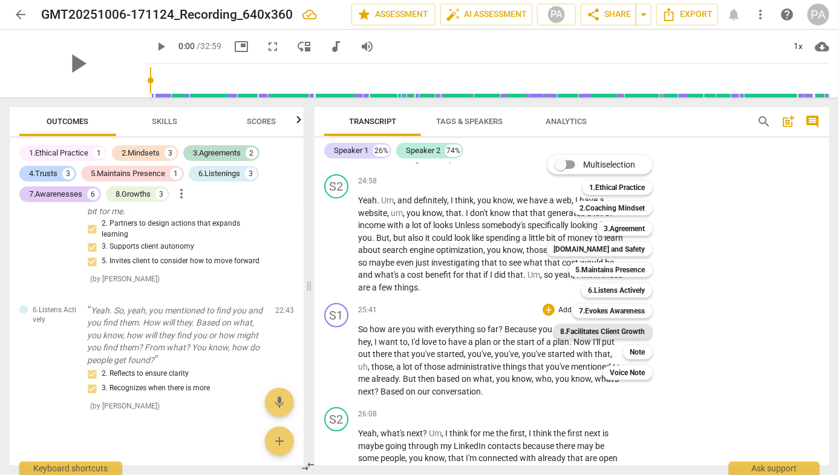
click at [624, 330] on b "8.Facilitates Client Growth" at bounding box center [603, 331] width 85 height 15
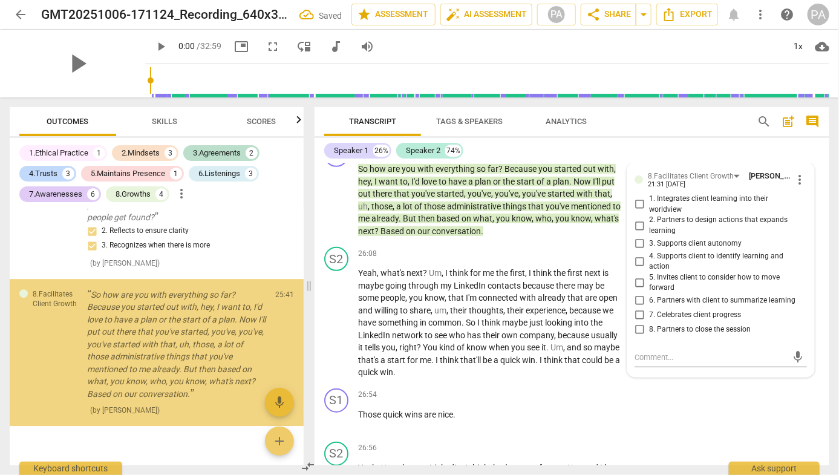
scroll to position [3020, 0]
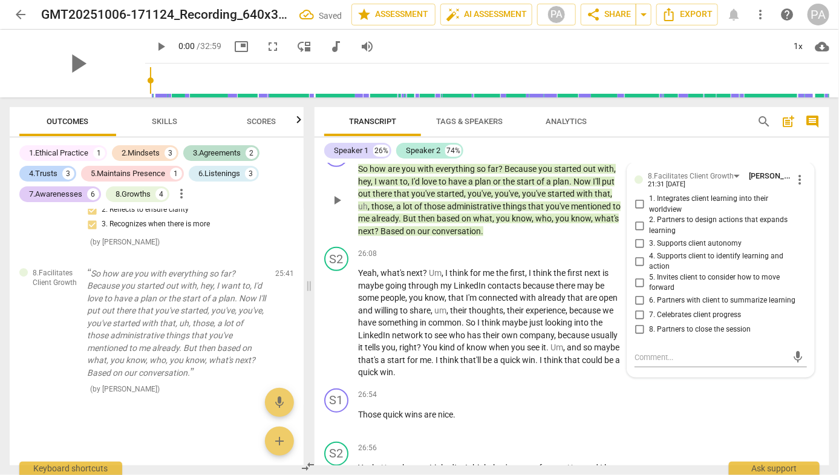
click at [696, 310] on span "7. Celebrates client progress" at bounding box center [695, 315] width 92 height 11
click at [649, 308] on input "7. Celebrates client progress" at bounding box center [638, 315] width 19 height 15
checkbox input "true"
click at [703, 295] on span "6. Partners with client to summarize learning" at bounding box center [722, 300] width 146 height 11
click at [649, 293] on input "6. Partners with client to summarize learning" at bounding box center [638, 300] width 19 height 15
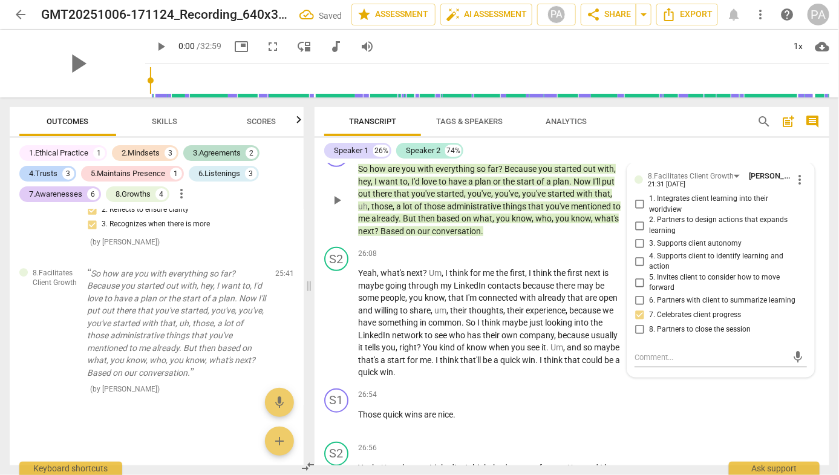
checkbox input "true"
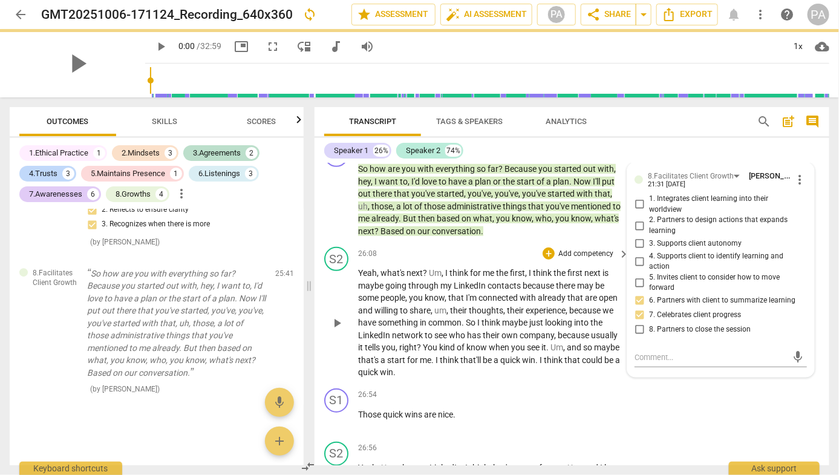
click at [603, 242] on div "S2 play_arrow pause 26:08 + Add competency keyboard_arrow_right Yeah , what's n…" at bounding box center [571, 312] width 515 height 141
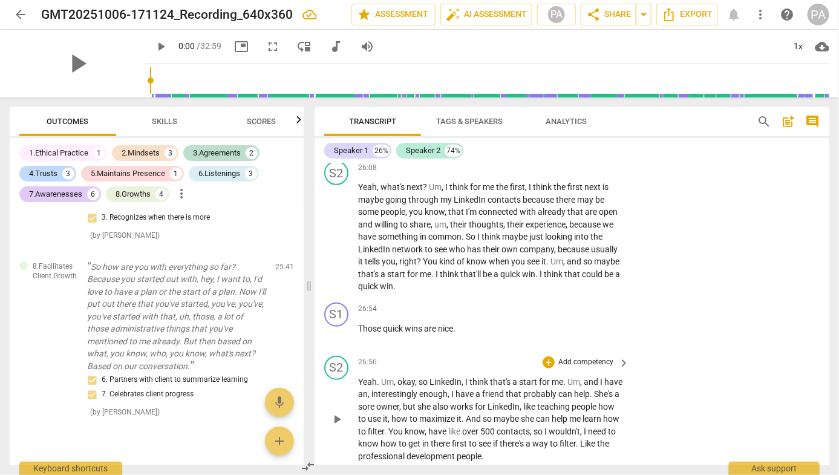
scroll to position [5358, 0]
click at [594, 302] on p "Add competency" at bounding box center [585, 307] width 57 height 11
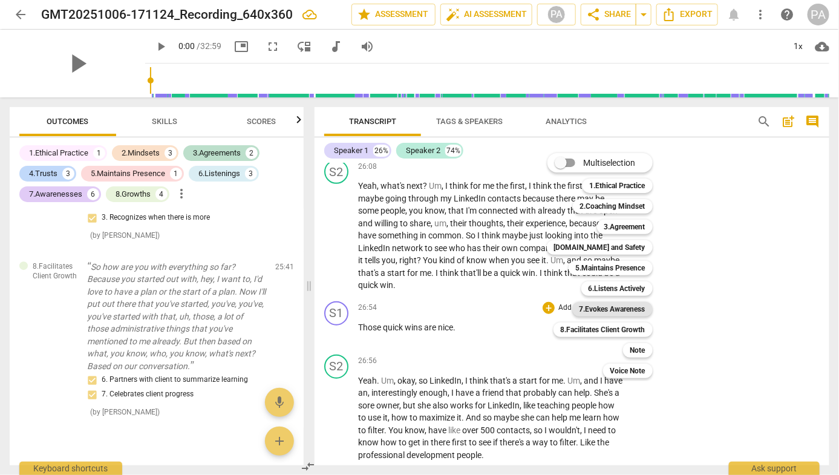
click at [623, 307] on b "7.Evokes Awareness" at bounding box center [612, 309] width 66 height 15
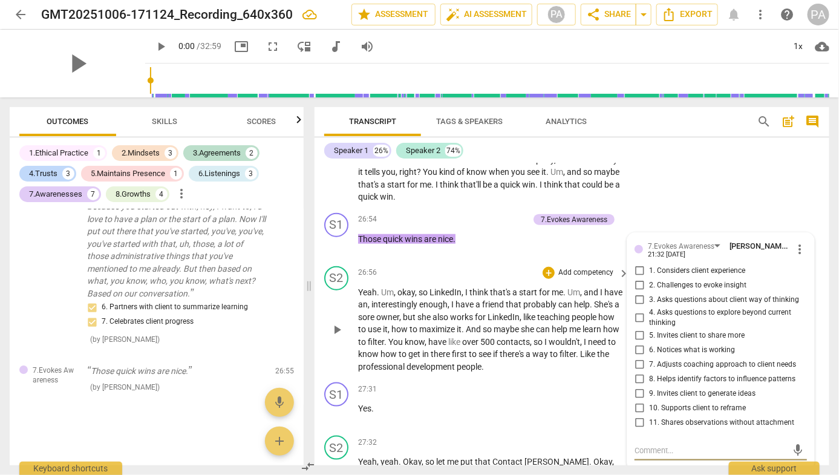
scroll to position [5356, 0]
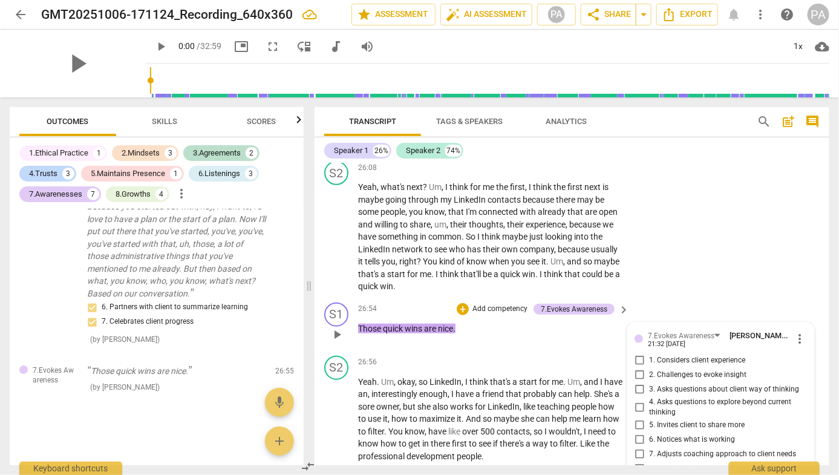
click at [700, 355] on span "1. Considers client experience" at bounding box center [697, 360] width 96 height 11
click at [649, 353] on input "1. Considers client experience" at bounding box center [638, 360] width 19 height 15
checkbox input "true"
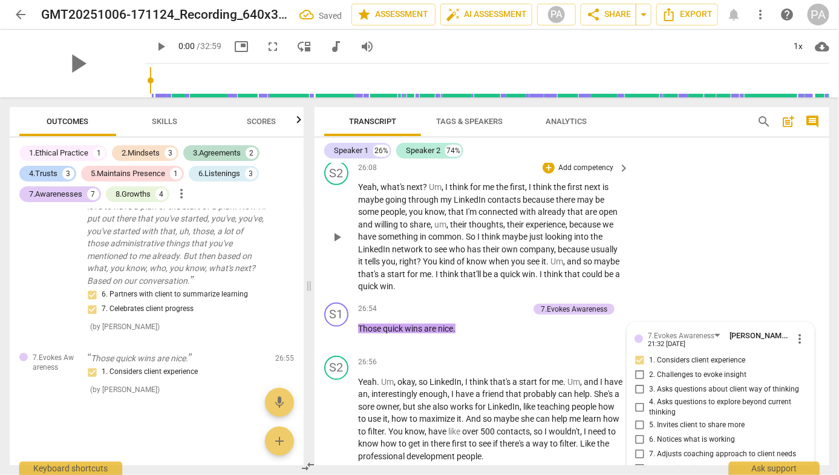
click at [688, 248] on div "S2 play_arrow pause 26:08 + Add competency keyboard_arrow_right Yeah , what's n…" at bounding box center [571, 226] width 515 height 141
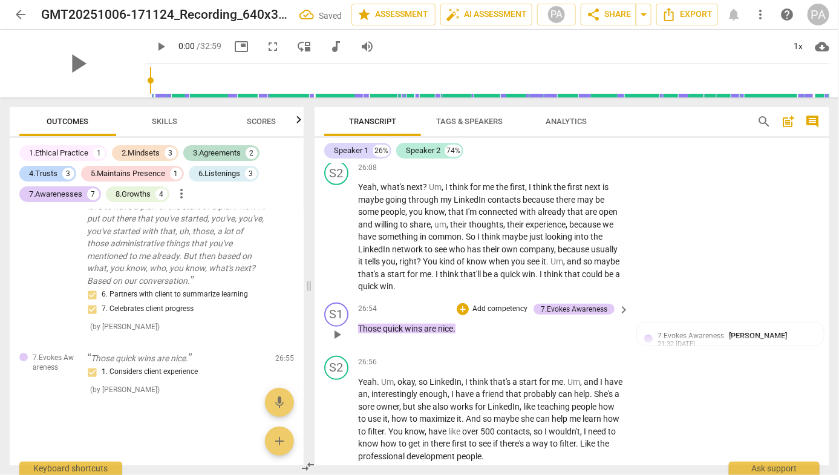
click at [491, 304] on p "Add competency" at bounding box center [499, 309] width 57 height 11
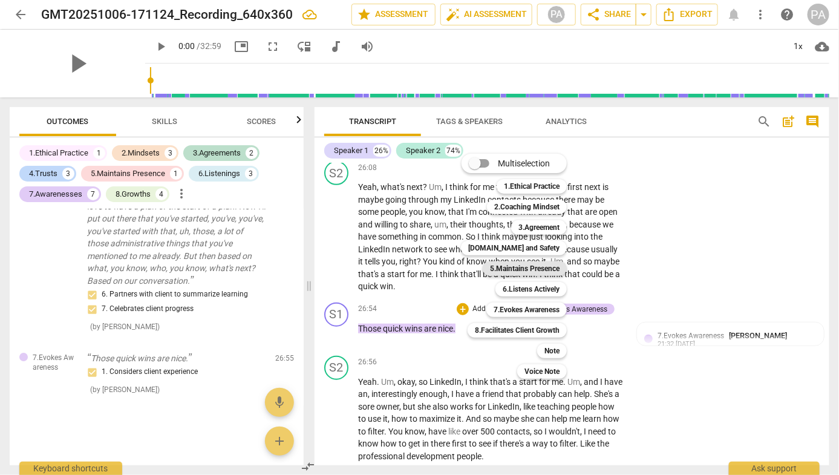
click at [539, 271] on b "5.Maintains Presence" at bounding box center [525, 268] width 70 height 15
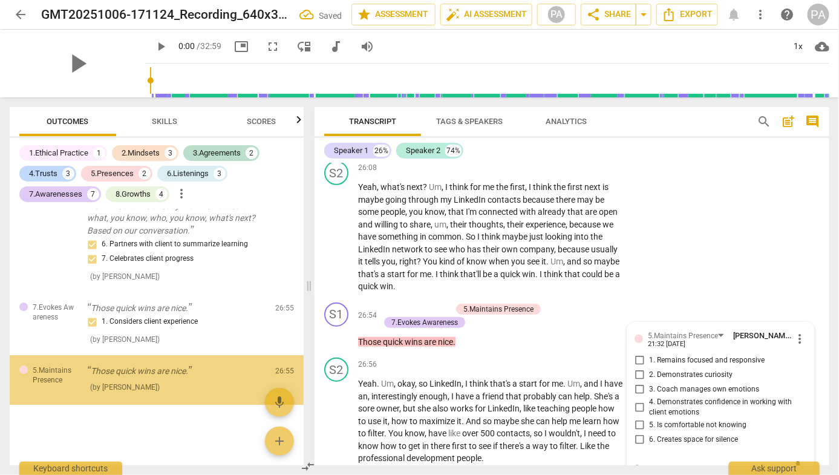
scroll to position [3169, 0]
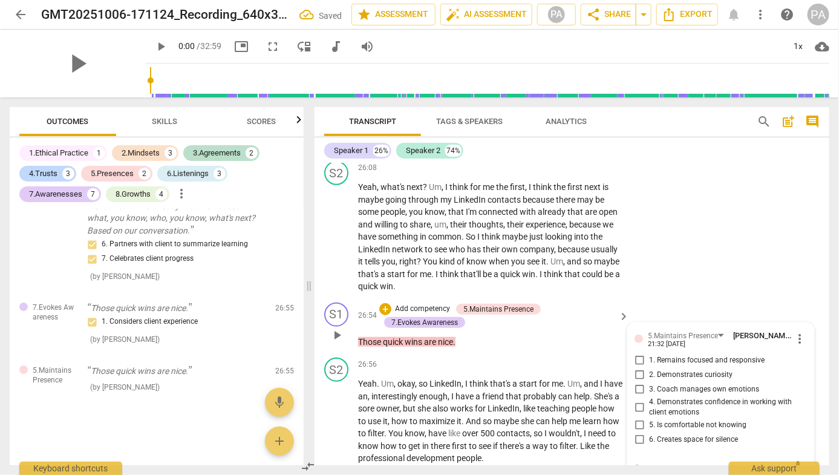
click at [698, 384] on span "3. Coach manages own emotions" at bounding box center [704, 389] width 110 height 11
click at [649, 382] on input "3. Coach manages own emotions" at bounding box center [638, 389] width 19 height 15
checkbox input "true"
click at [685, 298] on div "S1 play_arrow pause 26:54 + Add competency 5.Maintains Presence 7.Evokes Awaren…" at bounding box center [571, 326] width 515 height 56
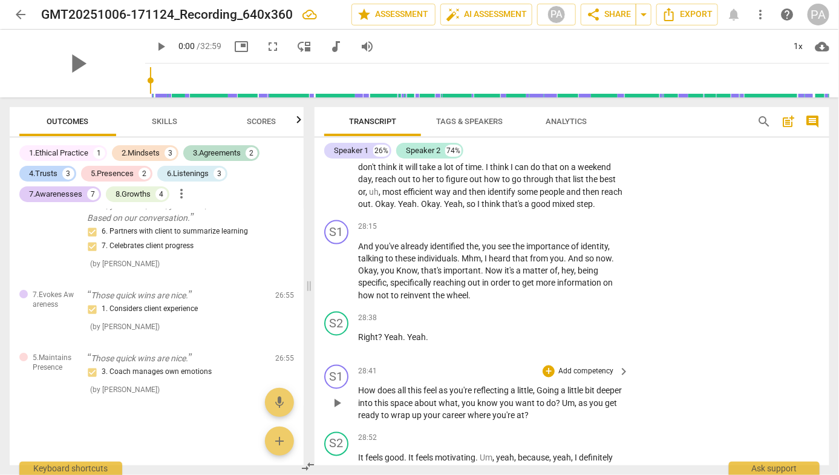
scroll to position [5767, 0]
click at [600, 367] on p "Add competency" at bounding box center [585, 372] width 57 height 11
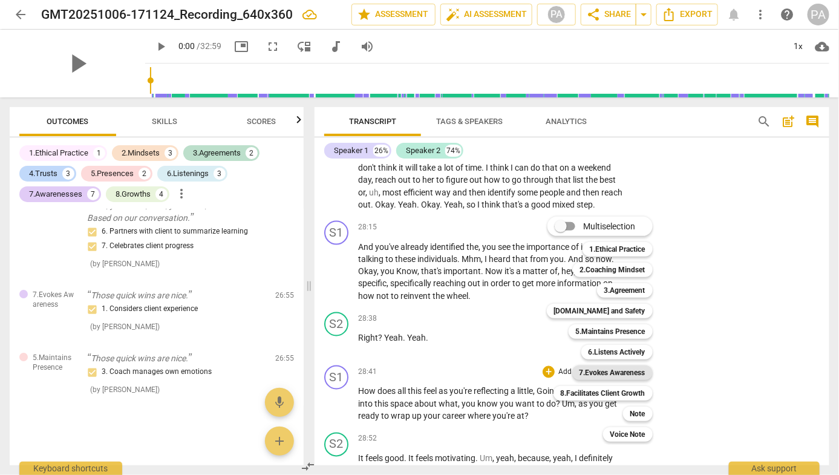
click at [622, 373] on b "7.Evokes Awareness" at bounding box center [612, 372] width 66 height 15
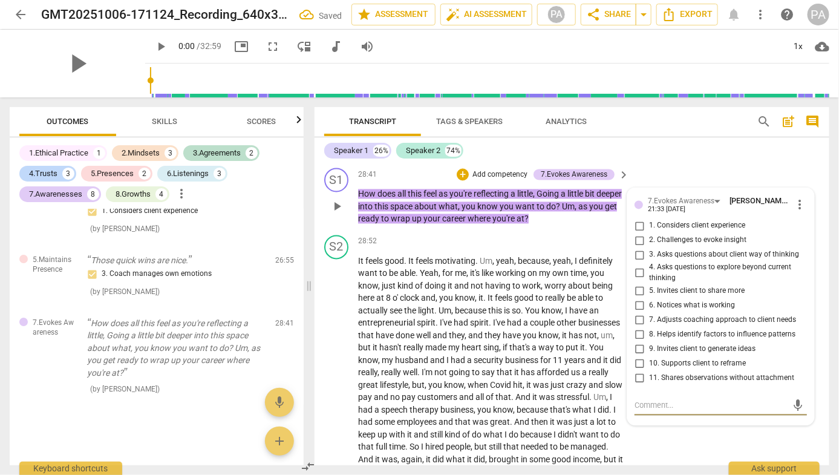
scroll to position [5950, 0]
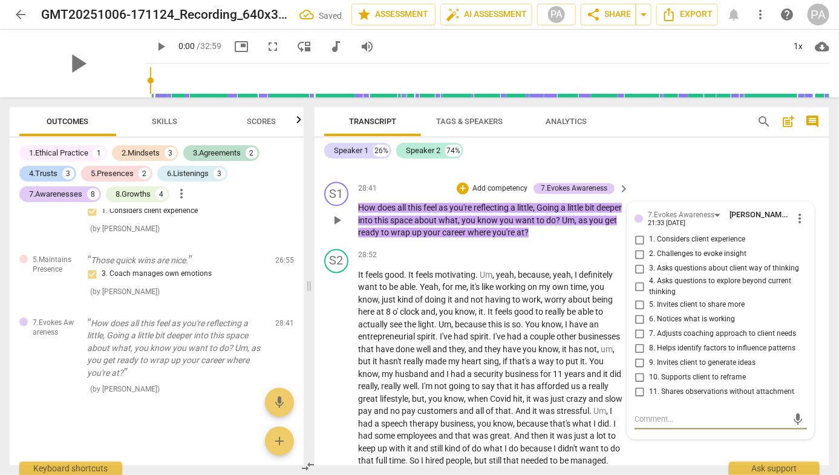
click at [676, 372] on span "10. Supports client to reframe" at bounding box center [697, 377] width 97 height 11
click at [649, 370] on input "10. Supports client to reframe" at bounding box center [638, 377] width 19 height 15
checkbox input "true"
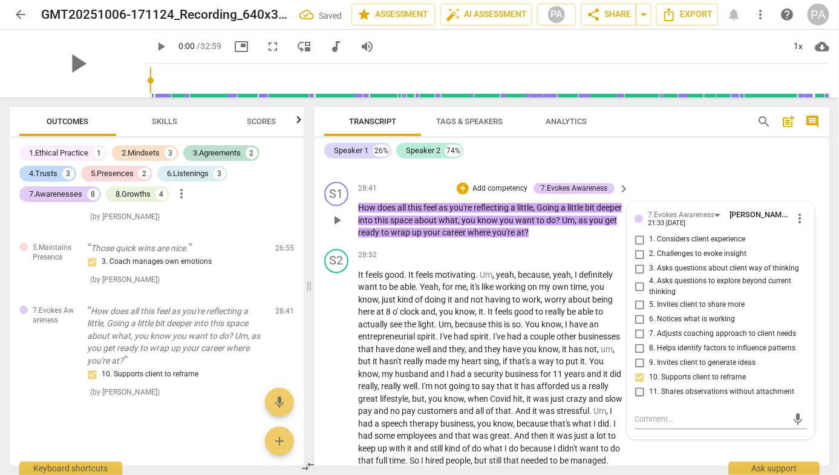
click at [688, 329] on span "7. Adjusts coaching approach to client needs" at bounding box center [722, 334] width 147 height 11
click at [649, 327] on input "7. Adjusts coaching approach to client needs" at bounding box center [638, 334] width 19 height 15
checkbox input "true"
click at [689, 314] on span "6. Notices what is working" at bounding box center [692, 319] width 86 height 11
click at [649, 312] on input "6. Notices what is working" at bounding box center [638, 319] width 19 height 15
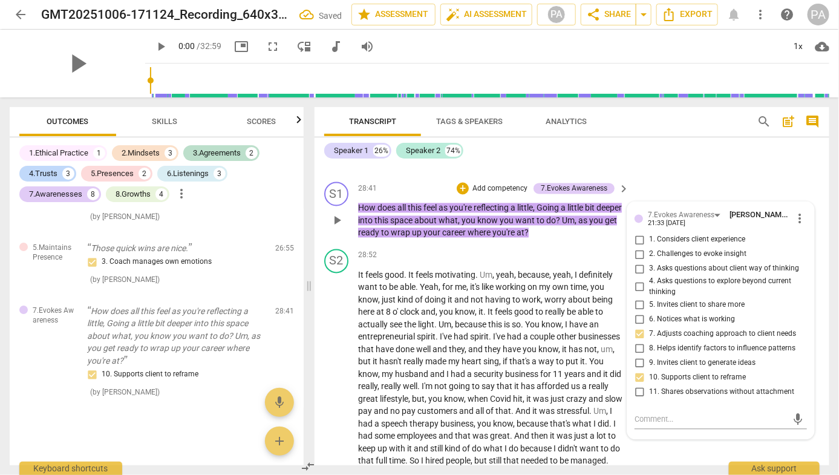
checkbox input "true"
click at [603, 202] on p "How does all this feel as you're reflecting a little , Going a little bit deepe…" at bounding box center [490, 220] width 265 height 37
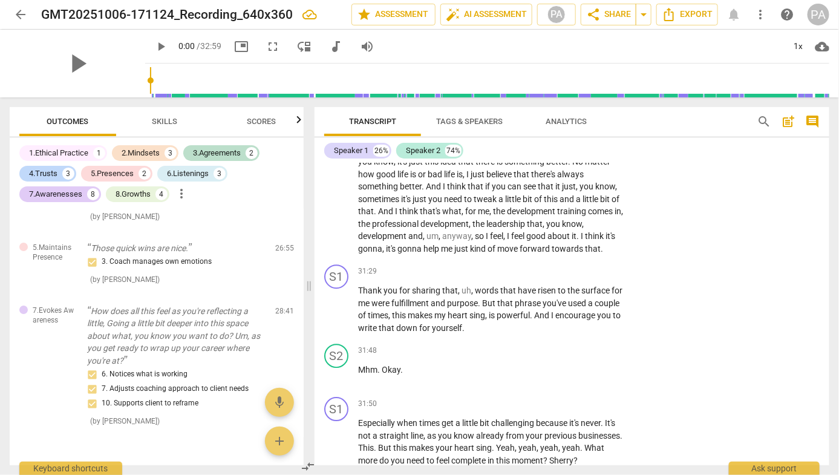
scroll to position [6301, 0]
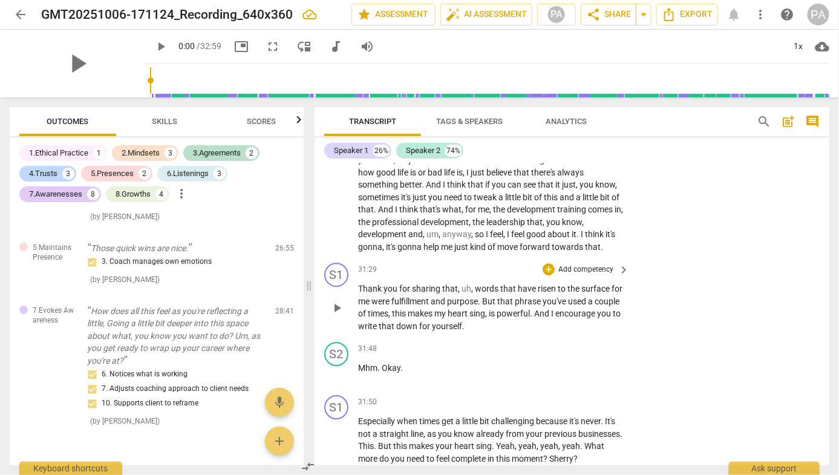
click at [576, 264] on p "Add competency" at bounding box center [585, 269] width 57 height 11
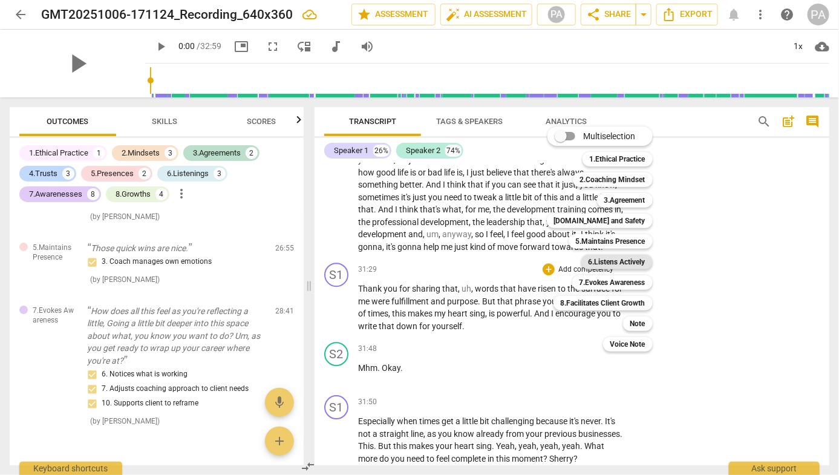
click at [622, 259] on b "6.Listens Actively" at bounding box center [616, 262] width 57 height 15
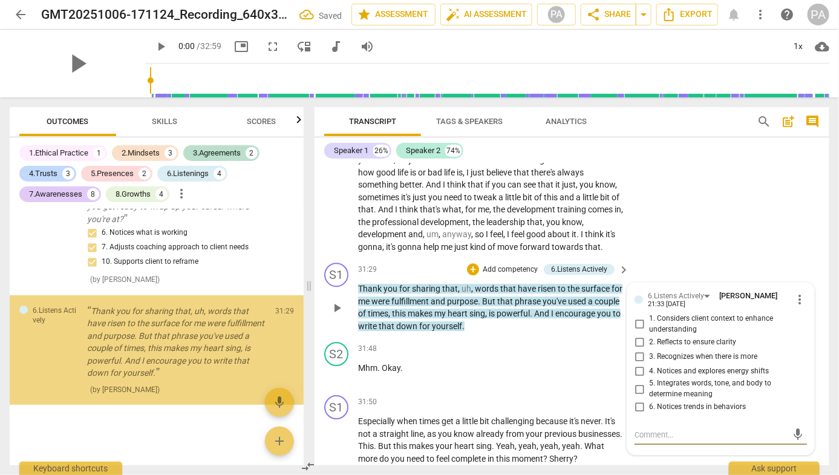
scroll to position [3432, 0]
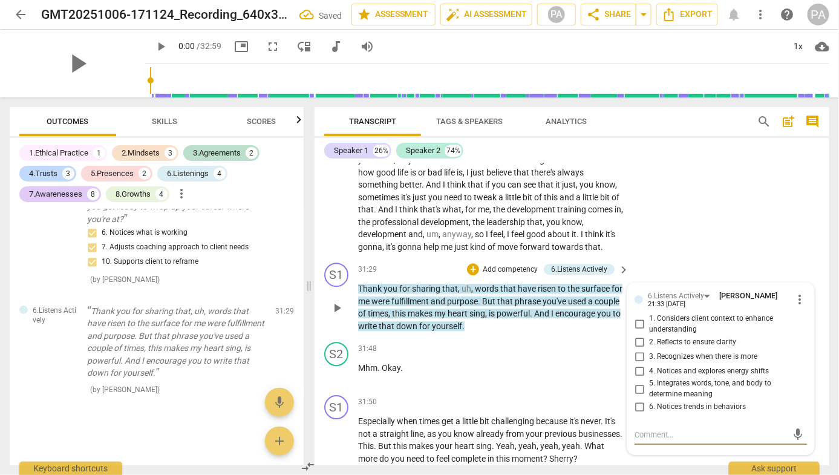
click at [636, 334] on input "2. Reflects to ensure clarity" at bounding box center [638, 341] width 19 height 15
checkbox input "true"
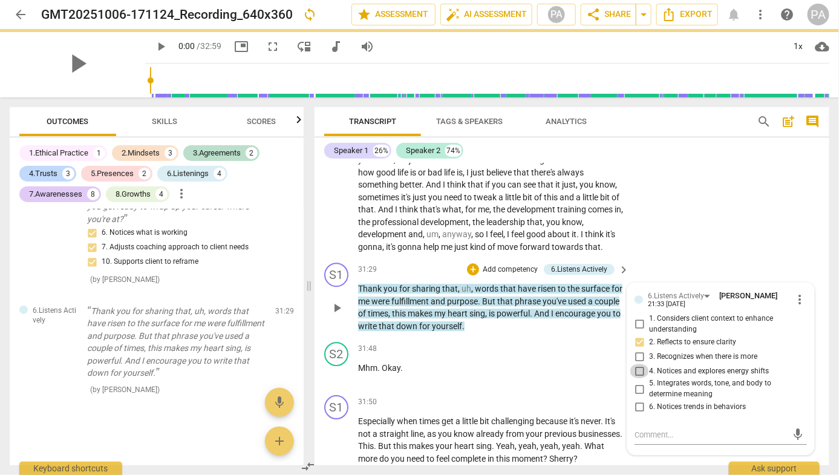
click at [638, 363] on input "4. Notices and explores energy shifts" at bounding box center [638, 370] width 19 height 15
checkbox input "true"
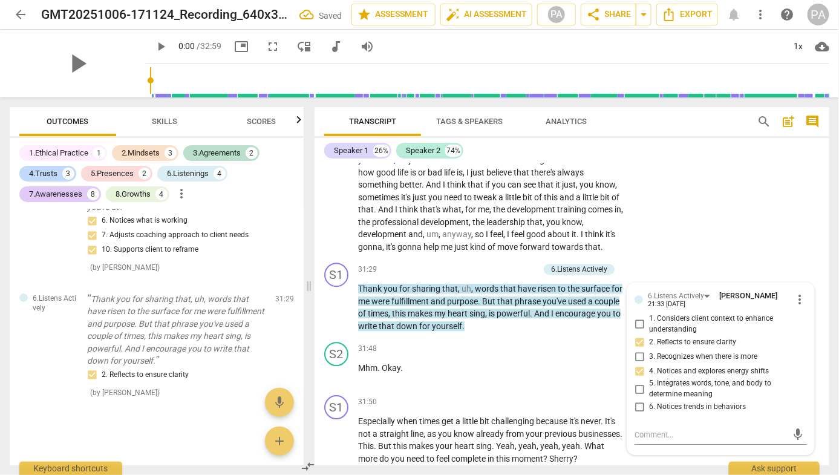
click at [673, 220] on div "S2 play_arrow pause 28:52 + Add competency keyboard_arrow_right It feels good .…" at bounding box center [571, 76] width 515 height 365
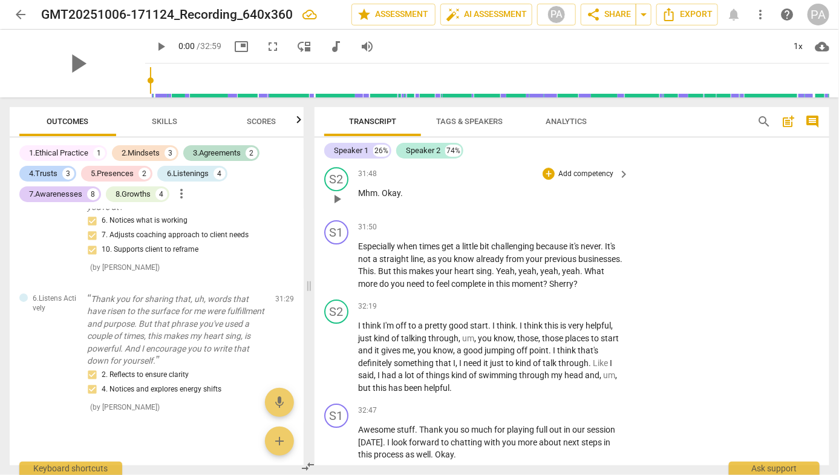
scroll to position [6445, 0]
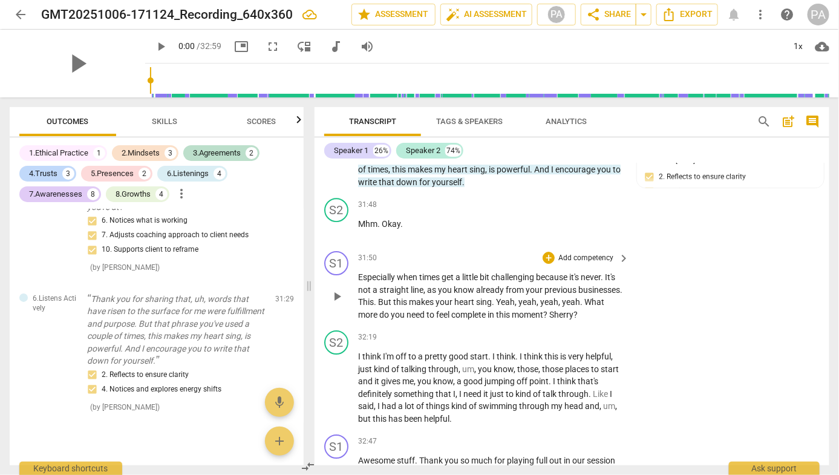
click at [596, 253] on p "Add competency" at bounding box center [585, 258] width 57 height 11
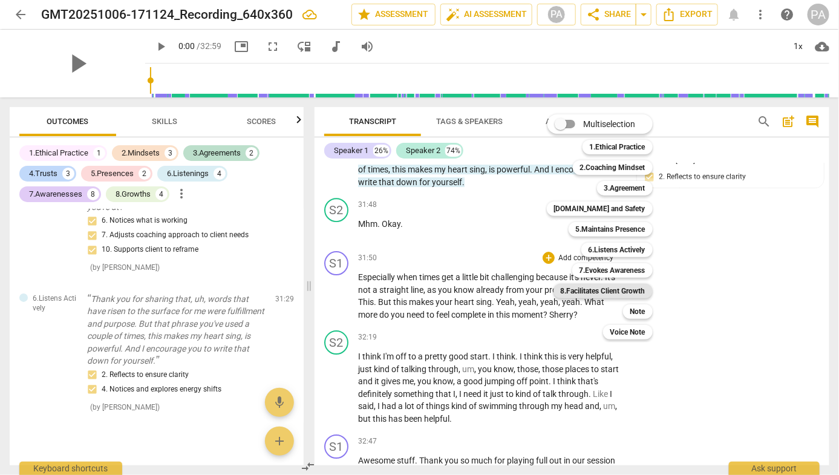
click at [628, 292] on b "8.Facilitates Client Growth" at bounding box center [603, 291] width 85 height 15
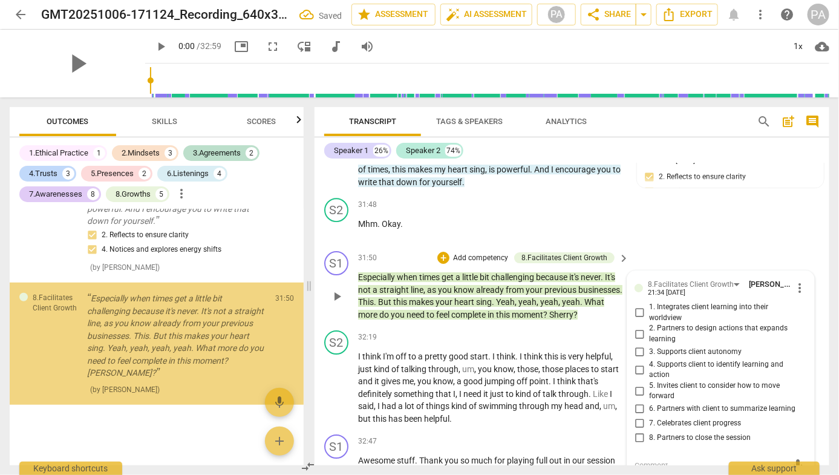
scroll to position [3585, 0]
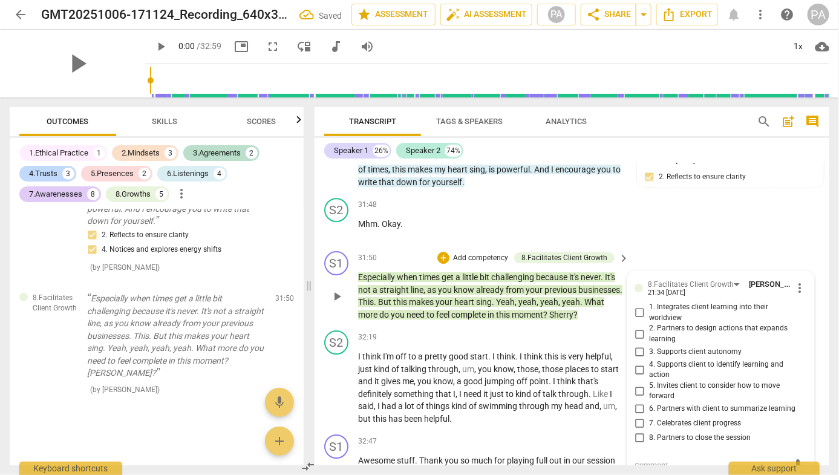
click at [683, 432] on span "8. Partners to close the session" at bounding box center [700, 437] width 102 height 11
click at [649, 431] on input "8. Partners to close the session" at bounding box center [638, 438] width 19 height 15
checkbox input "true"
click at [675, 418] on span "7. Celebrates client progress" at bounding box center [695, 423] width 92 height 11
click at [649, 416] on input "7. Celebrates client progress" at bounding box center [638, 423] width 19 height 15
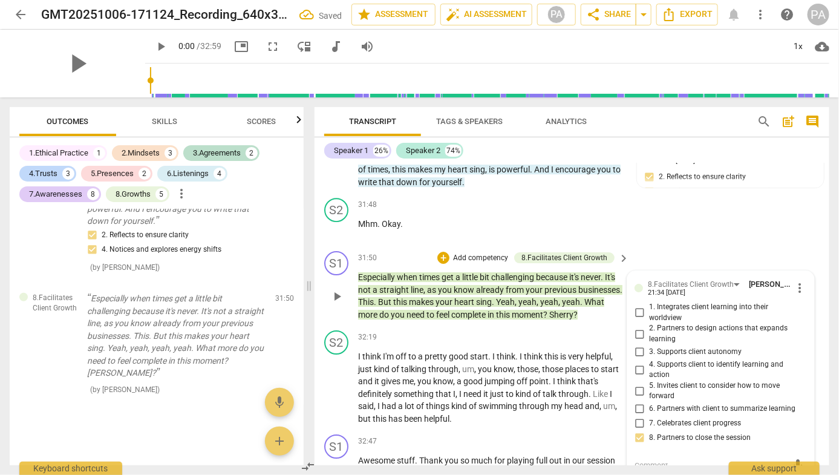
checkbox input "true"
click at [678, 403] on span "6. Partners with client to summarize learning" at bounding box center [722, 408] width 146 height 11
click at [649, 402] on input "6. Partners with client to summarize learning" at bounding box center [638, 409] width 19 height 15
checkbox input "true"
click at [674, 380] on span "5. Invites client to consider how to move forward" at bounding box center [725, 390] width 153 height 21
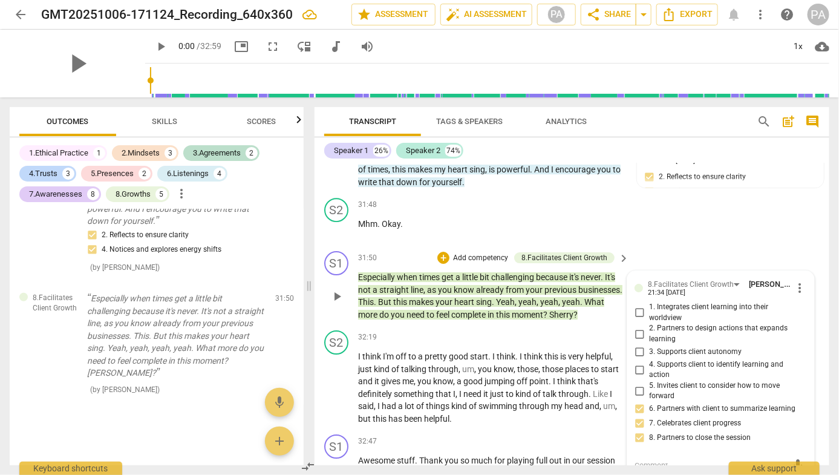
click at [649, 383] on input "5. Invites client to consider how to move forward" at bounding box center [638, 390] width 19 height 15
checkbox input "true"
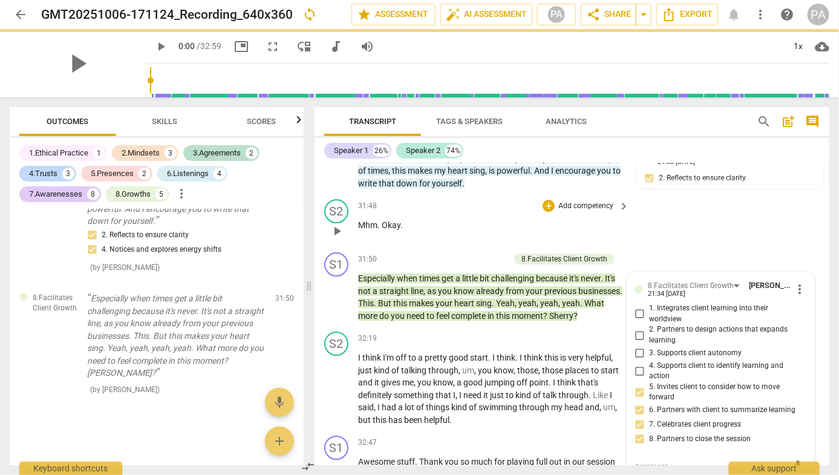
scroll to position [6443, 0]
click at [664, 200] on div "S2 play_arrow pause 31:48 + Add competency keyboard_arrow_right Mhm . Okay ." at bounding box center [571, 221] width 515 height 53
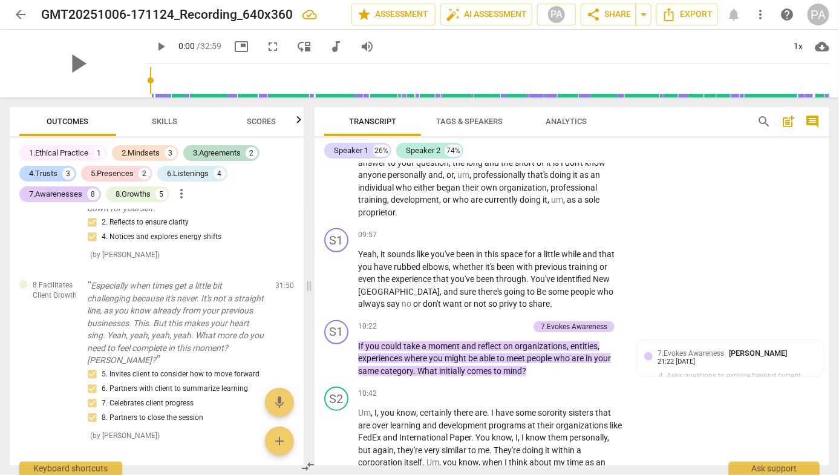
scroll to position [1896, 0]
